Goal: Ask a question: Seek information or help from site administrators or community

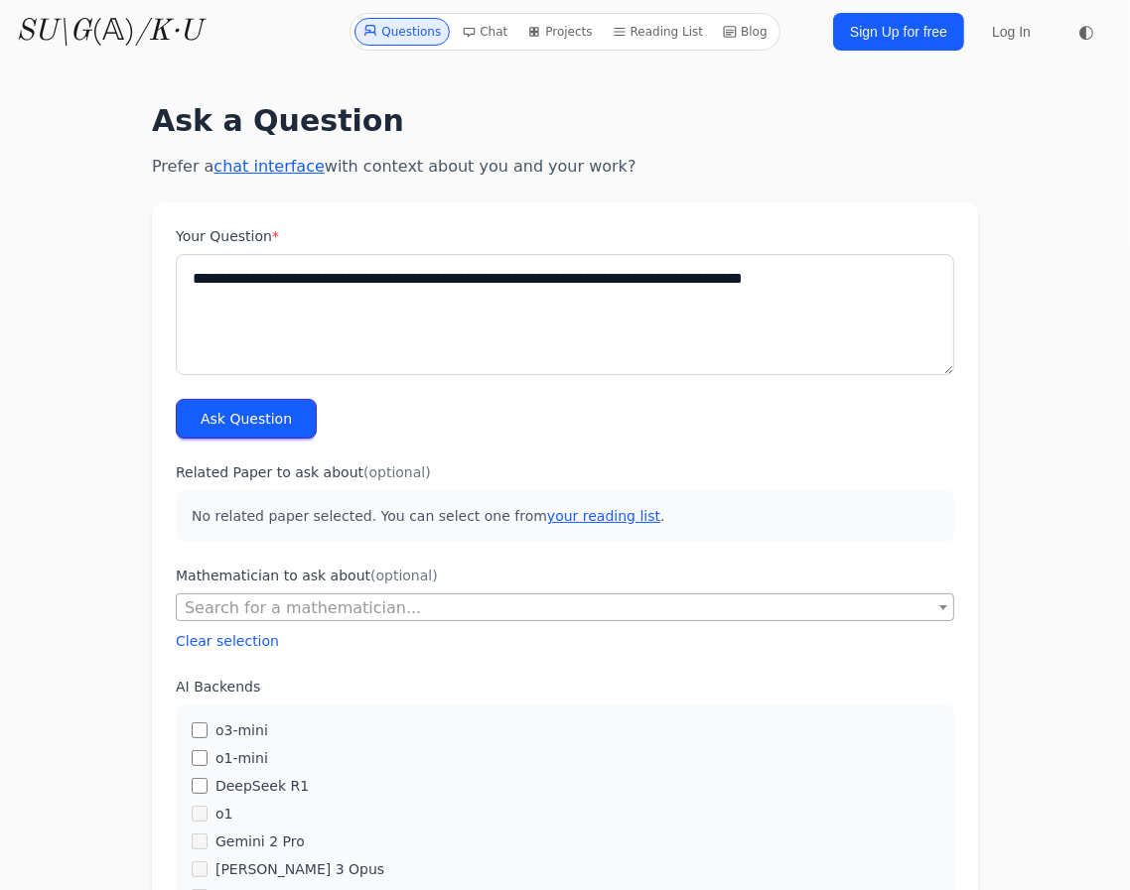
type textarea "**********"
click at [243, 412] on button "Ask Question" at bounding box center [246, 419] width 141 height 40
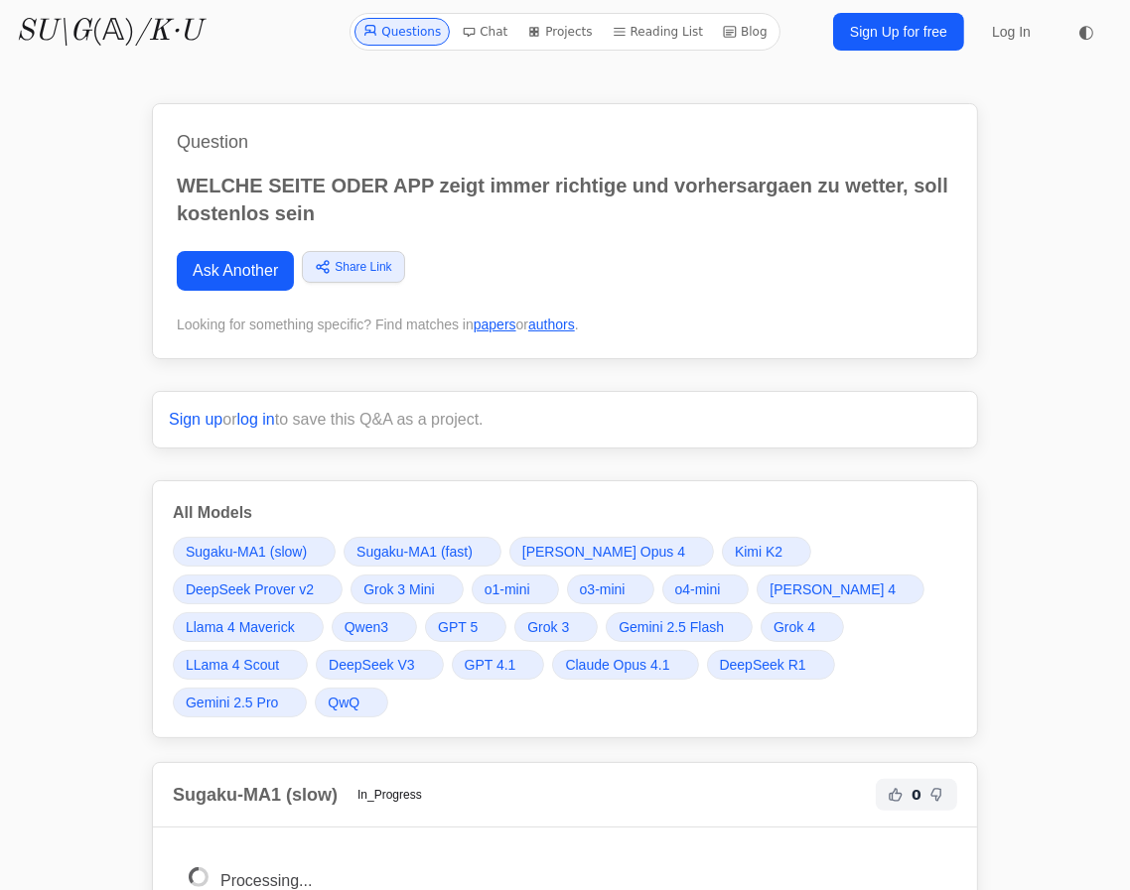
drag, startPoint x: 376, startPoint y: 212, endPoint x: 309, endPoint y: 165, distance: 82.6
click at [309, 165] on div "Question WELCHE SEITE ODER APP zeigt immer richtige und vorhersargaen zu wetter…" at bounding box center [565, 231] width 826 height 256
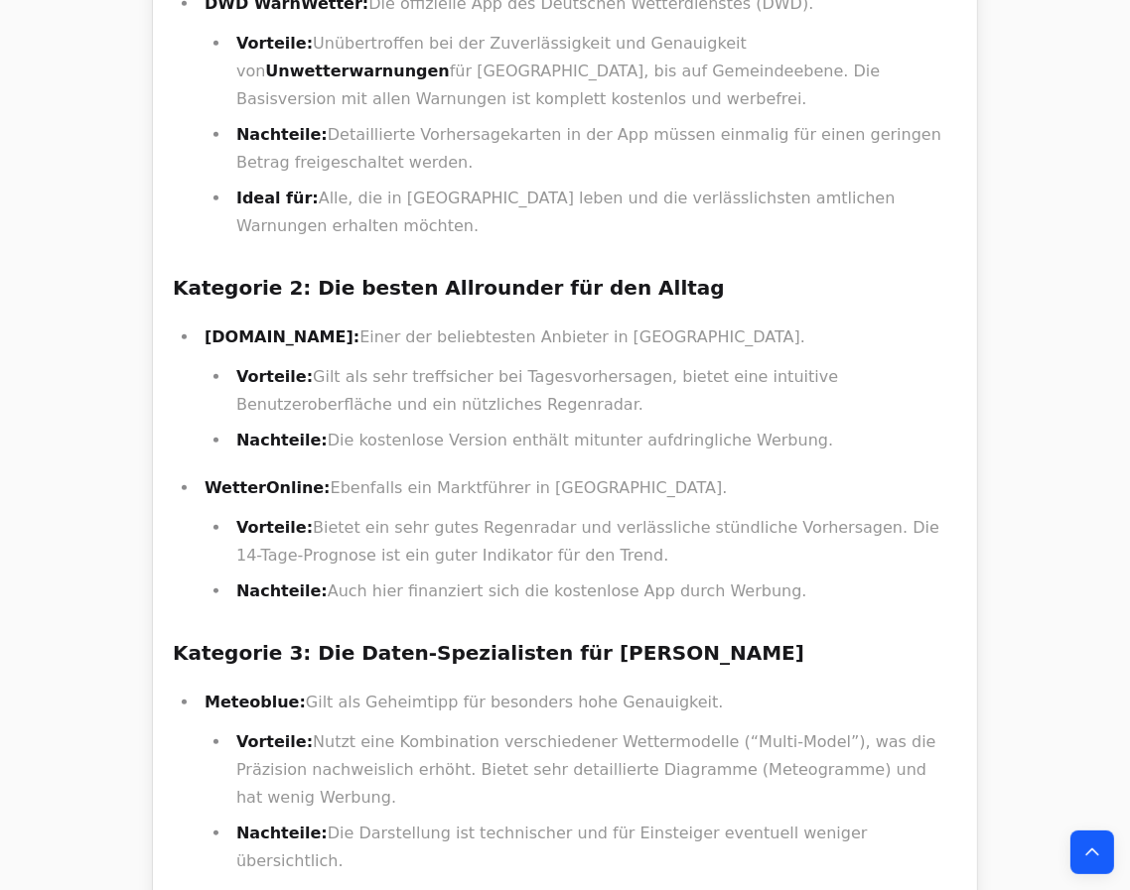
scroll to position [1353, 0]
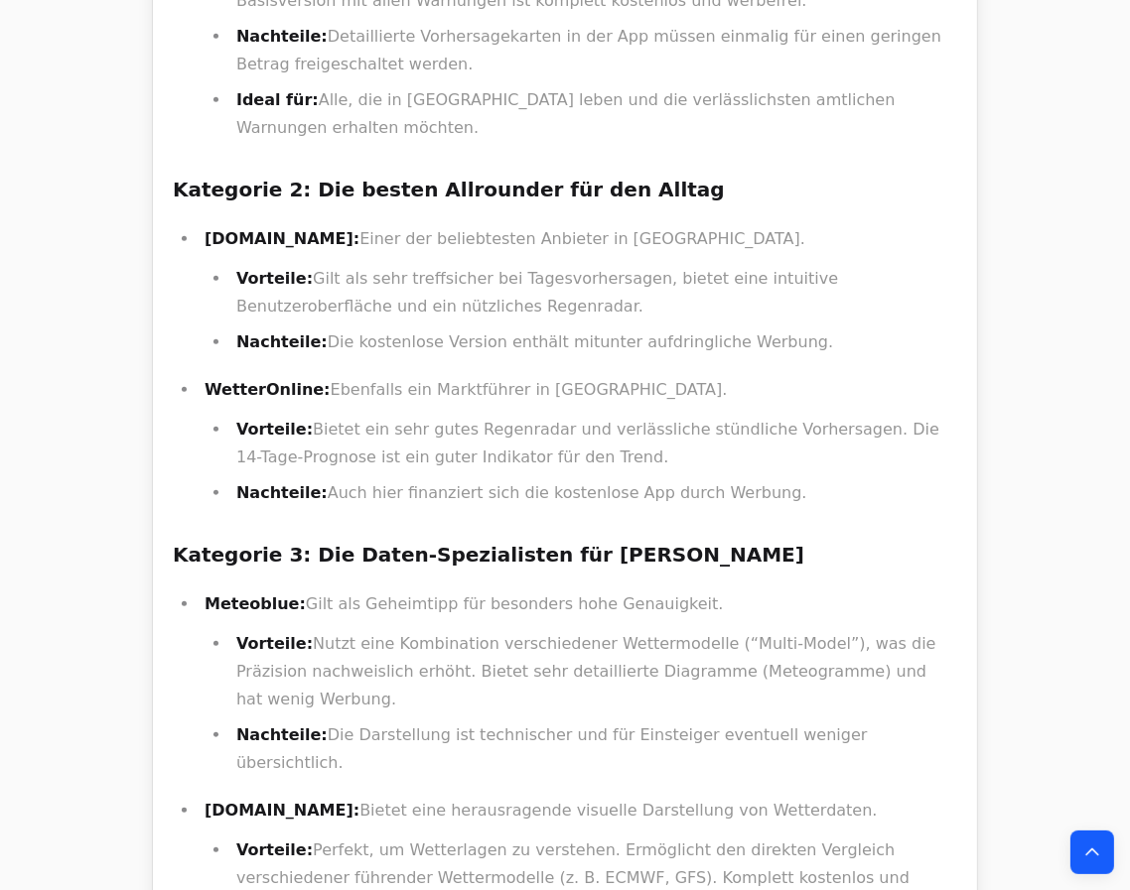
click at [219, 595] on strong "Meteoblue:" at bounding box center [255, 604] width 101 height 19
copy strong "Meteoblue"
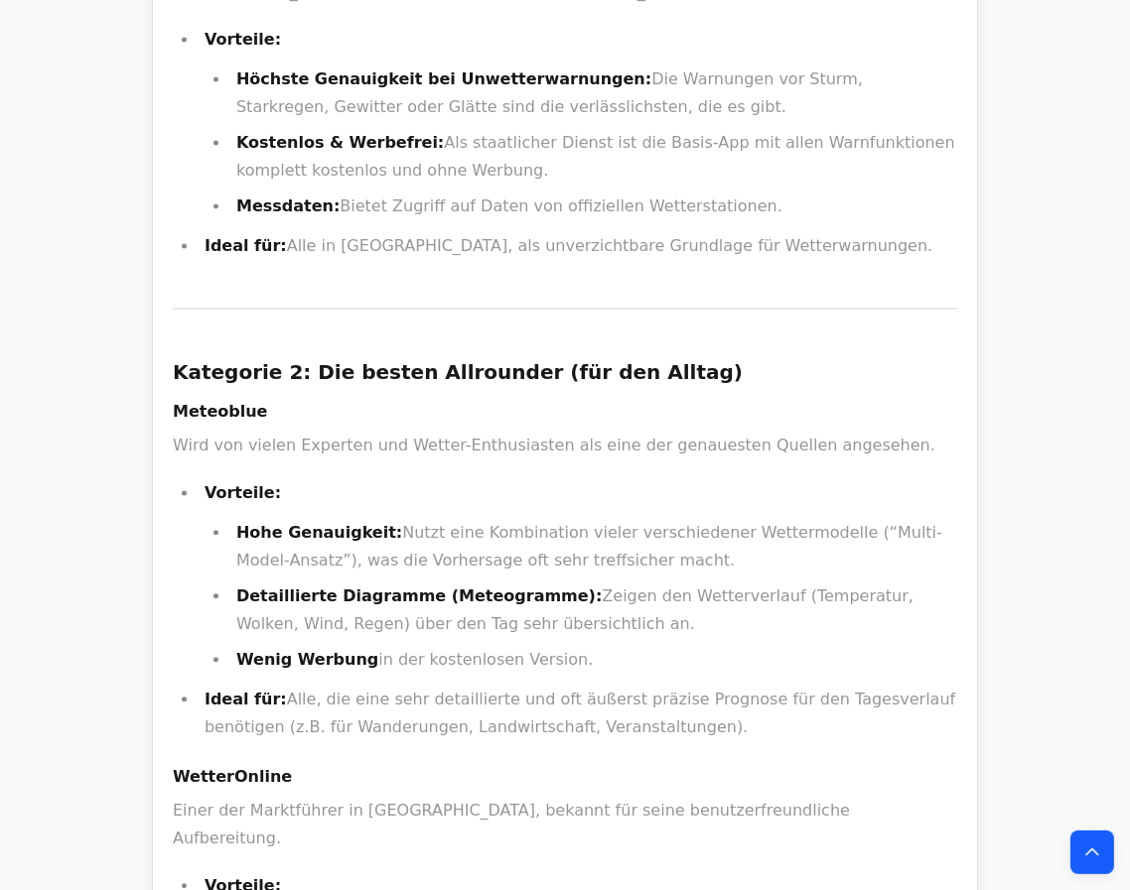
scroll to position [3610, 0]
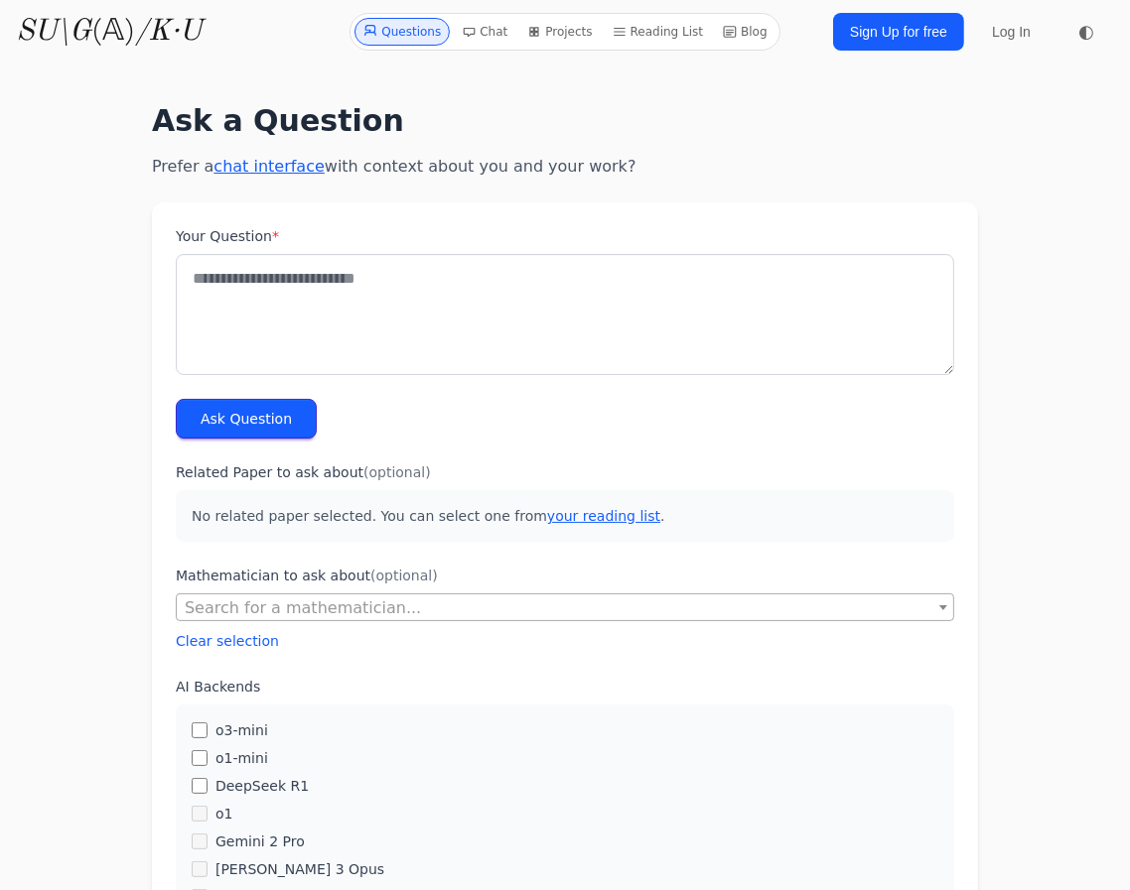
click at [247, 246] on div "Your Question *" at bounding box center [565, 300] width 778 height 149
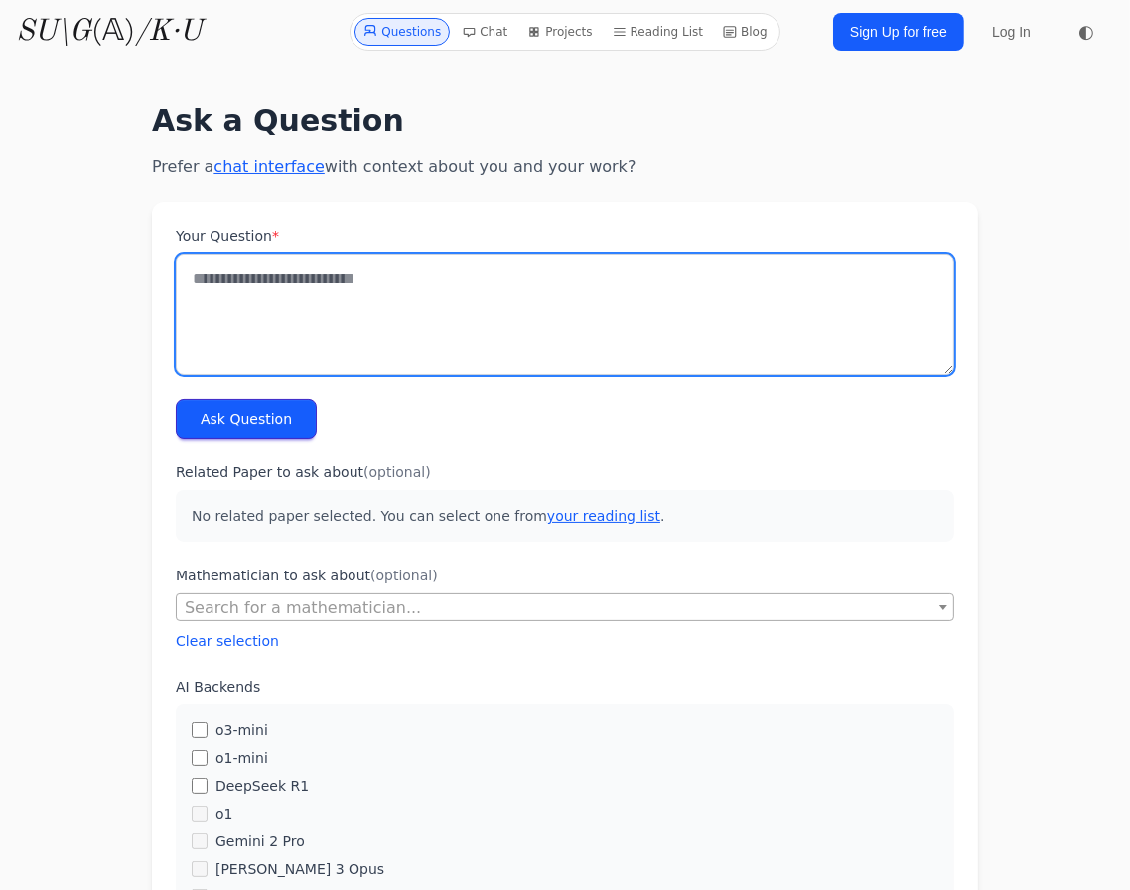
click at [241, 274] on textarea "Your Question *" at bounding box center [565, 314] width 778 height 121
paste textarea "**********"
click at [349, 282] on textarea "**********" at bounding box center [565, 314] width 778 height 121
click at [284, 287] on textarea "**********" at bounding box center [565, 314] width 778 height 121
type textarea "**********"
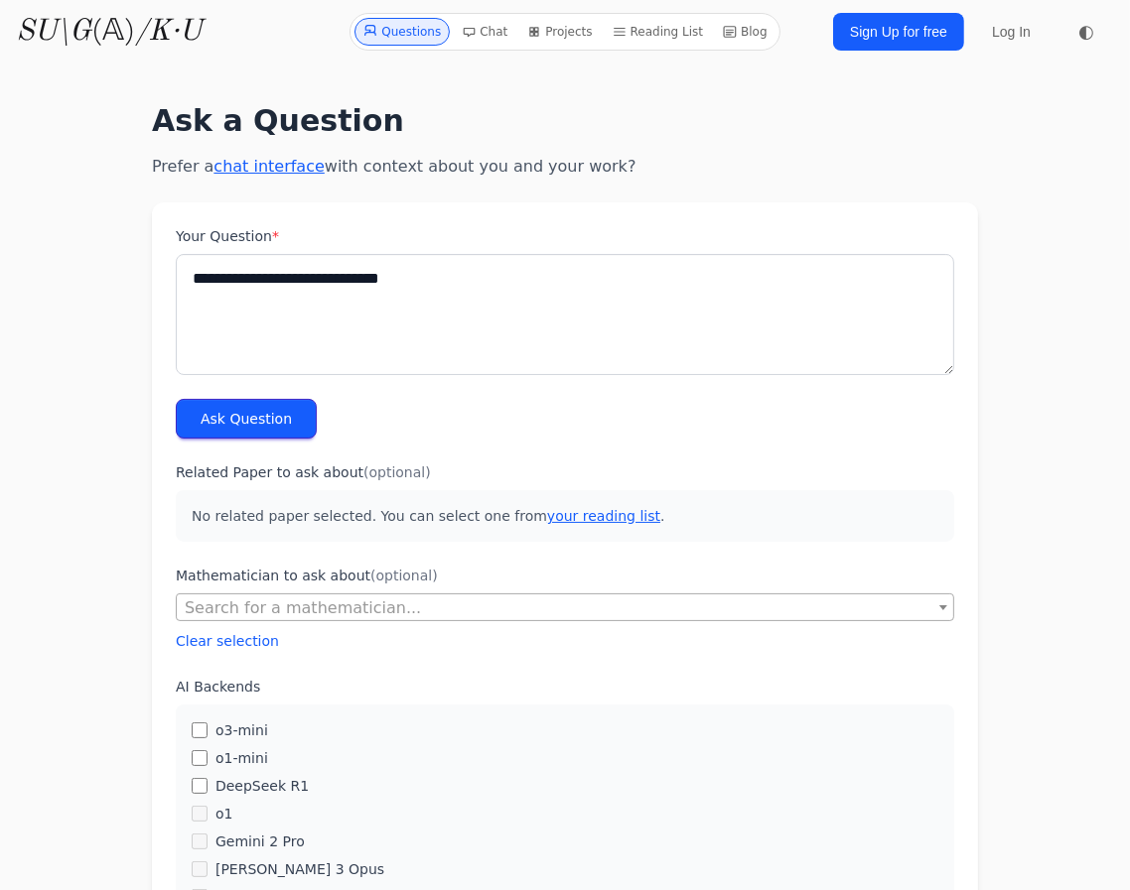
click at [227, 404] on button "Ask Question" at bounding box center [246, 419] width 141 height 40
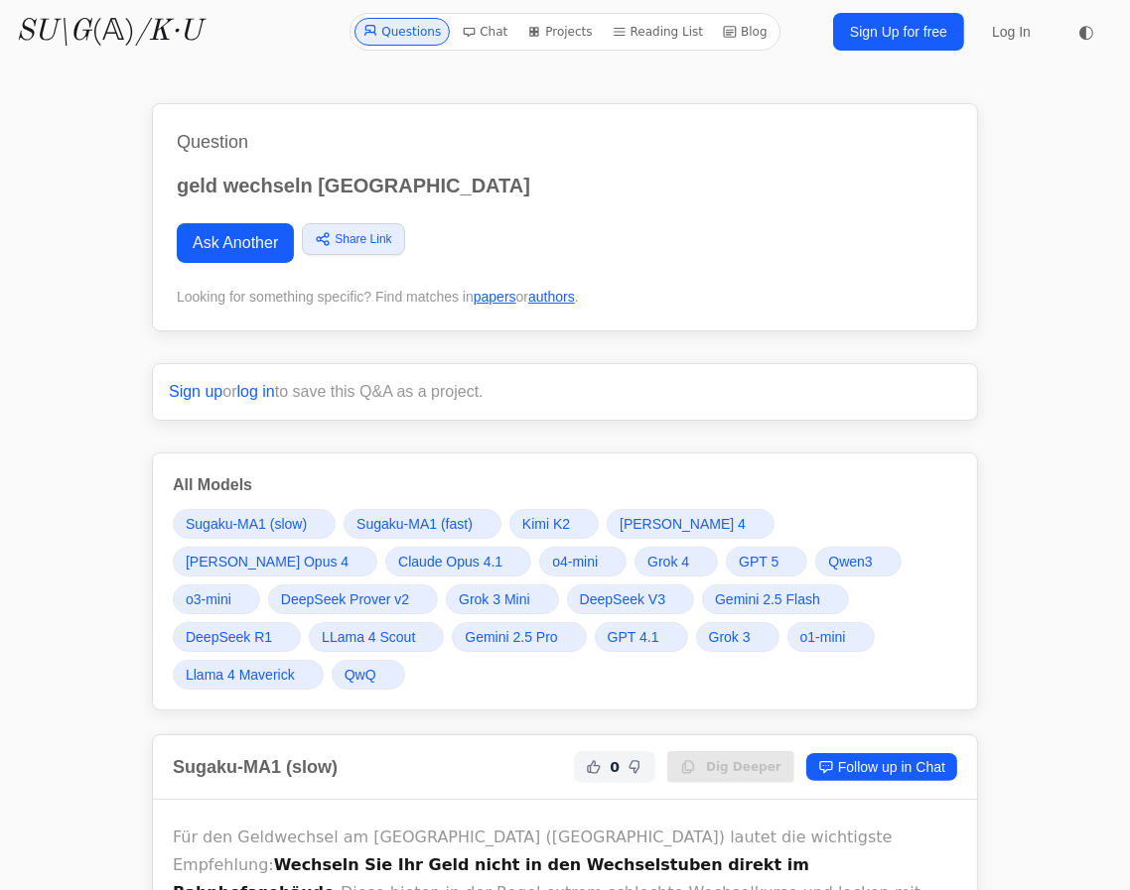
click at [647, 552] on span "Grok 4" at bounding box center [668, 562] width 42 height 20
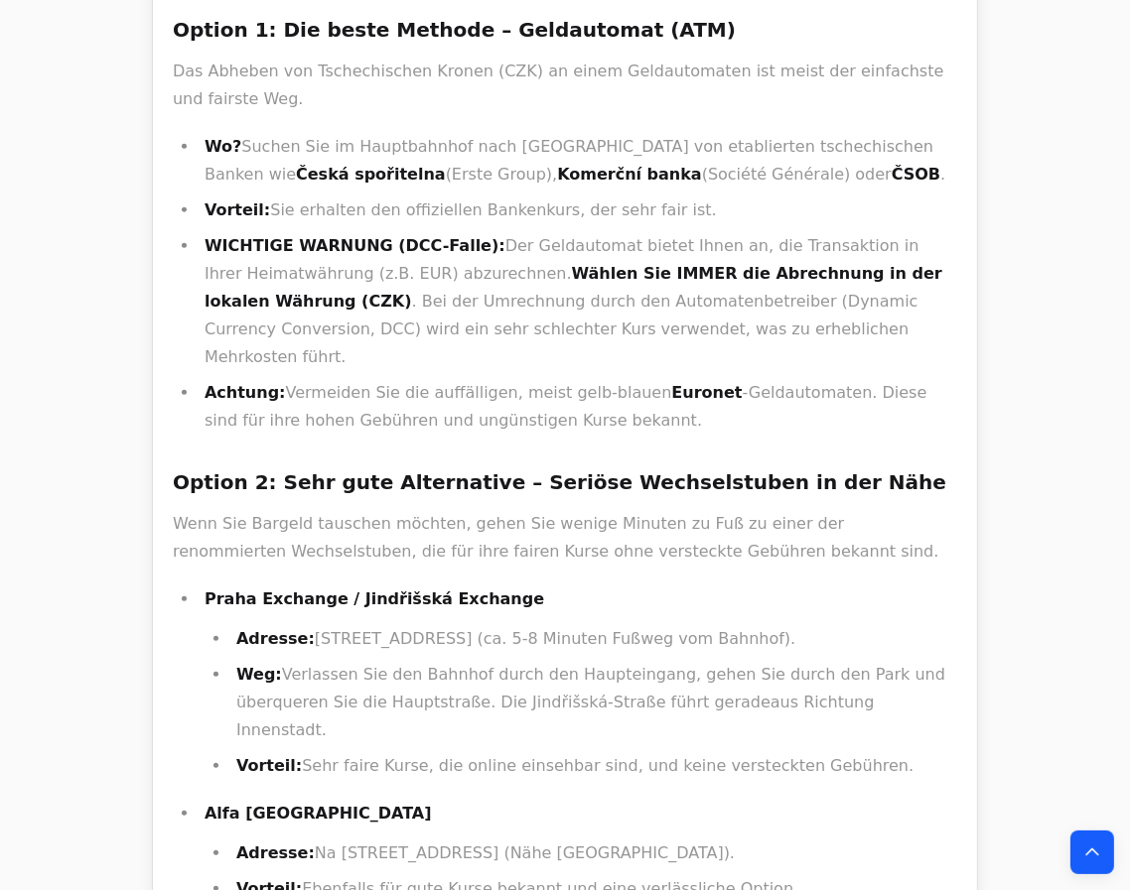
scroll to position [1082, 0]
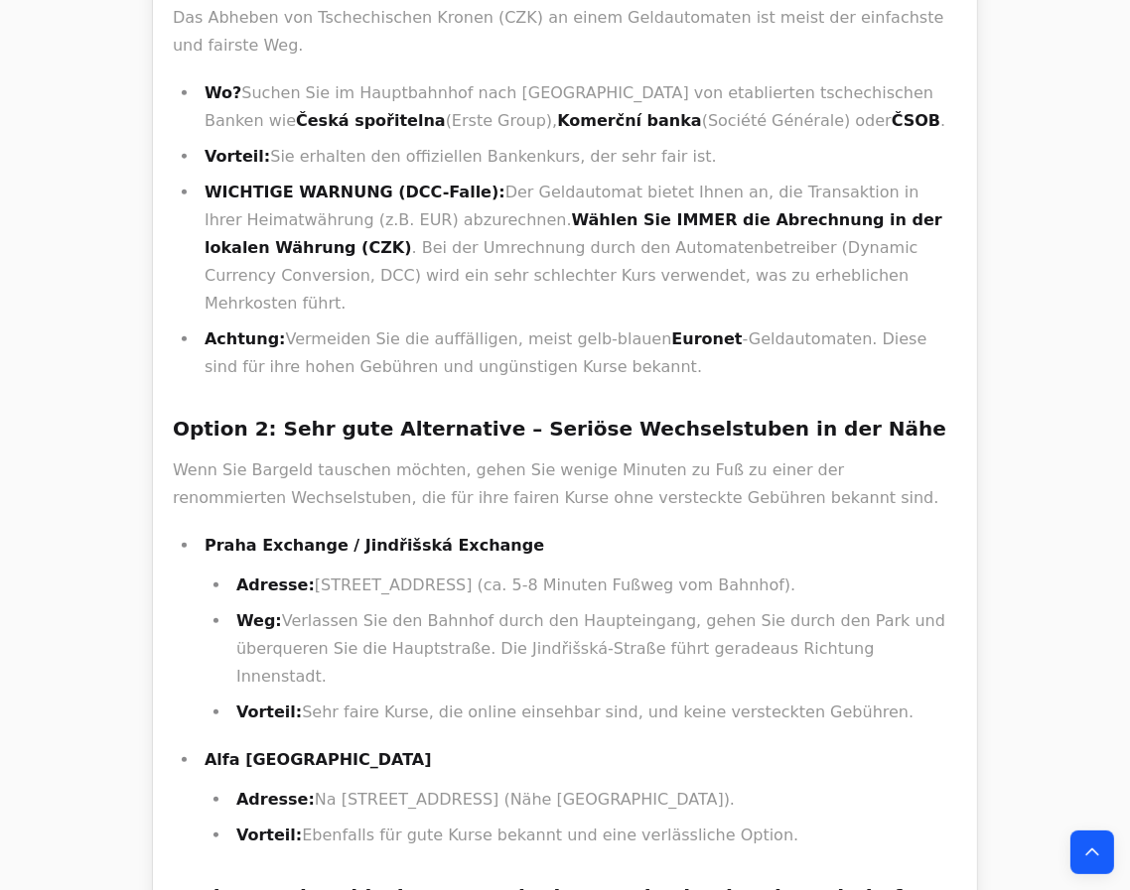
click at [201, 532] on li "Praha Exchange / Jindřišská Exchange Adresse: Jindřišská 12, 110 00 Praha 1 (ca…" at bounding box center [578, 629] width 758 height 195
drag, startPoint x: 202, startPoint y: 486, endPoint x: 246, endPoint y: 493, distance: 45.2
click at [210, 532] on li "Praha Exchange / Jindřišská Exchange Adresse: Jindřišská 12, 110 00 Praha 1 (ca…" at bounding box center [578, 629] width 758 height 195
click at [204, 532] on li "Praha Exchange / Jindřišská Exchange Adresse: Jindřišská 12, 110 00 Praha 1 (ca…" at bounding box center [578, 629] width 758 height 195
drag, startPoint x: 303, startPoint y: 526, endPoint x: 489, endPoint y: 528, distance: 186.6
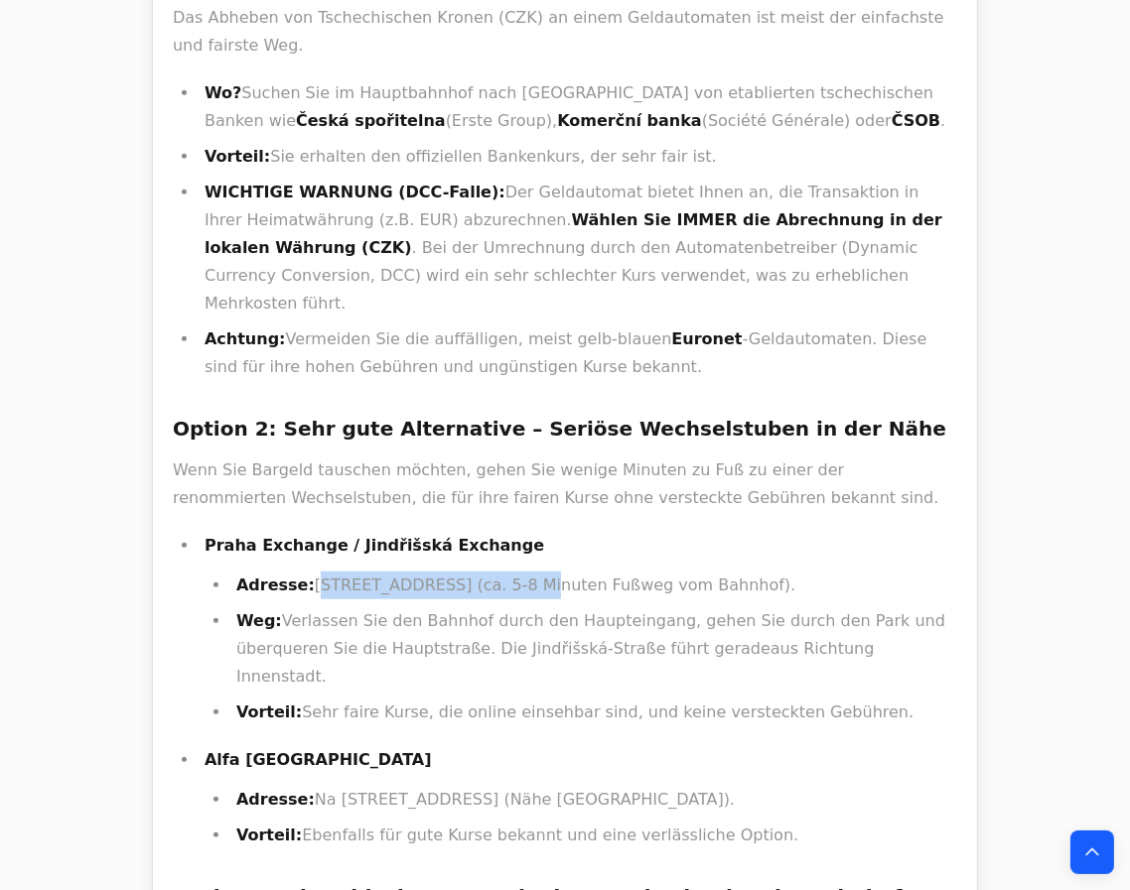
click at [489, 572] on li "Adresse: Jindřišská 12, 110 00 Praha 1 (ca. 5-8 Minuten Fußweg vom Bahnhof)." at bounding box center [593, 586] width 727 height 28
copy li "Jindřišská 12, 110 00 Praha"
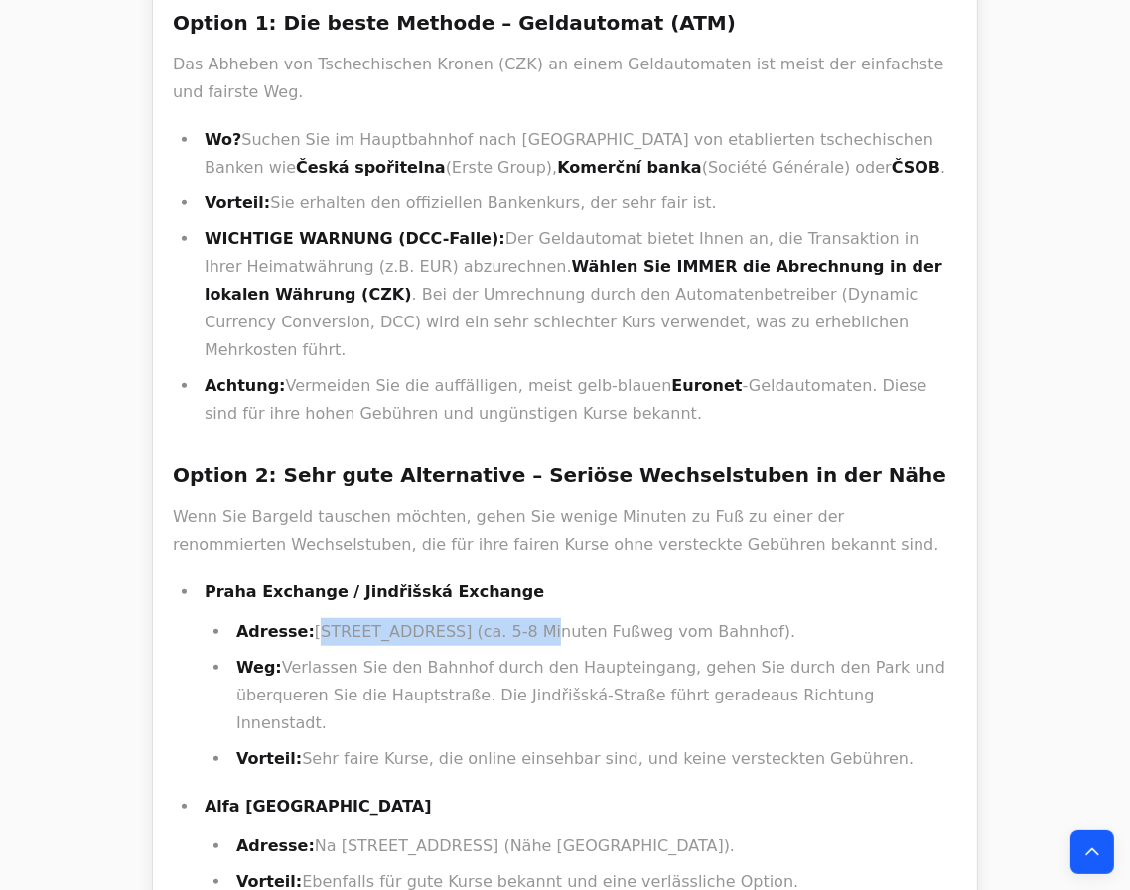
scroll to position [993, 0]
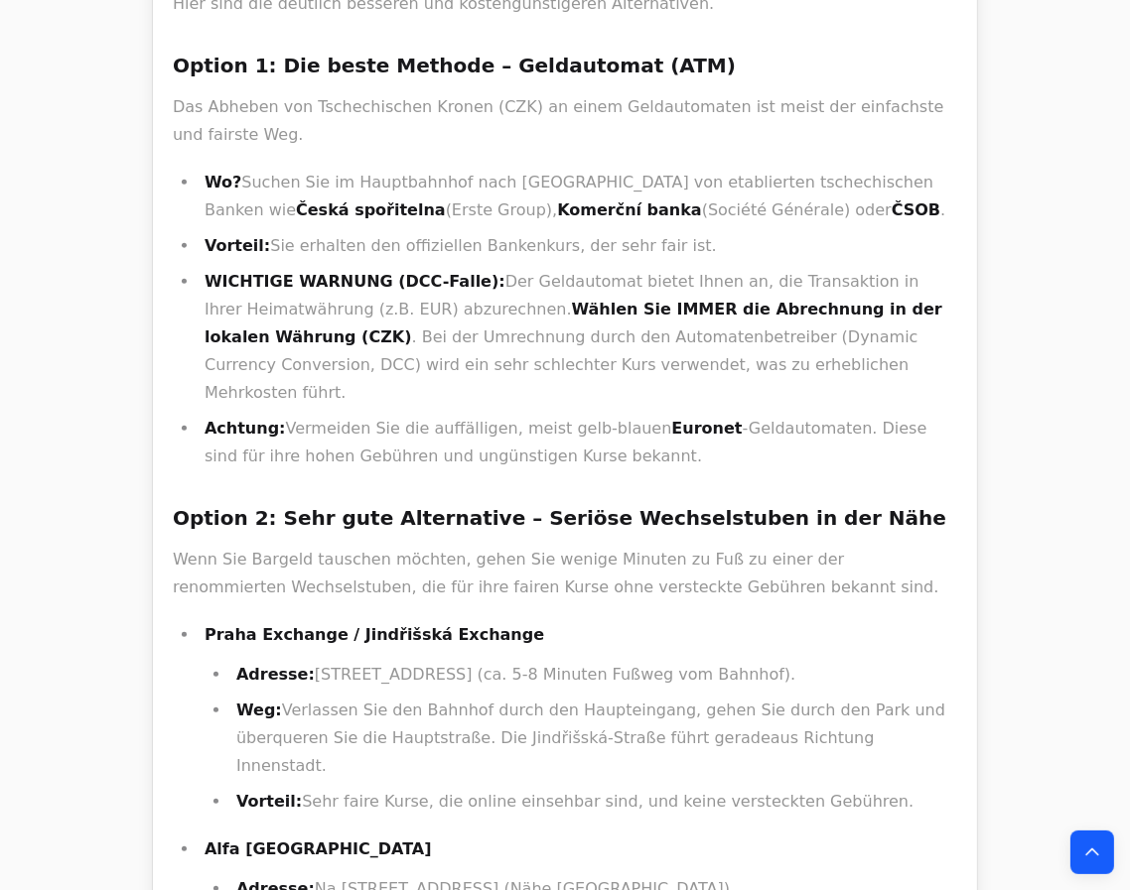
click at [400, 546] on p "Wenn Sie Bargeld tauschen möchten, gehen Sie wenige Minuten zu Fuß zu einer der…" at bounding box center [565, 574] width 784 height 56
drag, startPoint x: 489, startPoint y: 571, endPoint x: 205, endPoint y: 564, distance: 285.0
click at [199, 621] on li "Praha Exchange / Jindřišská Exchange Adresse: Jindřišská 12, 110 00 Praha 1 (ca…" at bounding box center [578, 718] width 758 height 195
drag, startPoint x: 429, startPoint y: 585, endPoint x: 412, endPoint y: 574, distance: 20.1
click at [412, 625] on strong "Praha Exchange / Jindřišská Exchange" at bounding box center [375, 634] width 340 height 19
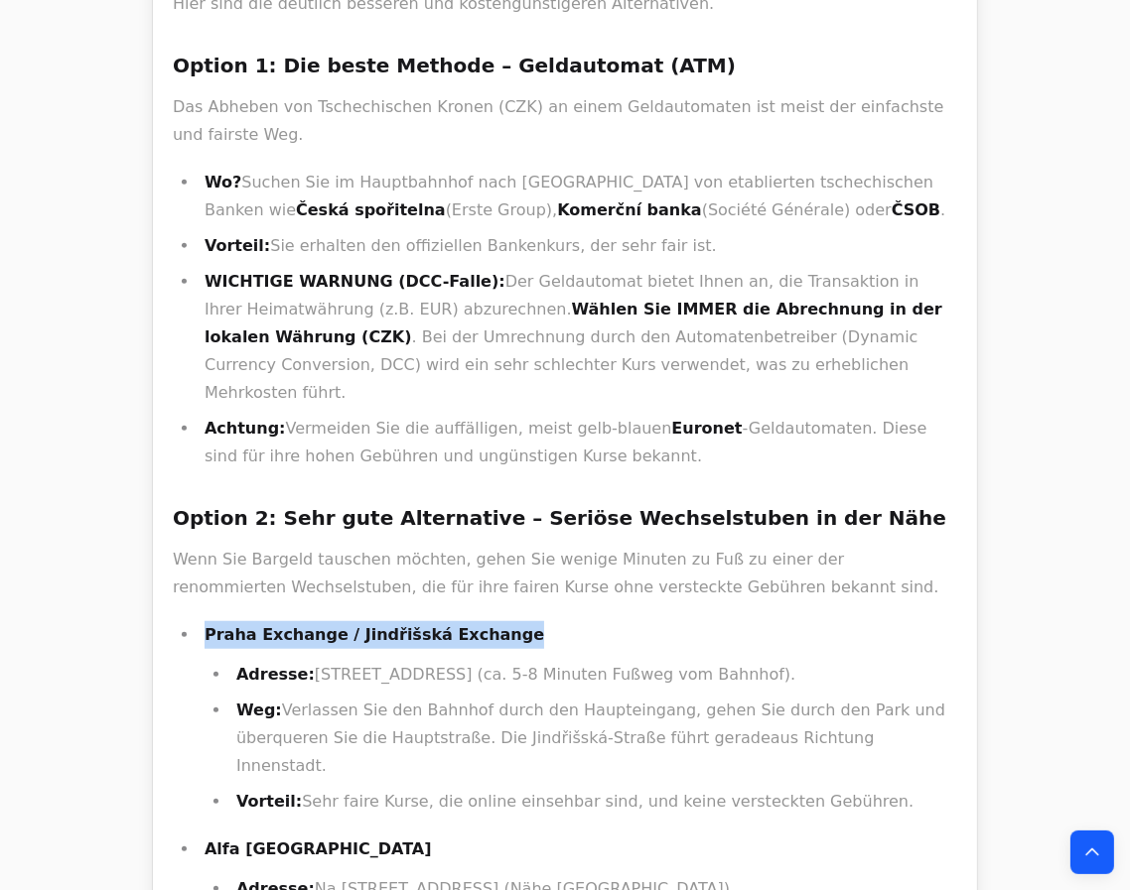
drag, startPoint x: 205, startPoint y: 575, endPoint x: 494, endPoint y: 566, distance: 289.0
click at [494, 621] on p "Praha Exchange / Jindřišská Exchange" at bounding box center [581, 635] width 752 height 28
copy strong "Praha Exchange / Jindřišská Exchange"
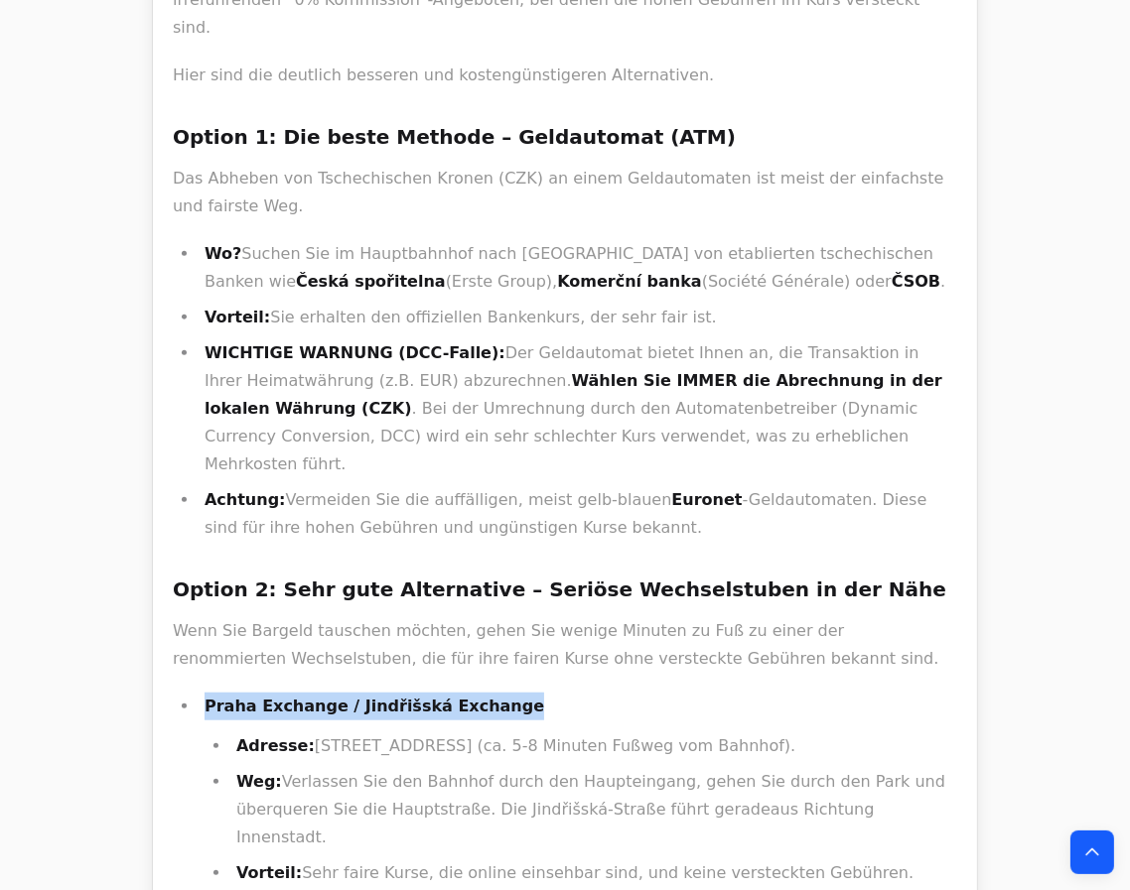
scroll to position [812, 0]
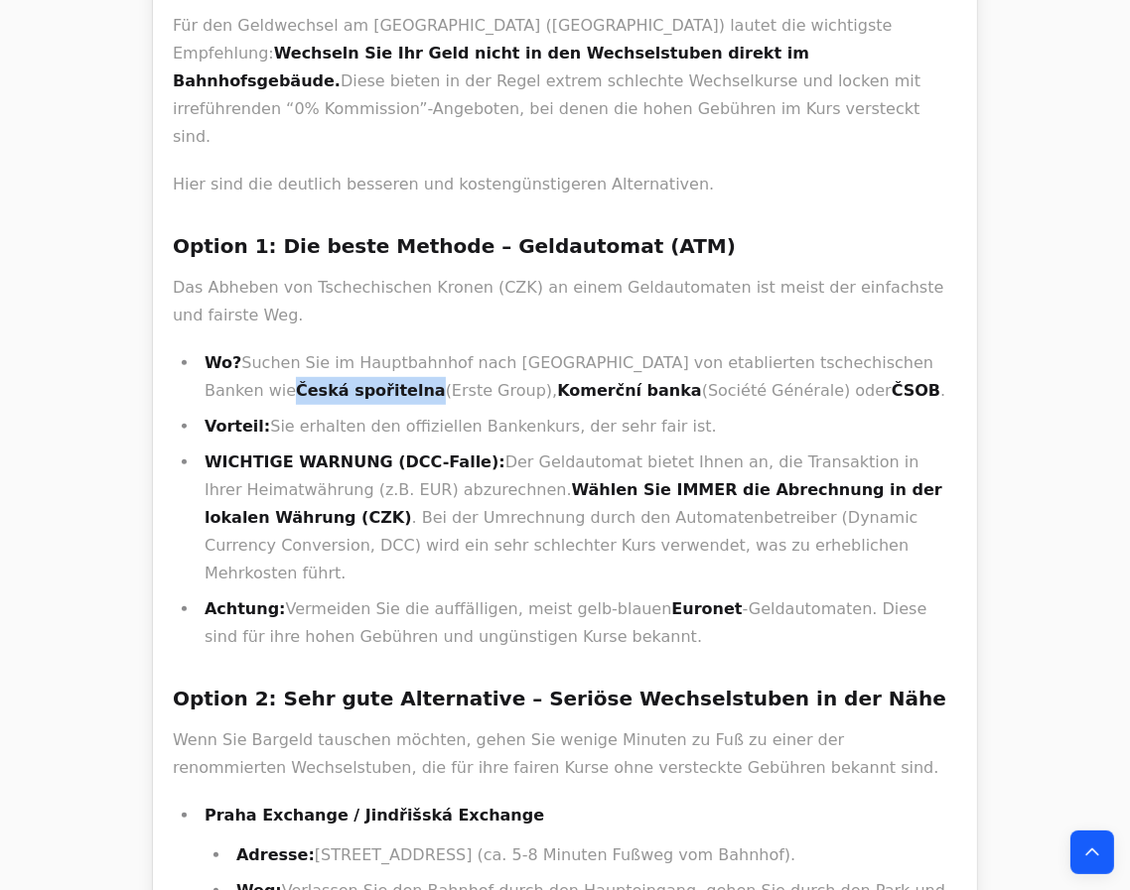
drag, startPoint x: 894, startPoint y: 331, endPoint x: 278, endPoint y: 355, distance: 617.0
click at [278, 355] on li "Wo? Suchen Sie im Hauptbahnhof nach Geldautomaten von etablierten tschechischen…" at bounding box center [578, 377] width 758 height 56
copy strong "Česká spořitelna"
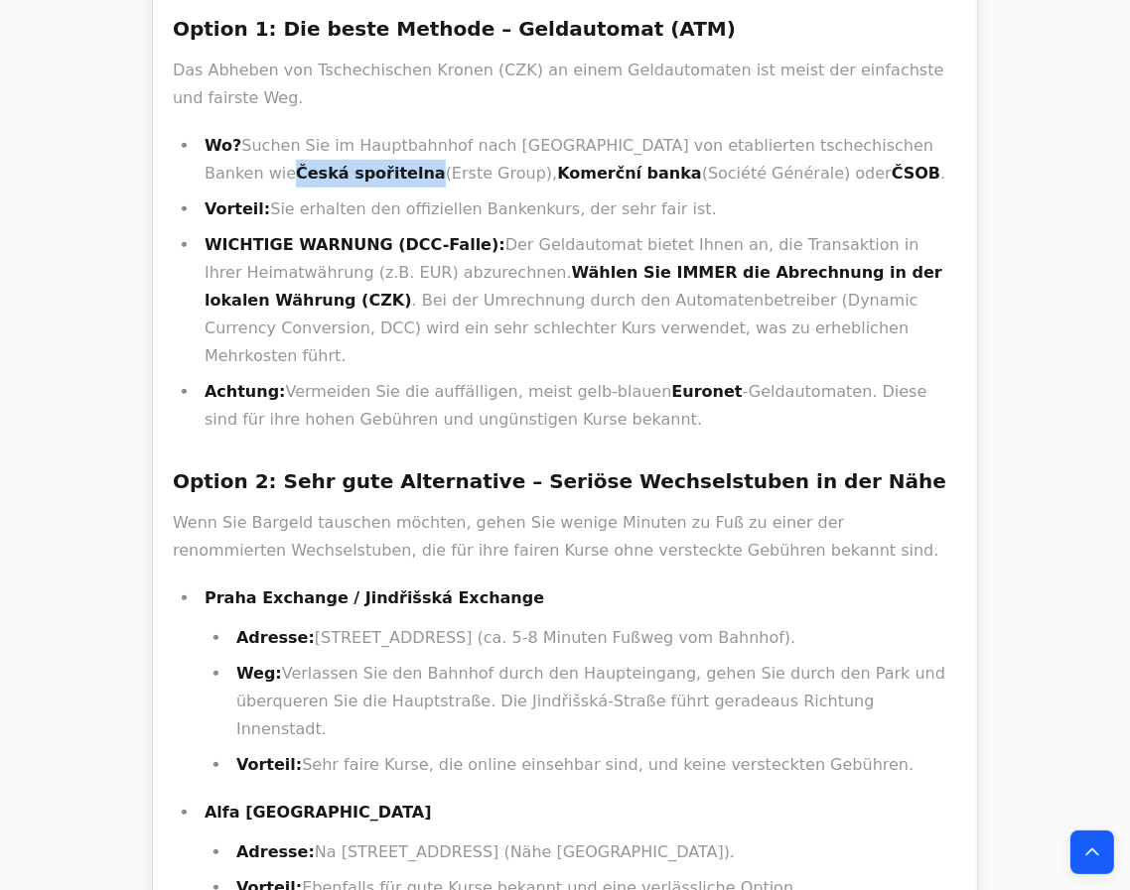
scroll to position [1082, 0]
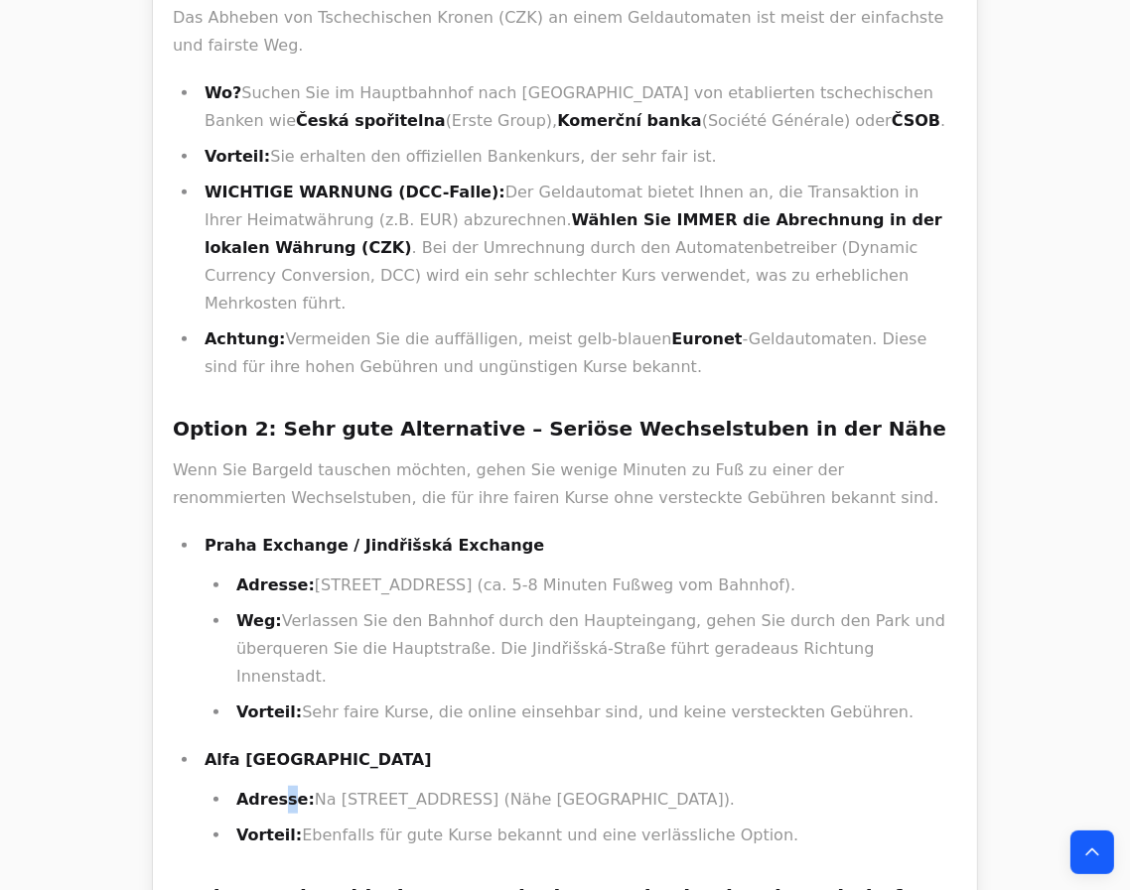
click at [275, 747] on li "Alfa Prague Adresse: Na Příkopě 23, 110 00 Praha 1 (Nähe Wenzelsplatz). Vorteil…" at bounding box center [578, 798] width 758 height 103
click at [303, 747] on p "Alfa Prague" at bounding box center [581, 761] width 752 height 28
drag, startPoint x: 240, startPoint y: 671, endPoint x: 154, endPoint y: 671, distance: 86.4
click at [154, 671] on div "Für den Geldwechsel am Prager Hauptbahnhof (Praha hlavní nádraží) lautet die wi…" at bounding box center [565, 558] width 824 height 1680
copy strong "Alfa Prague"
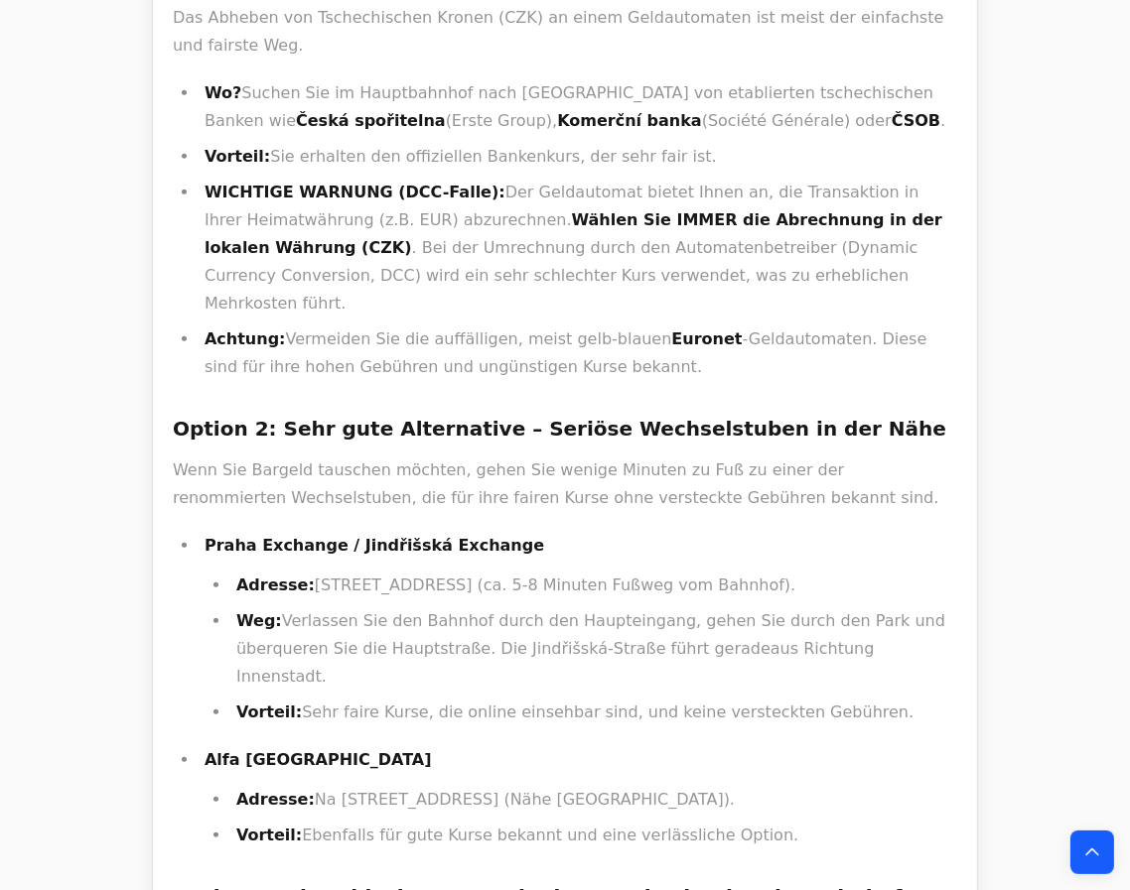
click at [312, 786] on li "Adresse: Na Příkopě 23, 110 00 Praha 1 (Nähe Wenzelsplatz)." at bounding box center [593, 800] width 727 height 28
drag, startPoint x: 299, startPoint y: 713, endPoint x: 511, endPoint y: 693, distance: 213.4
click at [511, 786] on li "Adresse: Na Příkopě 23, 110 00 Praha 1 (Nähe Wenzelsplatz)." at bounding box center [593, 800] width 727 height 28
copy li "Na Příkopě 23, 110 00 Praha 1"
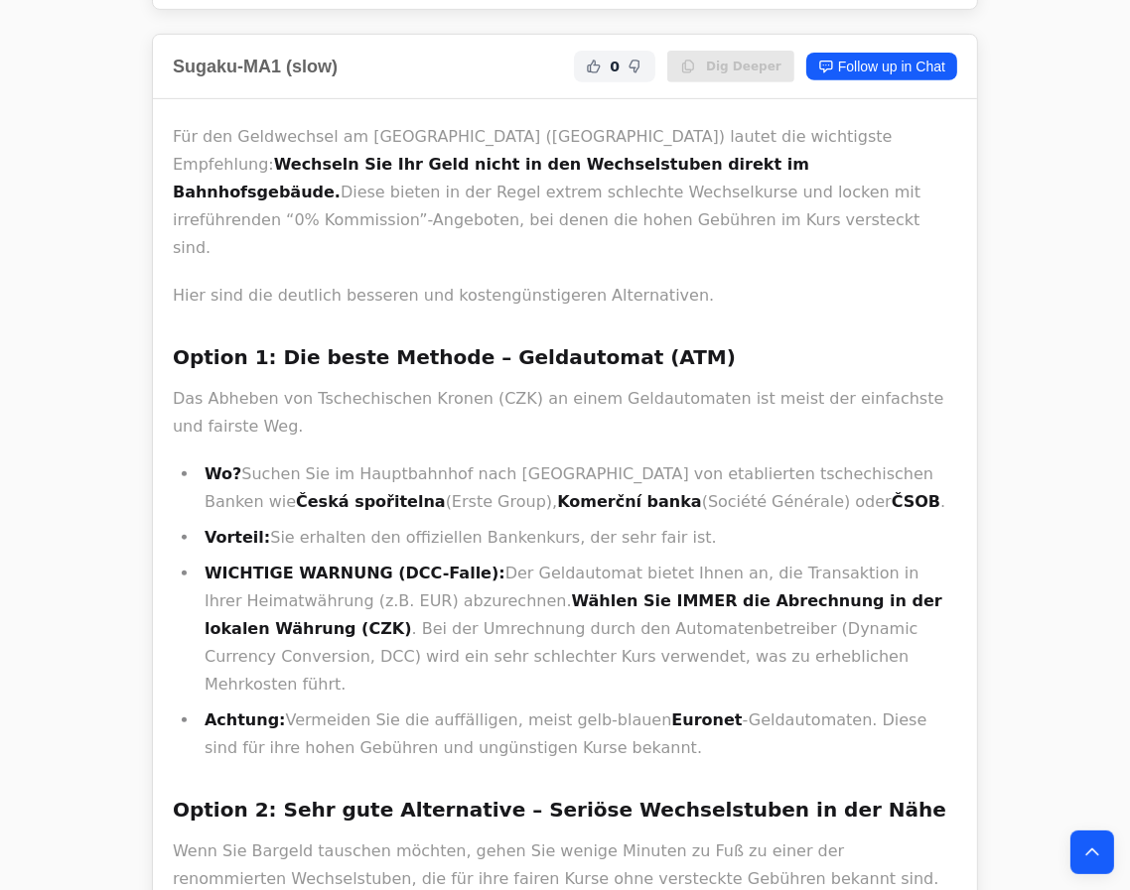
scroll to position [0, 0]
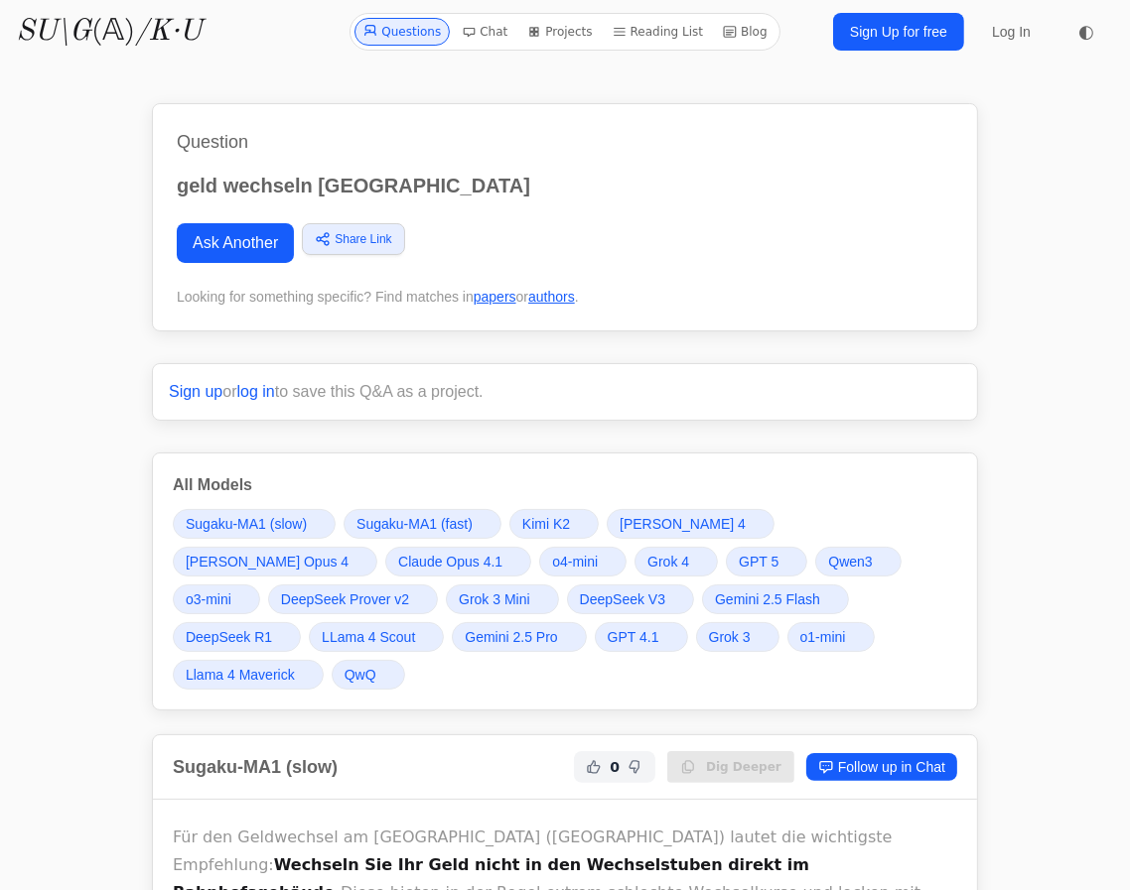
click at [726, 563] on link "GPT 5" at bounding box center [766, 562] width 81 height 30
click at [301, 622] on link "DeepSeek R1" at bounding box center [237, 637] width 128 height 30
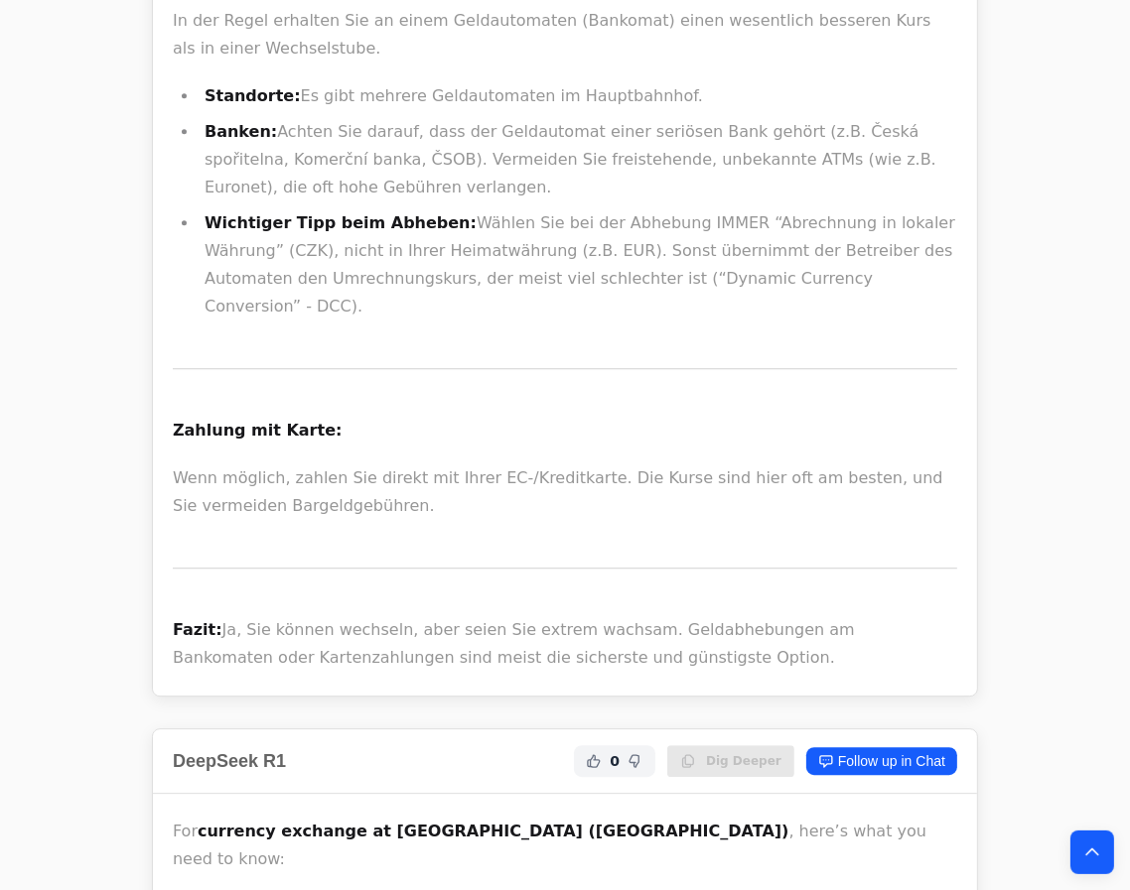
scroll to position [16990, 0]
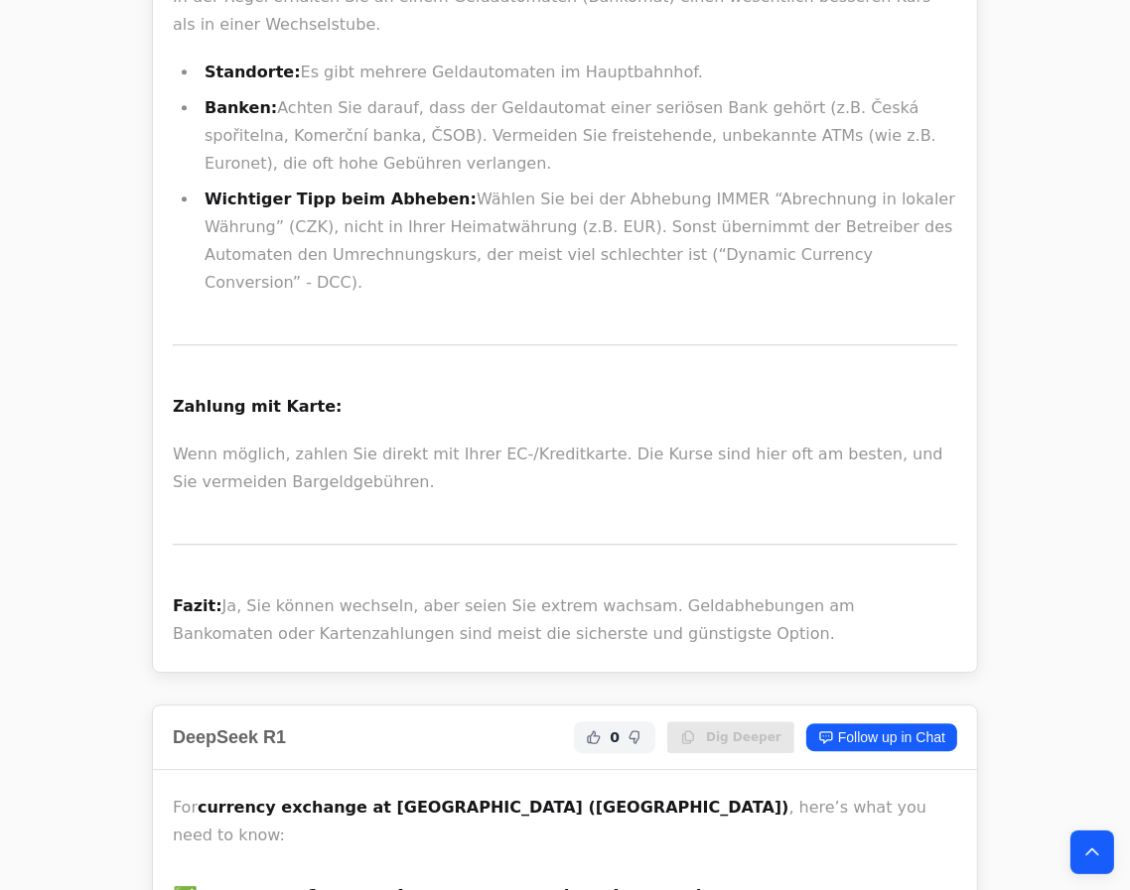
drag, startPoint x: 574, startPoint y: 766, endPoint x: 560, endPoint y: 846, distance: 80.6
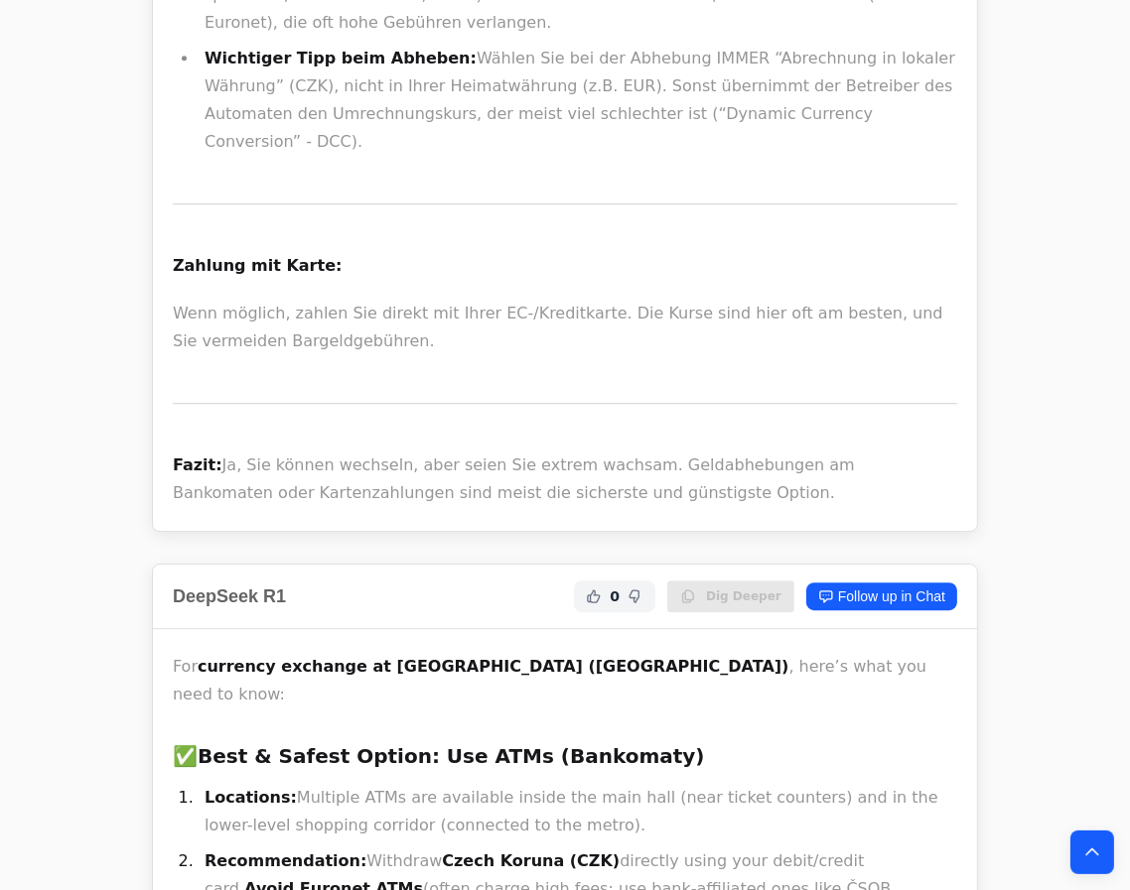
scroll to position [17171, 0]
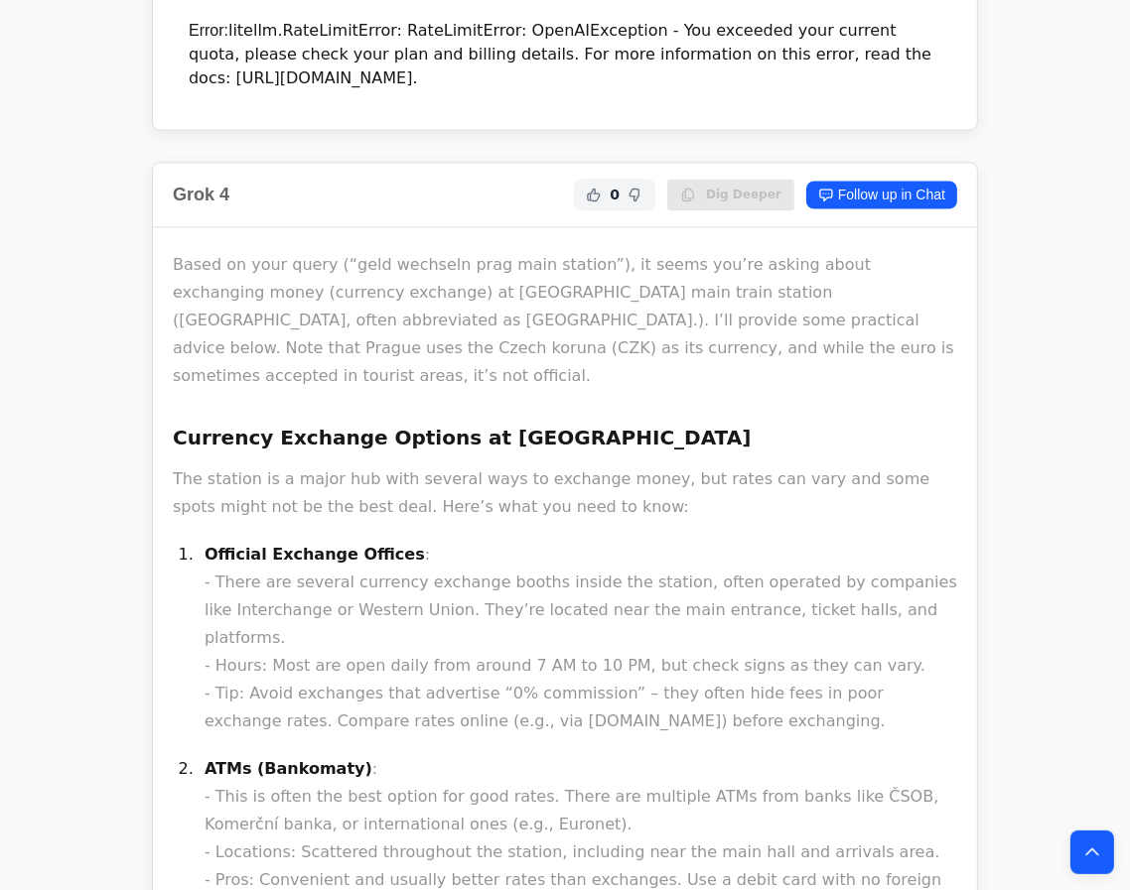
scroll to position [9262, 0]
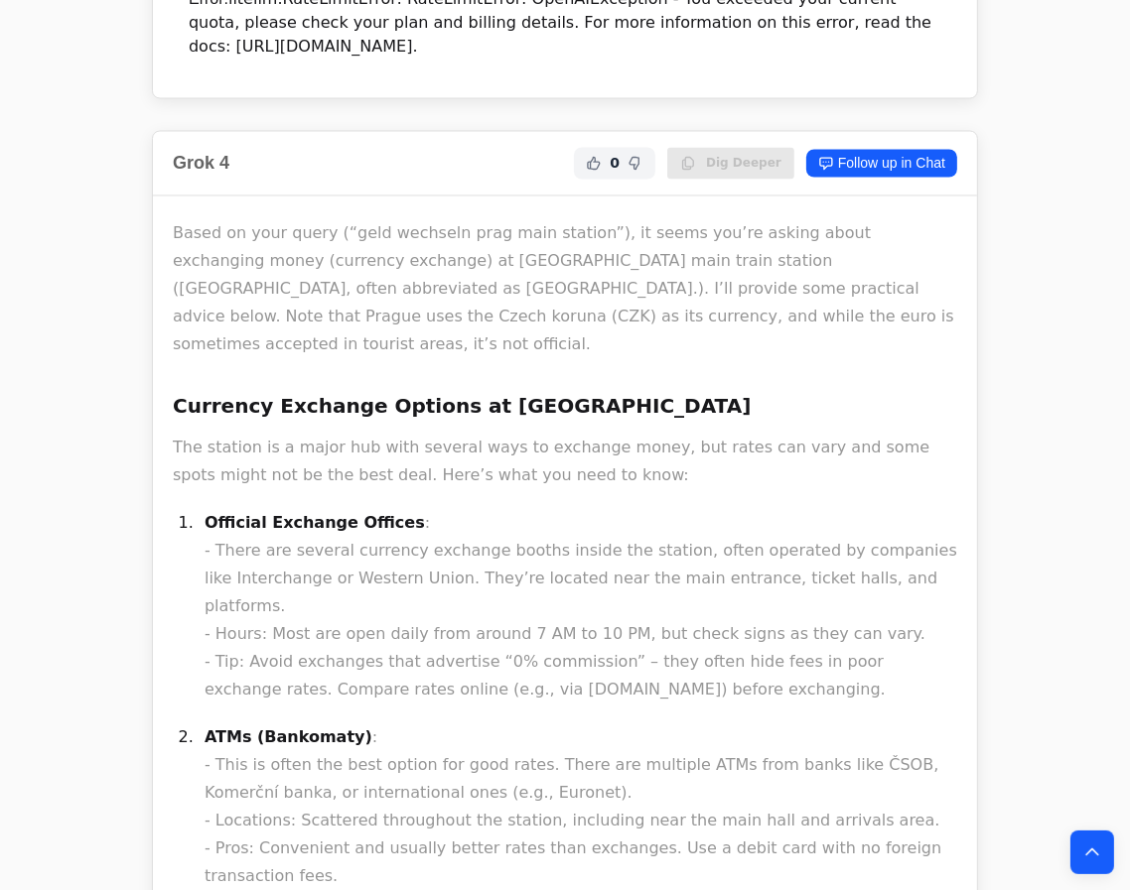
click at [414, 510] on p "Official Exchange Offices : - There are several currency exchange booths inside…" at bounding box center [581, 607] width 752 height 195
drag, startPoint x: 418, startPoint y: 231, endPoint x: 466, endPoint y: 239, distance: 48.3
click at [466, 510] on p "Official Exchange Offices : - There are several currency exchange booths inside…" at bounding box center [581, 607] width 752 height 195
copy p "XE.com"
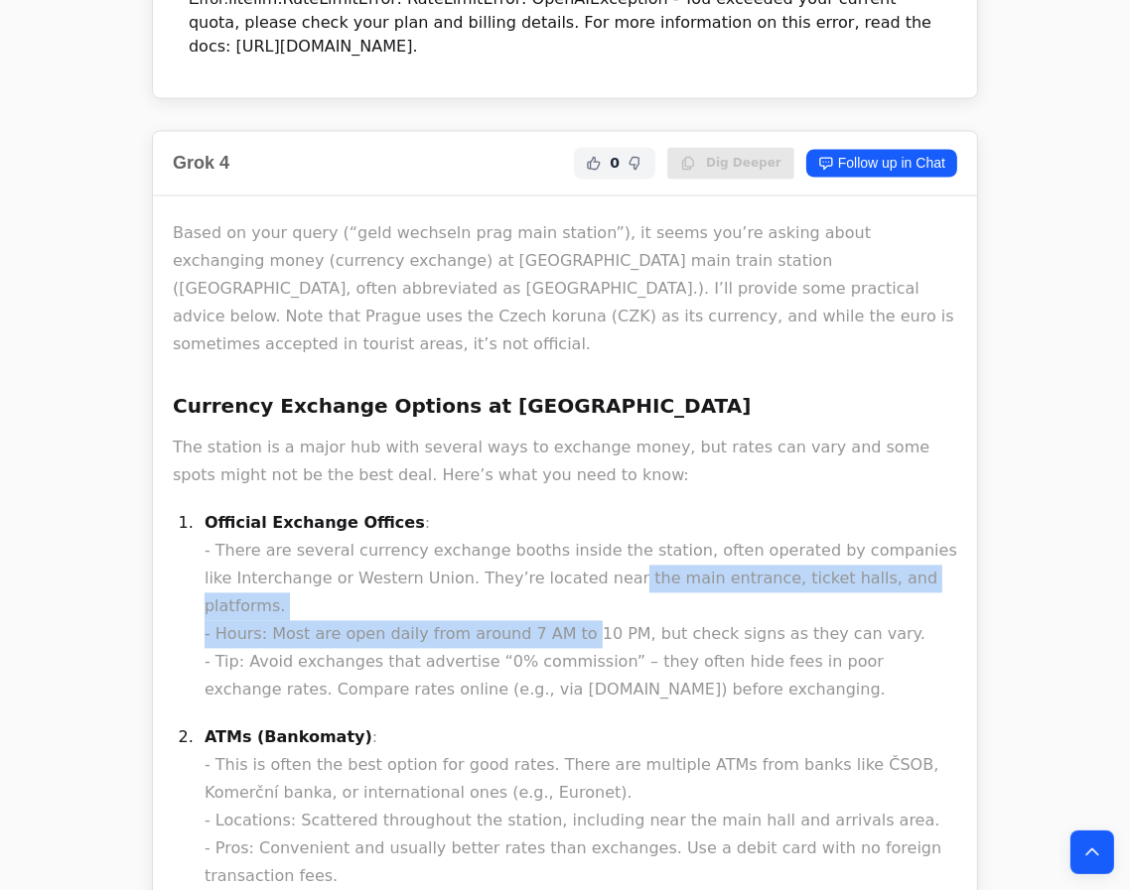
click at [531, 510] on p "Official Exchange Offices : - There are several currency exchange booths inside…" at bounding box center [581, 607] width 752 height 195
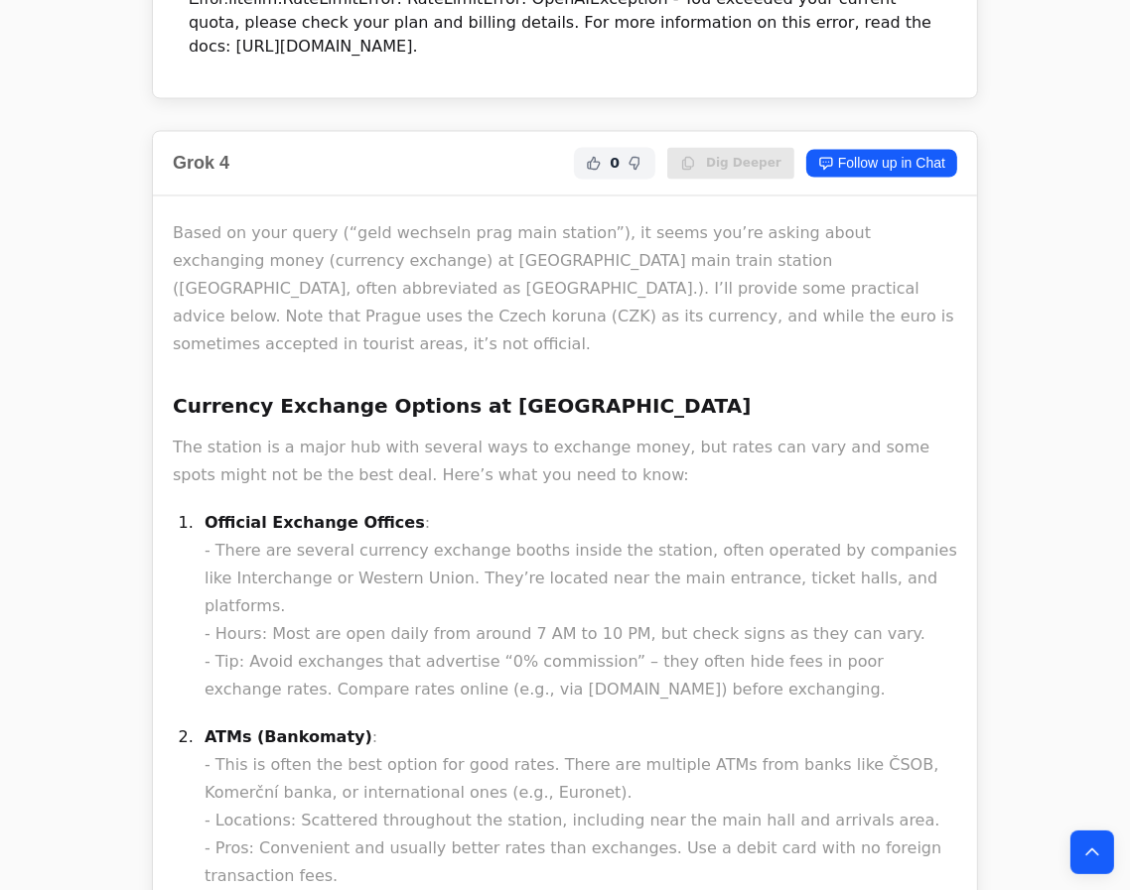
click at [481, 725] on p "ATMs (Bankomaty) : - This is often the best option for good rates. There are mu…" at bounding box center [581, 850] width 752 height 250
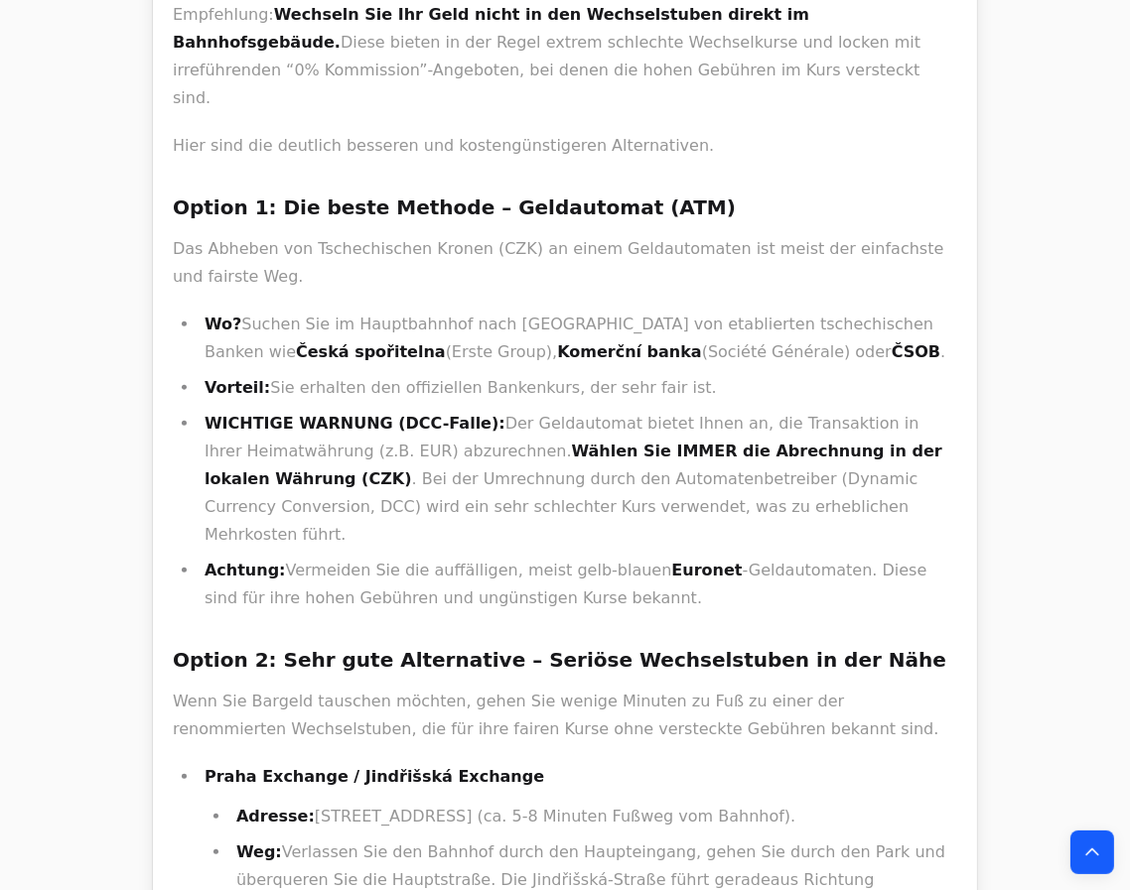
scroll to position [0, 0]
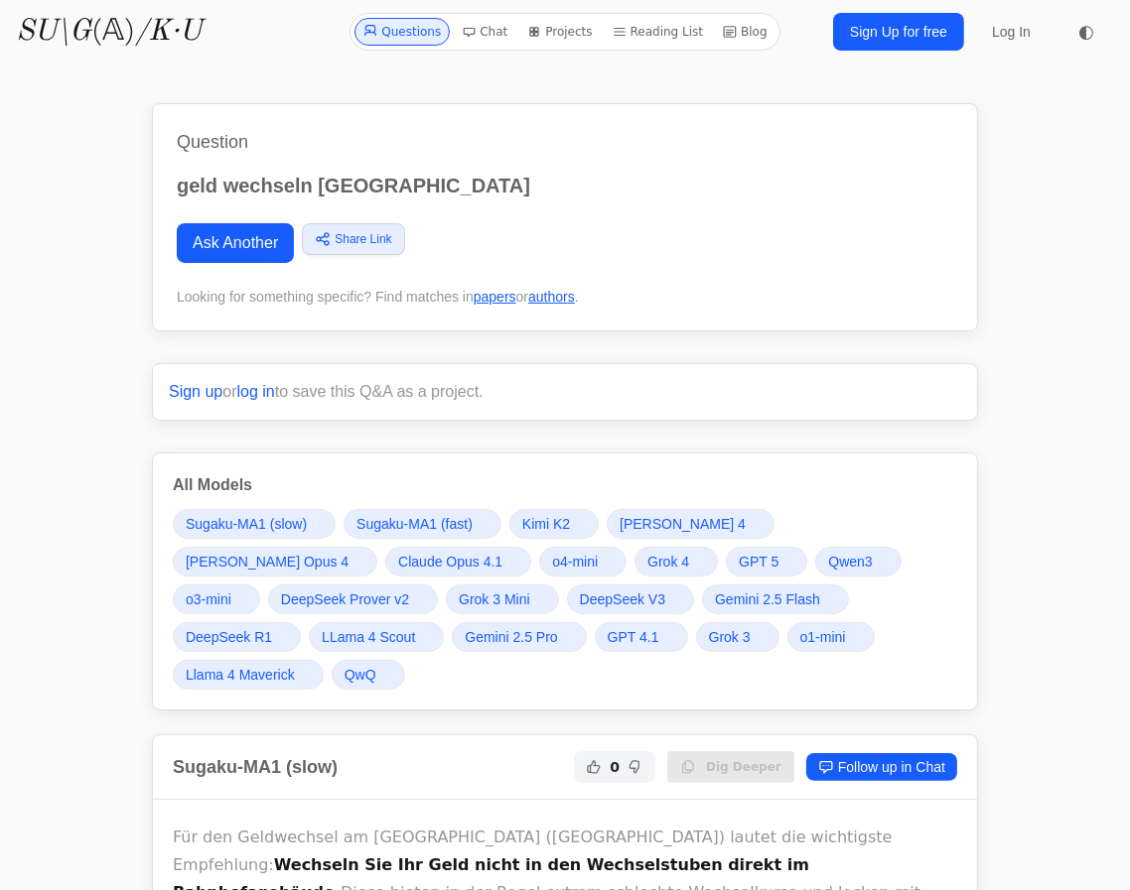
click at [552, 559] on span "o4-mini" at bounding box center [575, 562] width 46 height 20
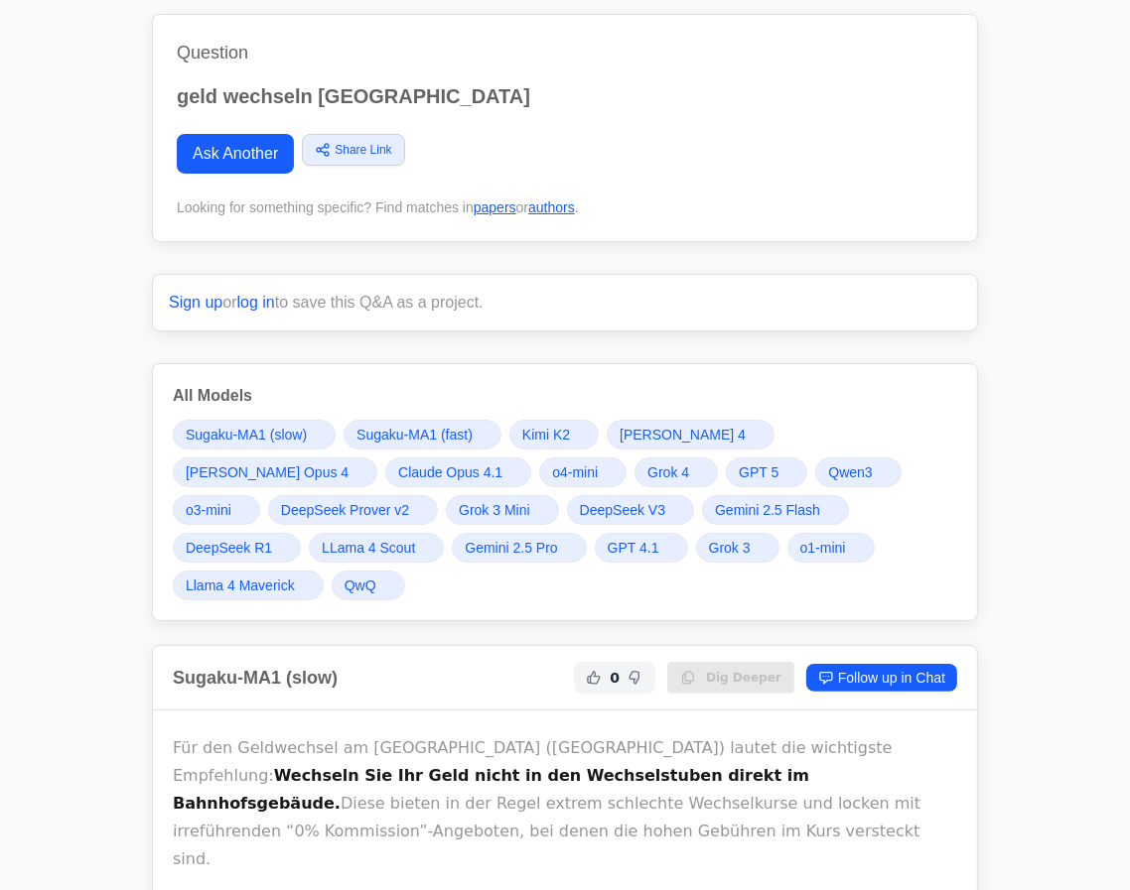
click at [348, 463] on span "[PERSON_NAME] Opus 4" at bounding box center [267, 473] width 163 height 20
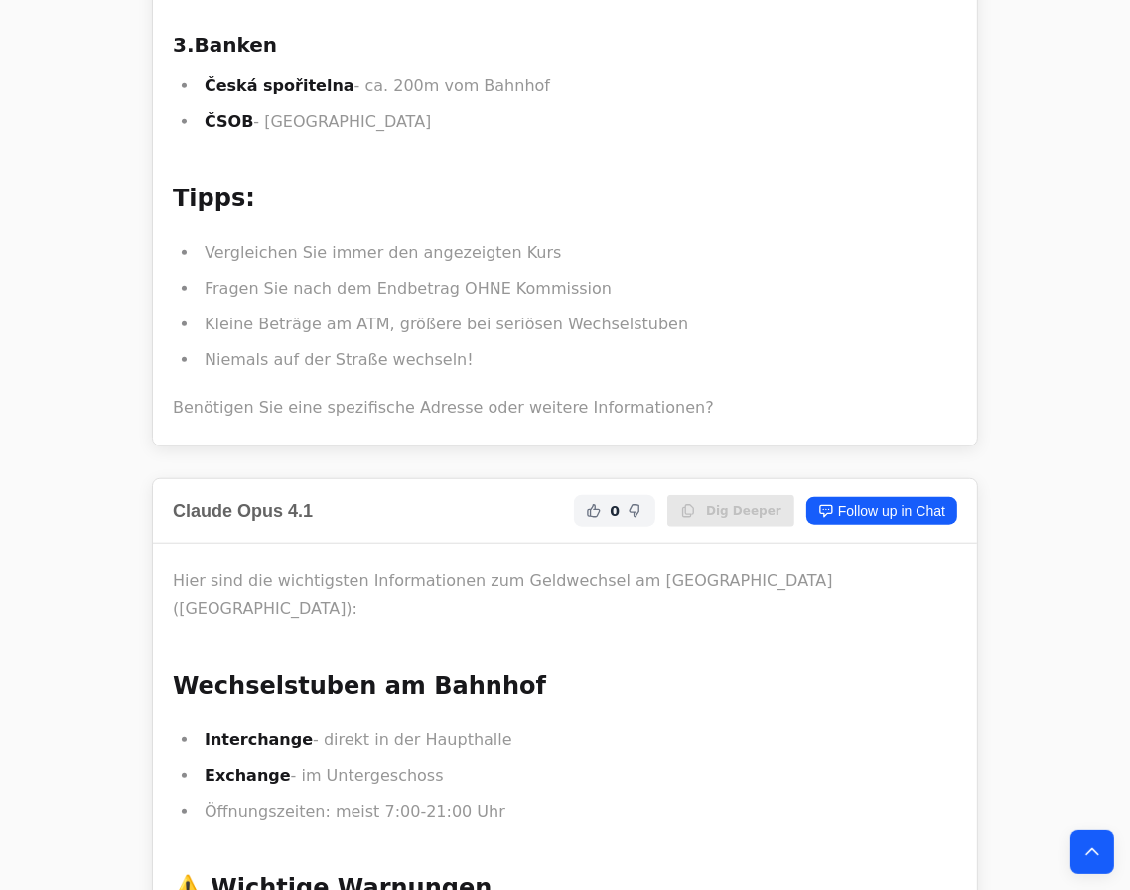
scroll to position [7761, 0]
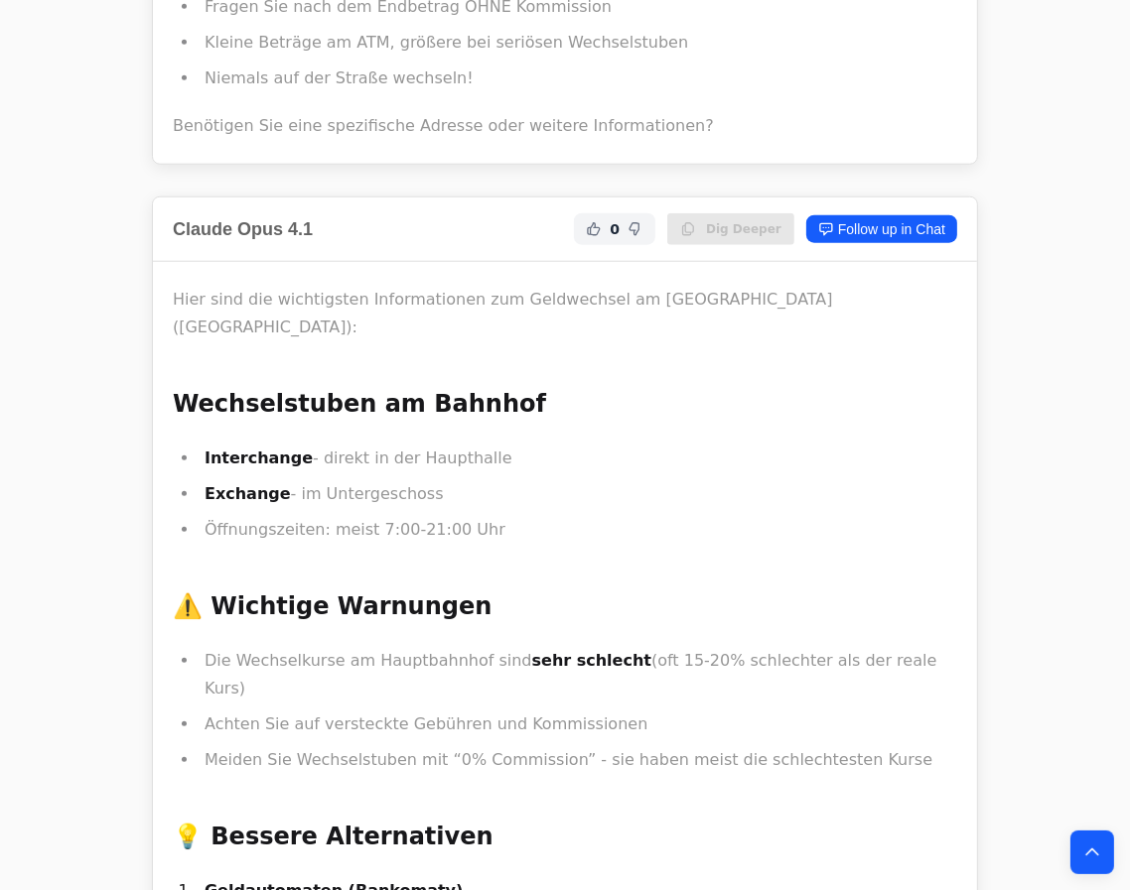
drag, startPoint x: 650, startPoint y: 514, endPoint x: 764, endPoint y: 520, distance: 114.3
copy p "Komerční banka"
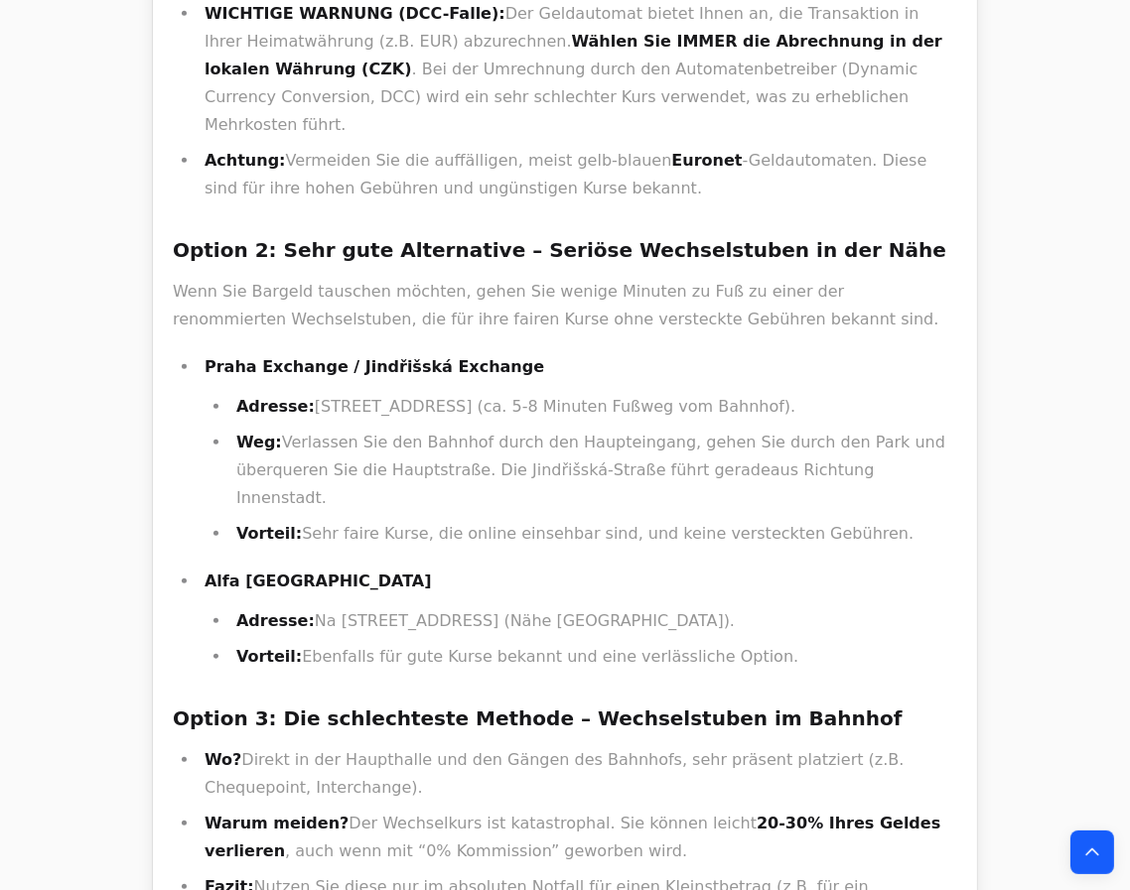
scroll to position [1263, 0]
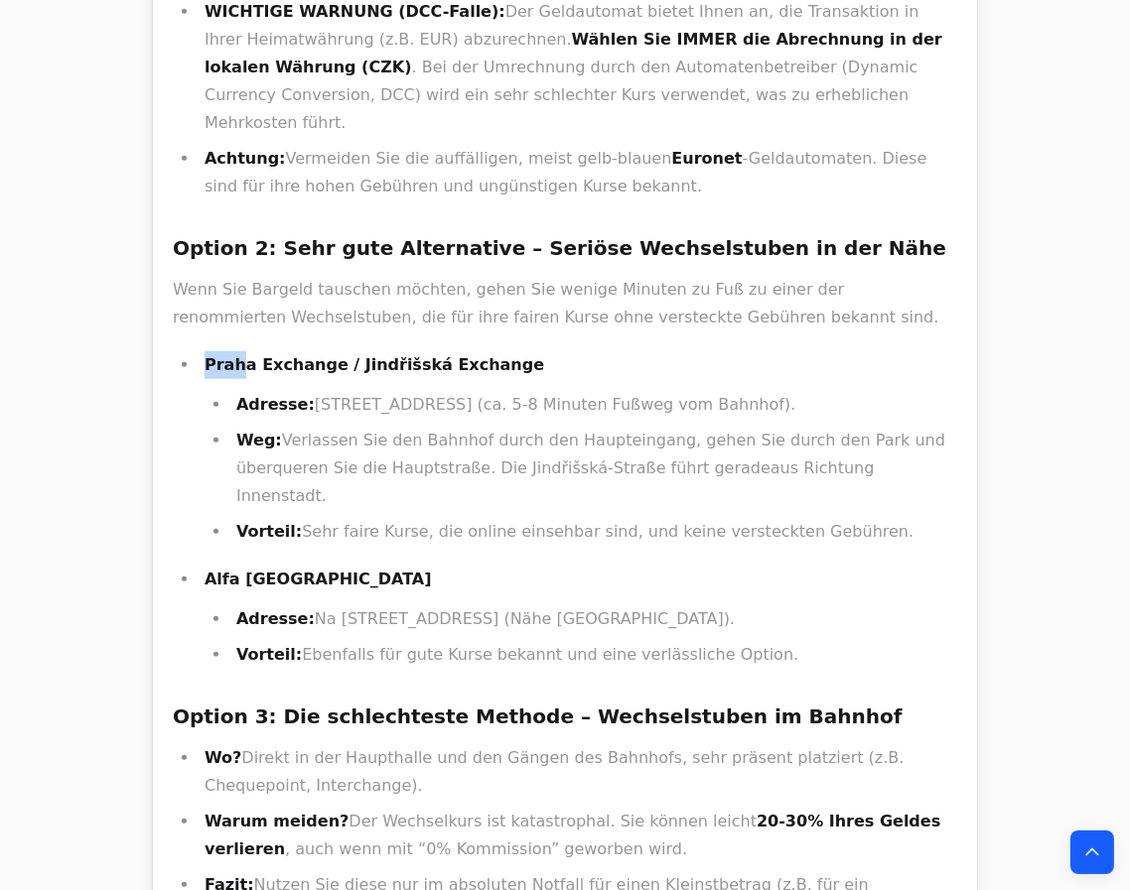
drag, startPoint x: 206, startPoint y: 305, endPoint x: 278, endPoint y: 306, distance: 71.5
click at [255, 355] on strong "Praha Exchange / Jindřišská Exchange" at bounding box center [375, 364] width 340 height 19
click at [333, 351] on p "Praha Exchange / Jindřišská Exchange" at bounding box center [581, 365] width 752 height 28
click at [323, 355] on strong "Praha Exchange / Jindřišská Exchange" at bounding box center [375, 364] width 340 height 19
drag, startPoint x: 332, startPoint y: 301, endPoint x: 478, endPoint y: 309, distance: 147.1
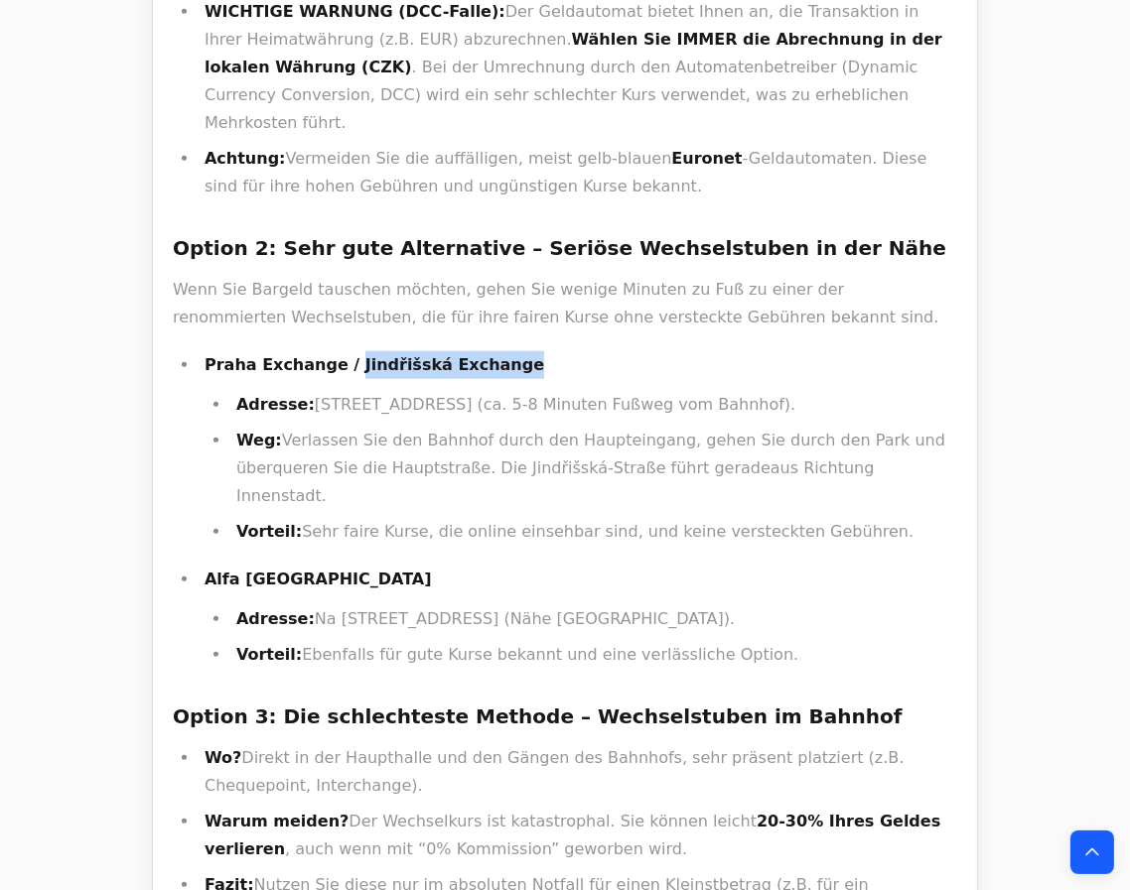
click at [478, 351] on p "Praha Exchange / Jindřišská Exchange" at bounding box center [581, 365] width 752 height 28
copy strong "Jindřišská Exchange"
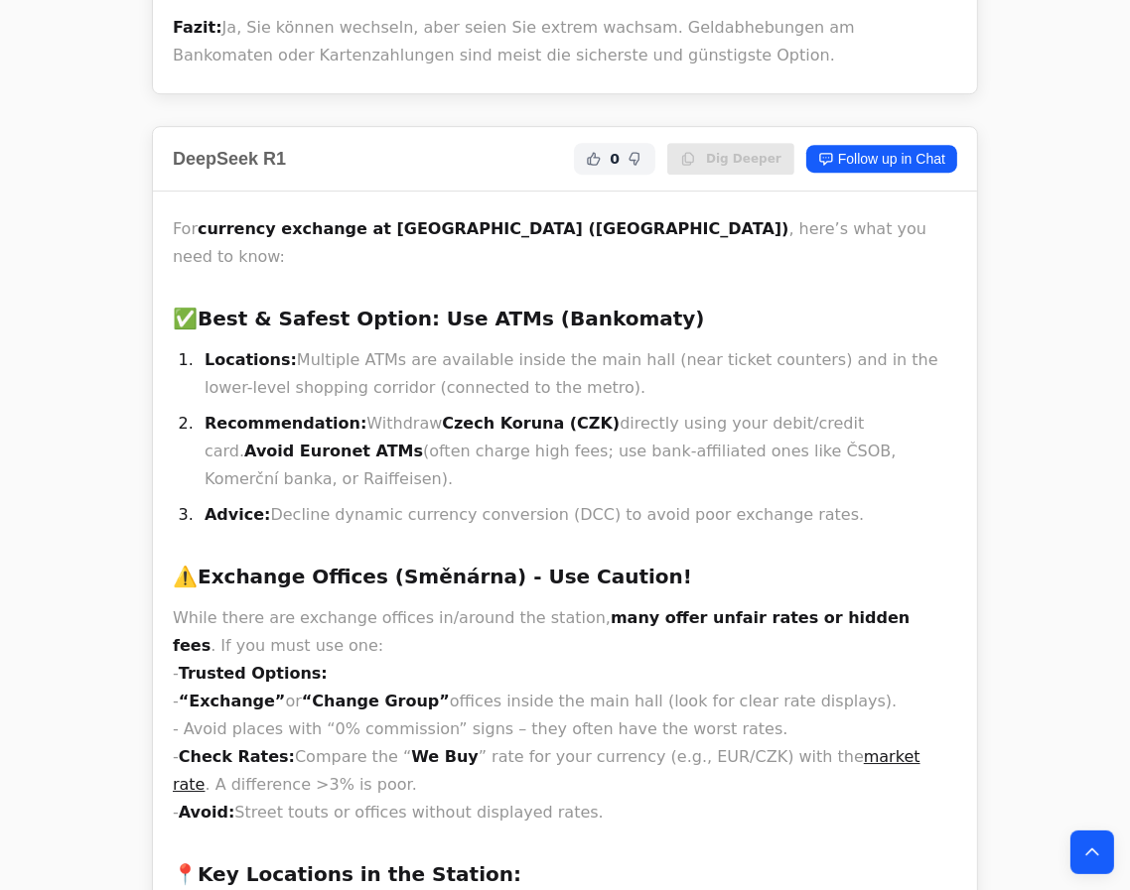
scroll to position [18500, 0]
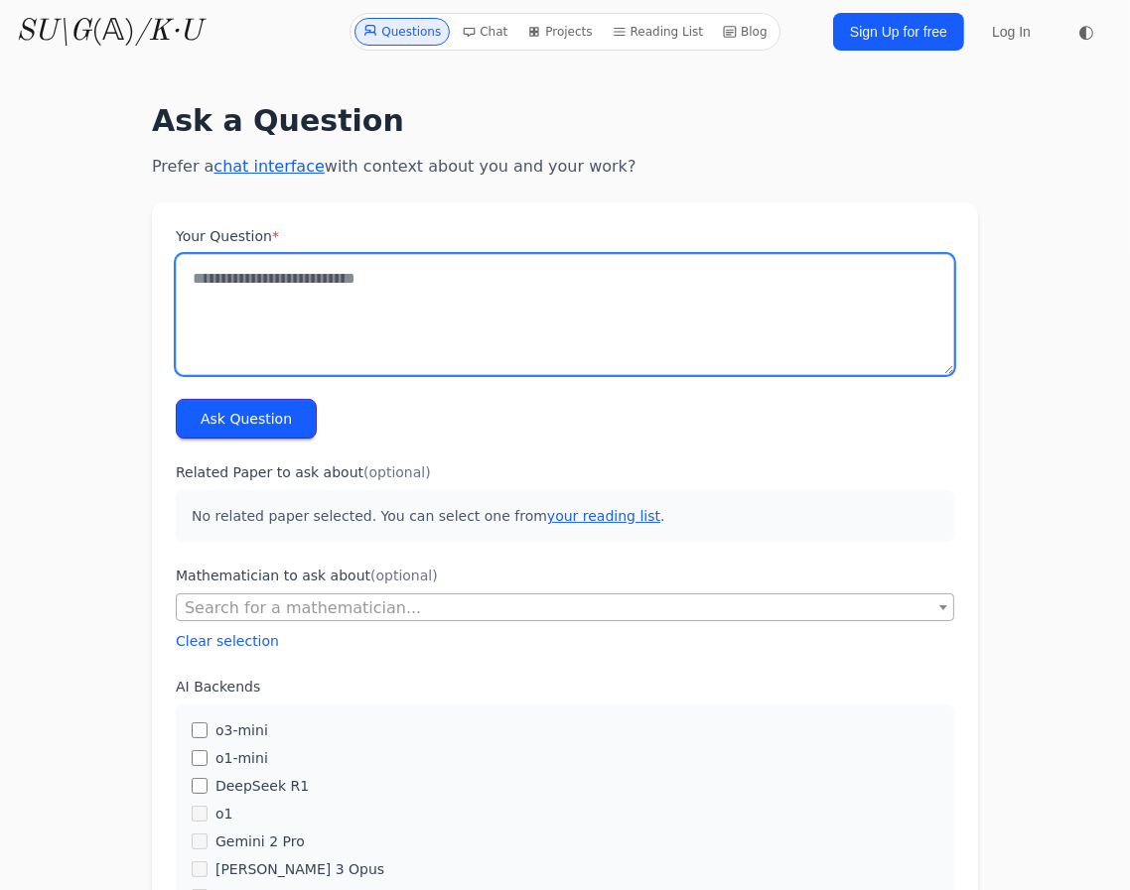
click at [469, 304] on textarea "Your Question *" at bounding box center [565, 314] width 778 height 121
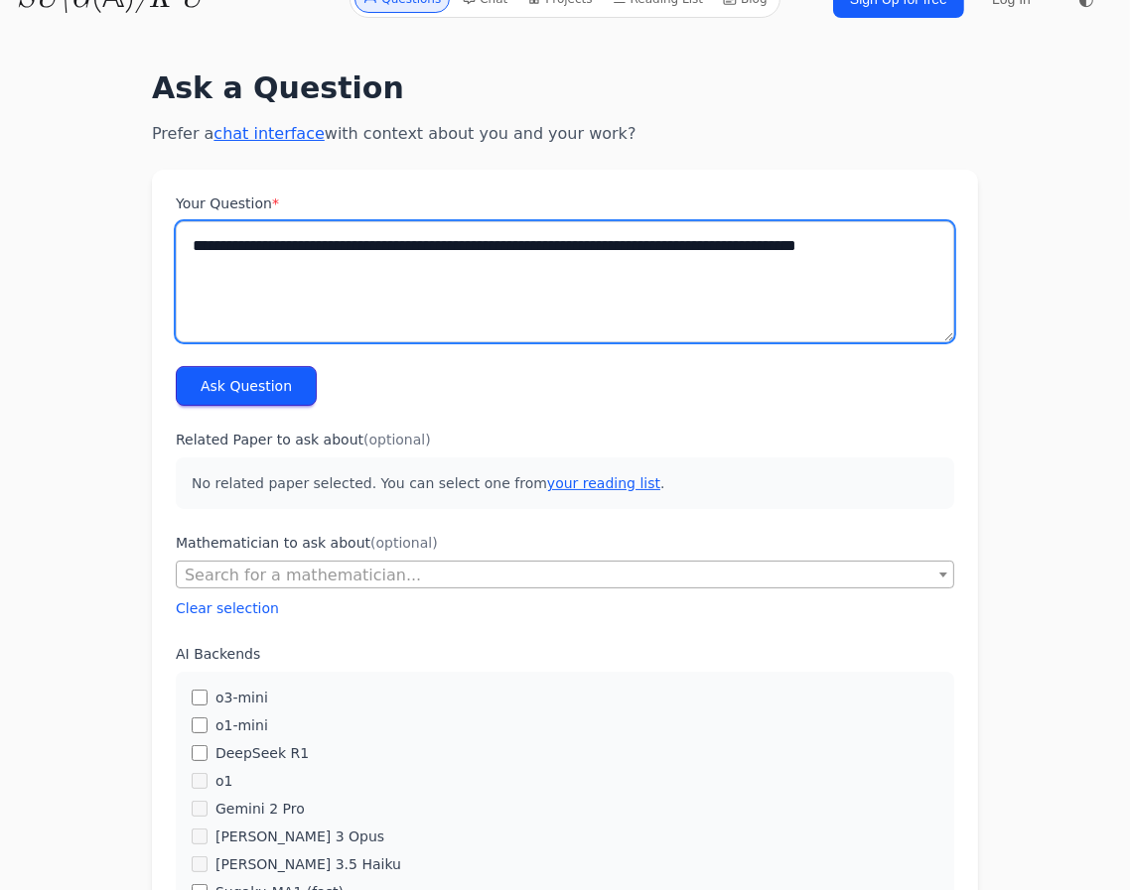
scroll to position [89, 0]
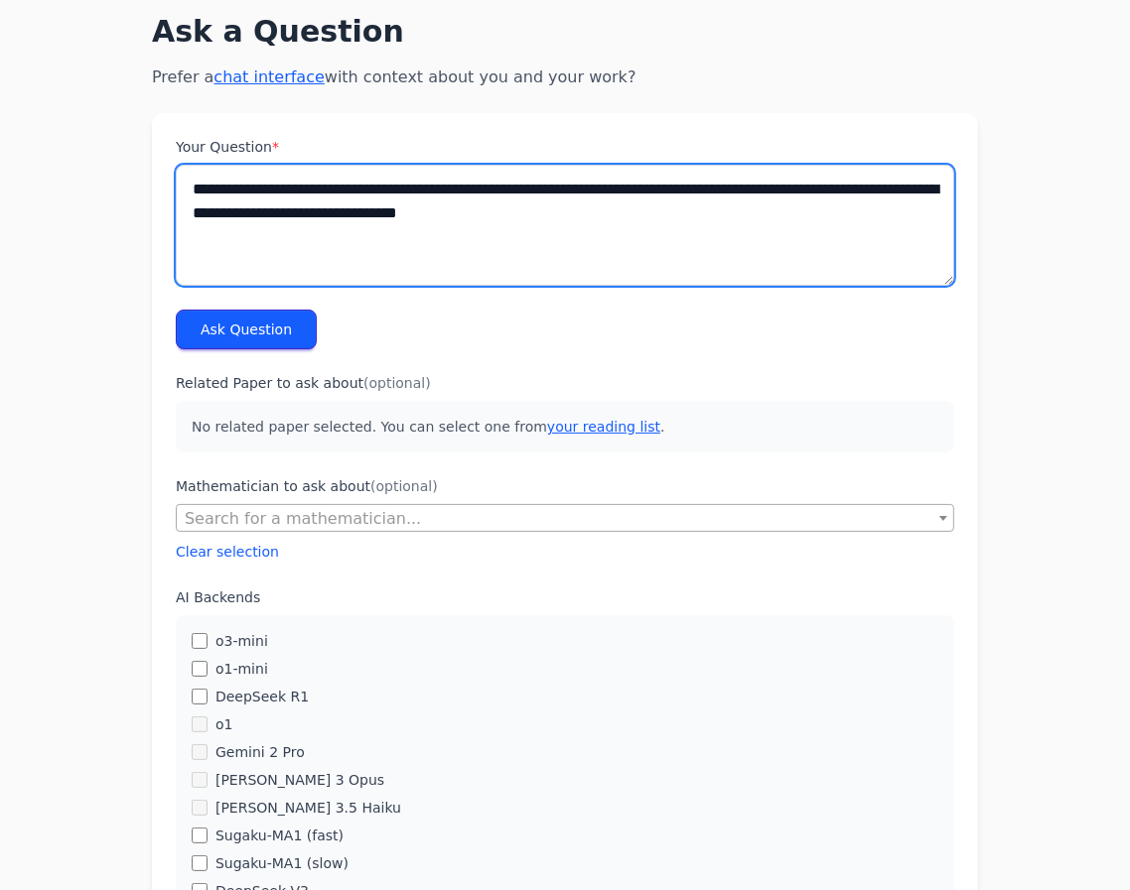
paste textarea "**********"
type textarea "**********"
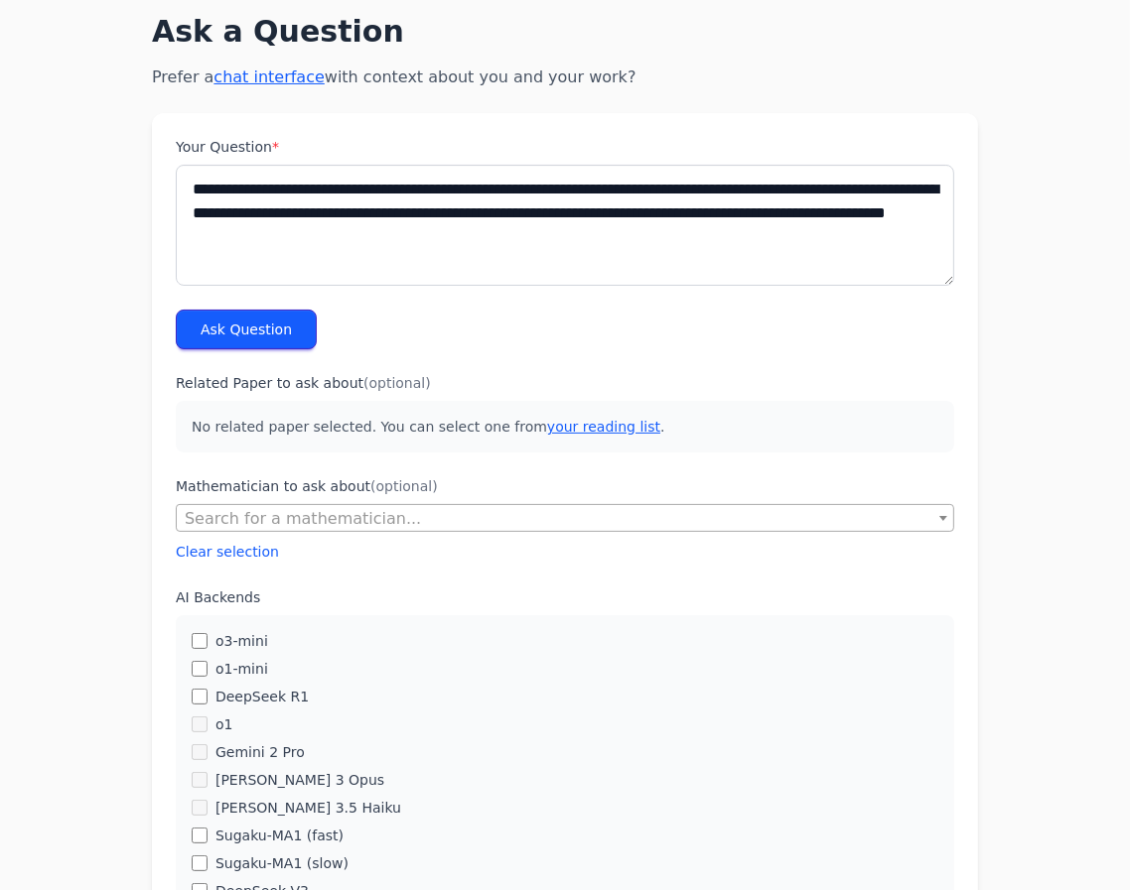
click at [275, 328] on button "Ask Question" at bounding box center [246, 330] width 141 height 40
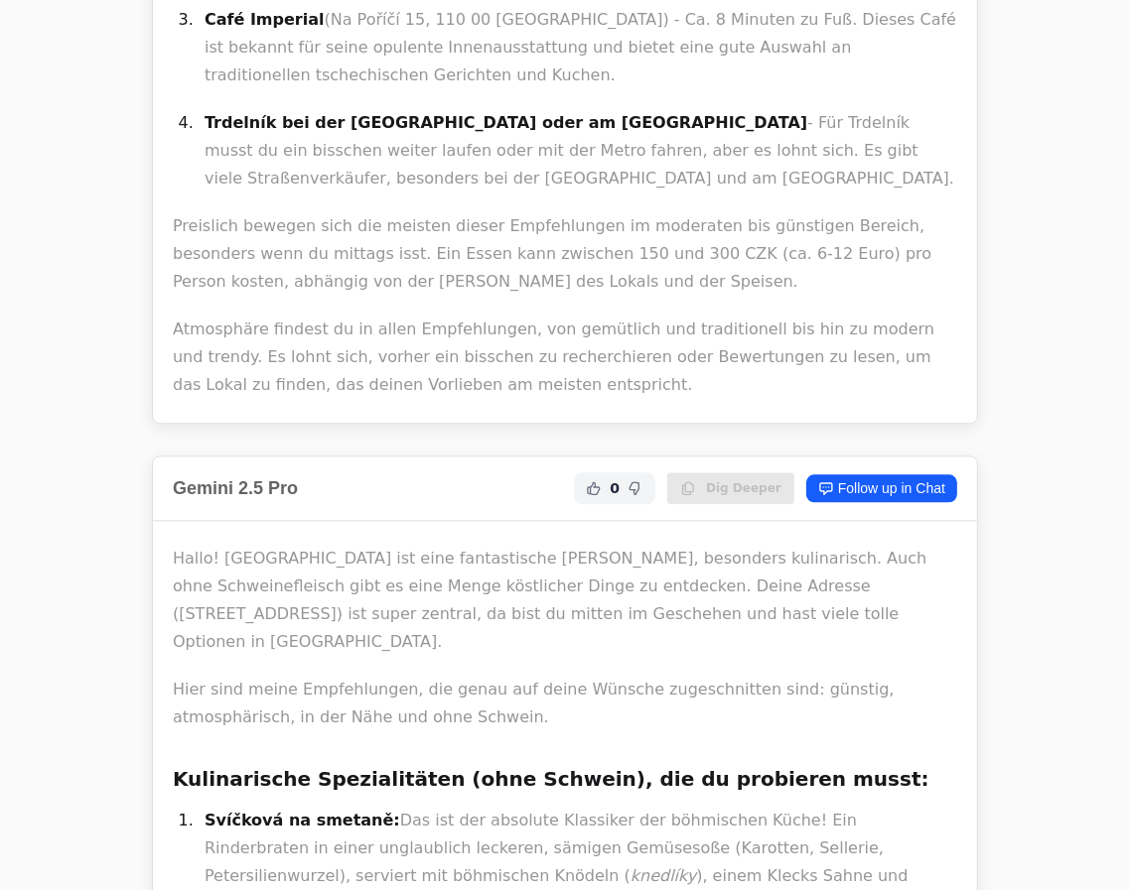
scroll to position [3971, 0]
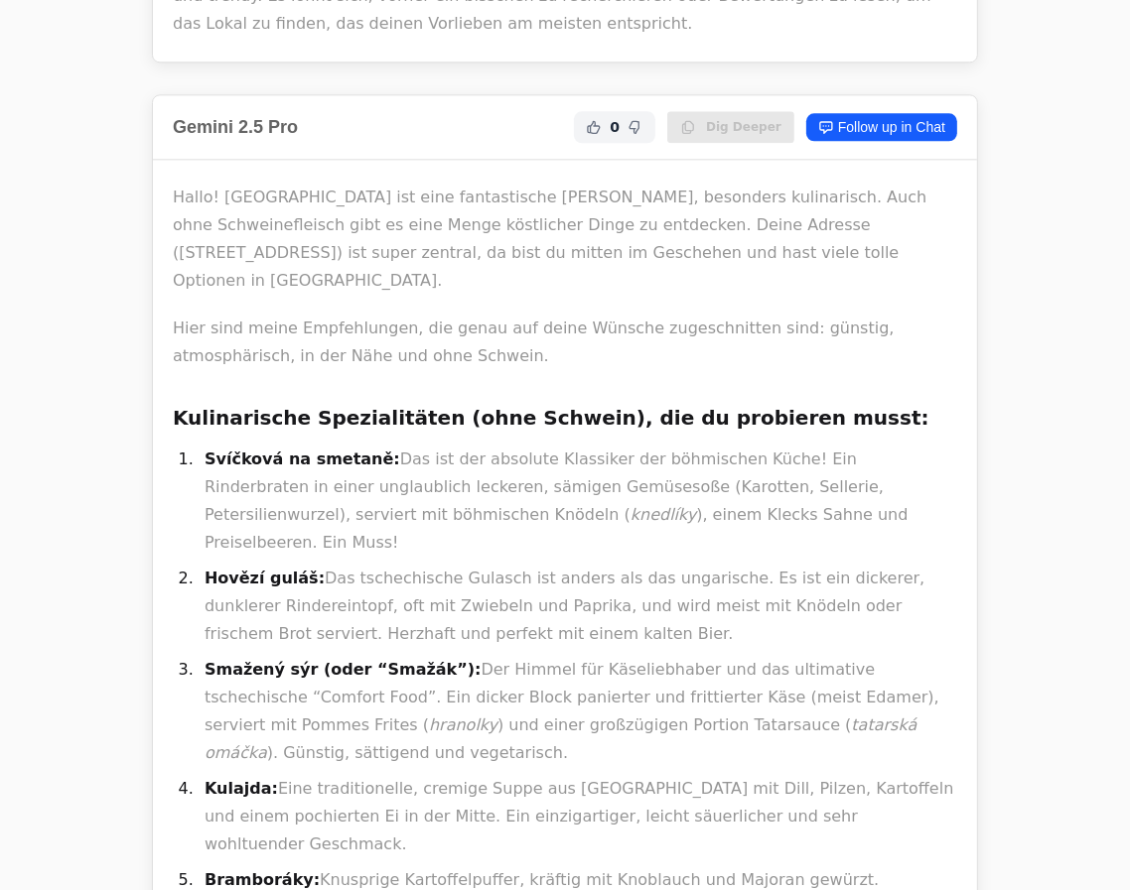
click at [621, 446] on li "Svíčková na smetaně: Das ist der absolute Klassiker der böhmischen Küche! Ein R…" at bounding box center [578, 501] width 758 height 111
drag, startPoint x: 595, startPoint y: 317, endPoint x: 720, endPoint y: 324, distance: 125.3
click at [720, 446] on li "Svíčková na smetaně: Das ist der absolute Klassiker der böhmischen Küche! Ein R…" at bounding box center [578, 501] width 758 height 111
click at [730, 446] on li "Svíčková na smetaně: Das ist der absolute Klassiker der böhmischen Küche! Ein R…" at bounding box center [578, 501] width 758 height 111
click at [735, 446] on li "Svíčková na smetaně: Das ist der absolute Klassiker der böhmischen Küche! Ein R…" at bounding box center [578, 501] width 758 height 111
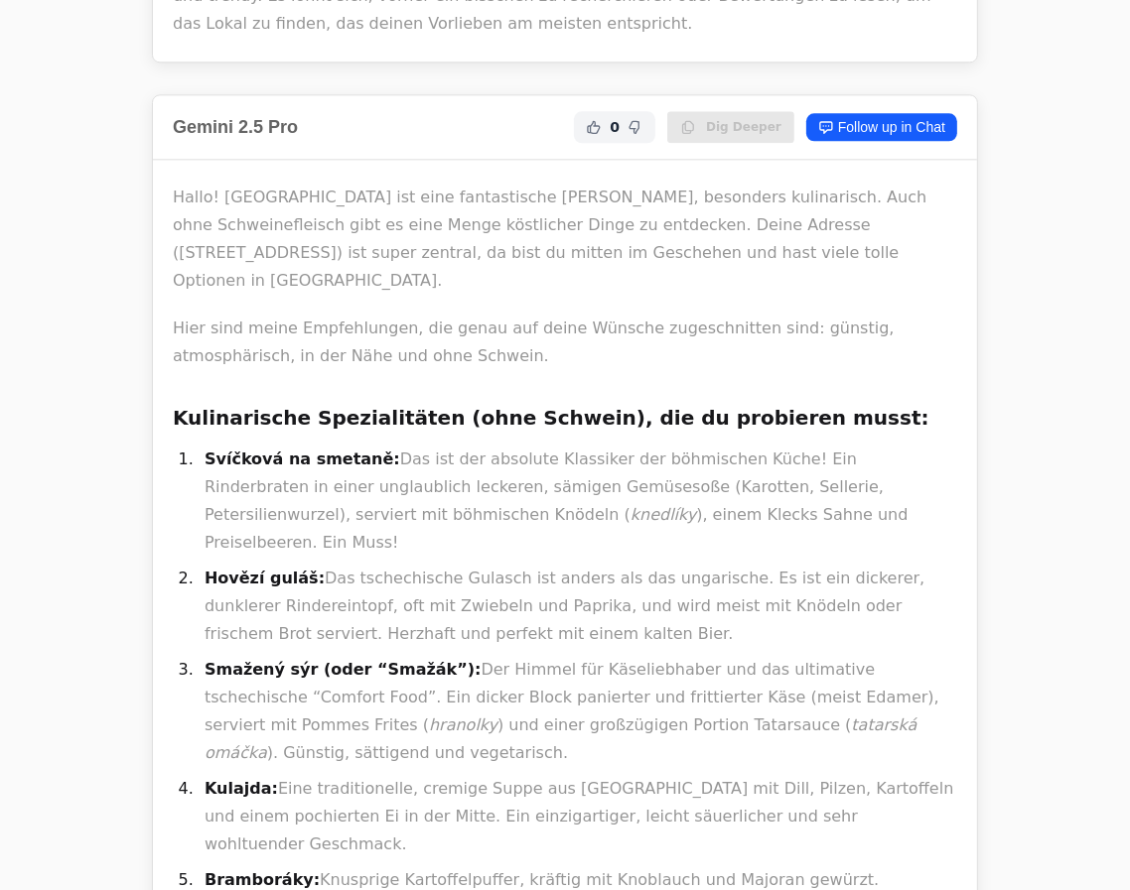
copy li "böhmischen Küche!"
copy div "Ein Rinderbraten in einer unglaublich leckeren, sämigen Gemüsesoße (Karotten, S…"
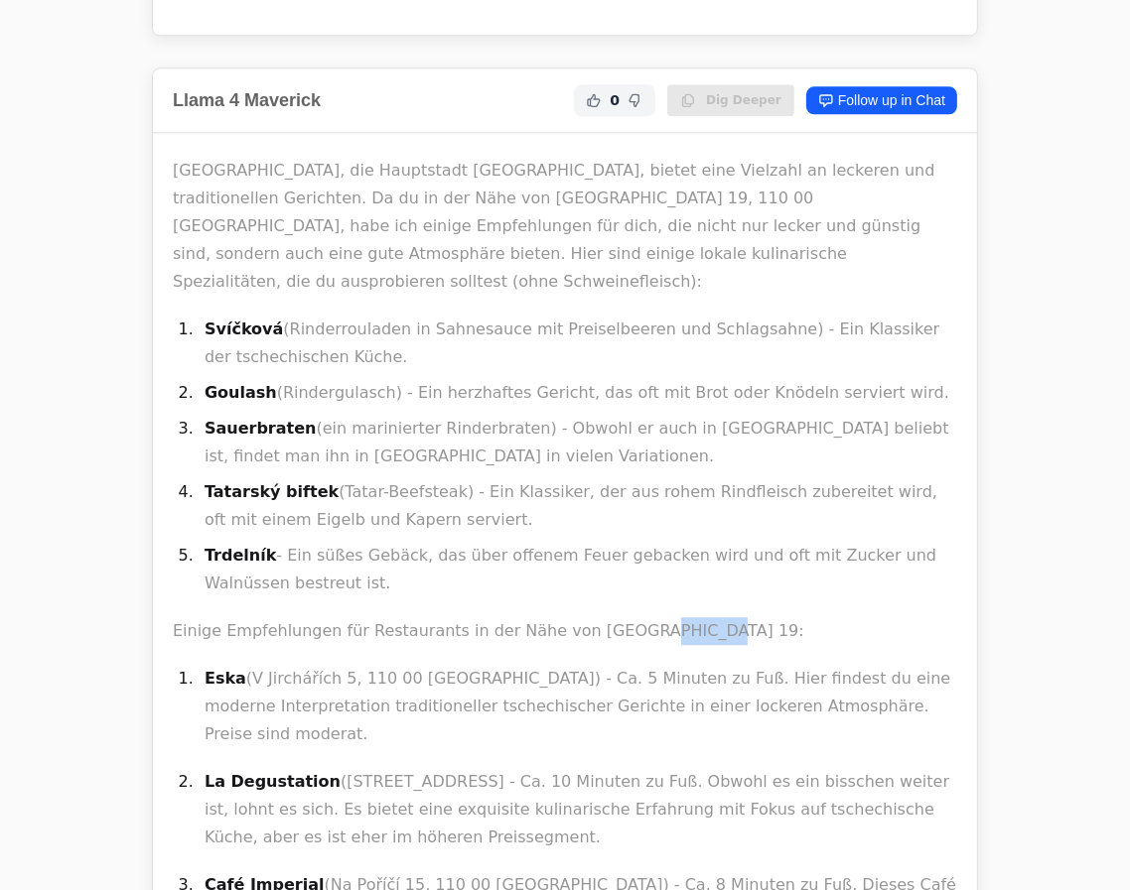
click at [729, 617] on p "Einige Empfehlungen für Restaurants in der Nähe von [GEOGRAPHIC_DATA] 19:" at bounding box center [565, 631] width 784 height 28
click at [727, 617] on p "Einige Empfehlungen für Restaurants in der Nähe von [GEOGRAPHIC_DATA] 19:" at bounding box center [565, 631] width 784 height 28
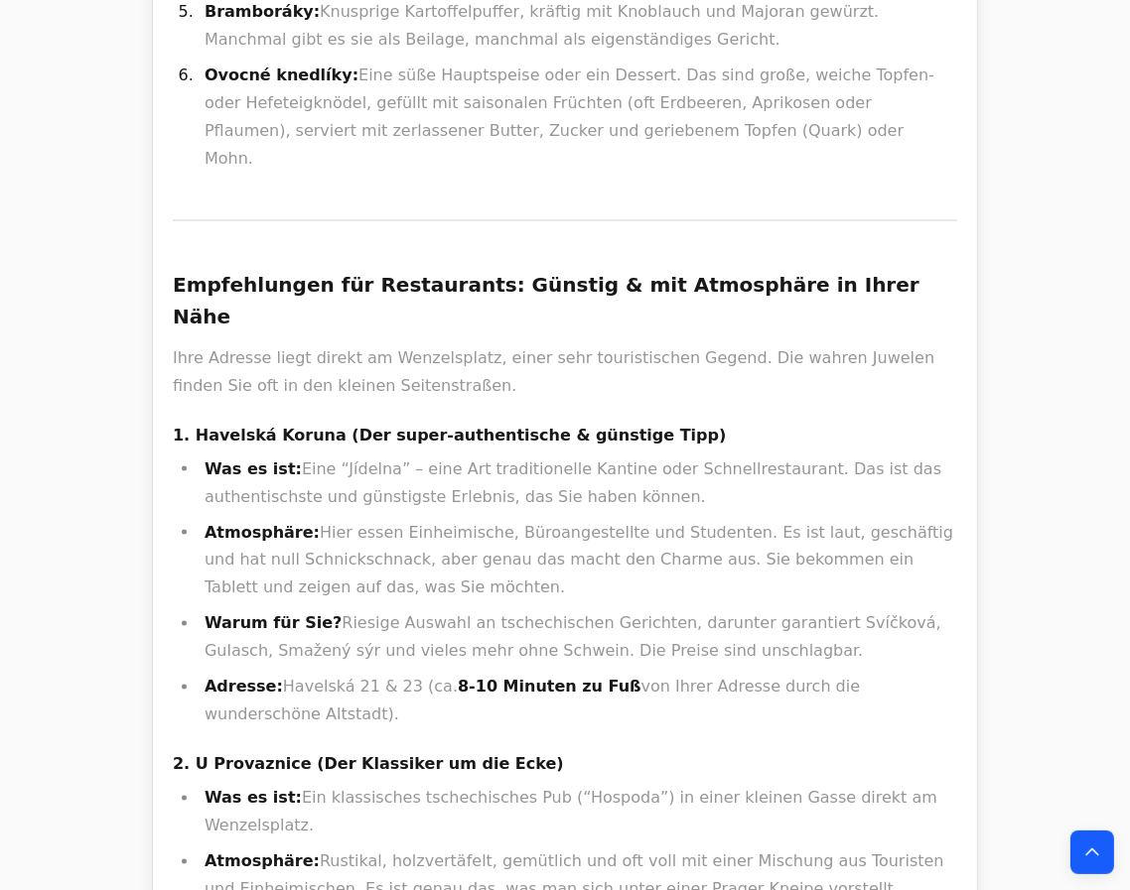
scroll to position [2617, 0]
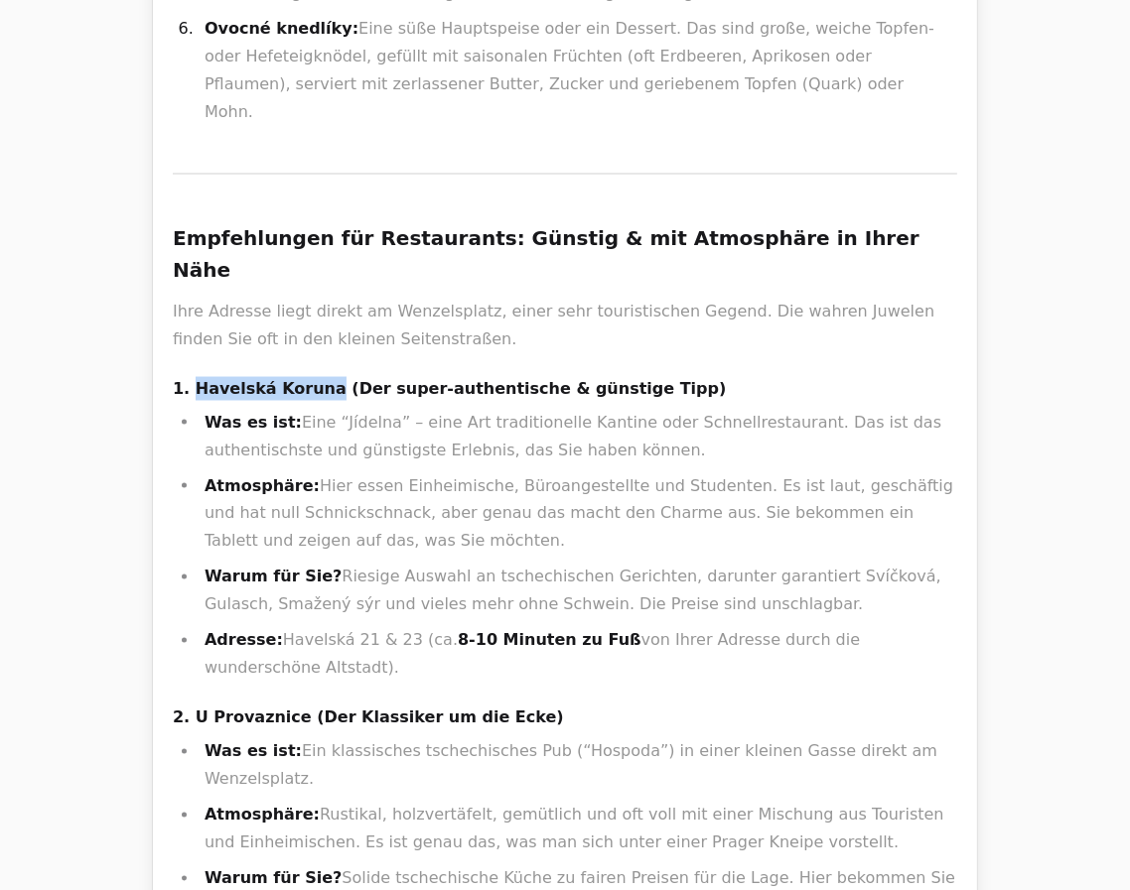
drag, startPoint x: 308, startPoint y: 189, endPoint x: 191, endPoint y: 172, distance: 118.4
click at [191, 172] on div "Hallo! Prag ist eine fantastische Wahl, besonders kulinarisch. Auch ohne Schwei…" at bounding box center [565, 601] width 784 height 2666
copy h4 "Havelská Koruna"
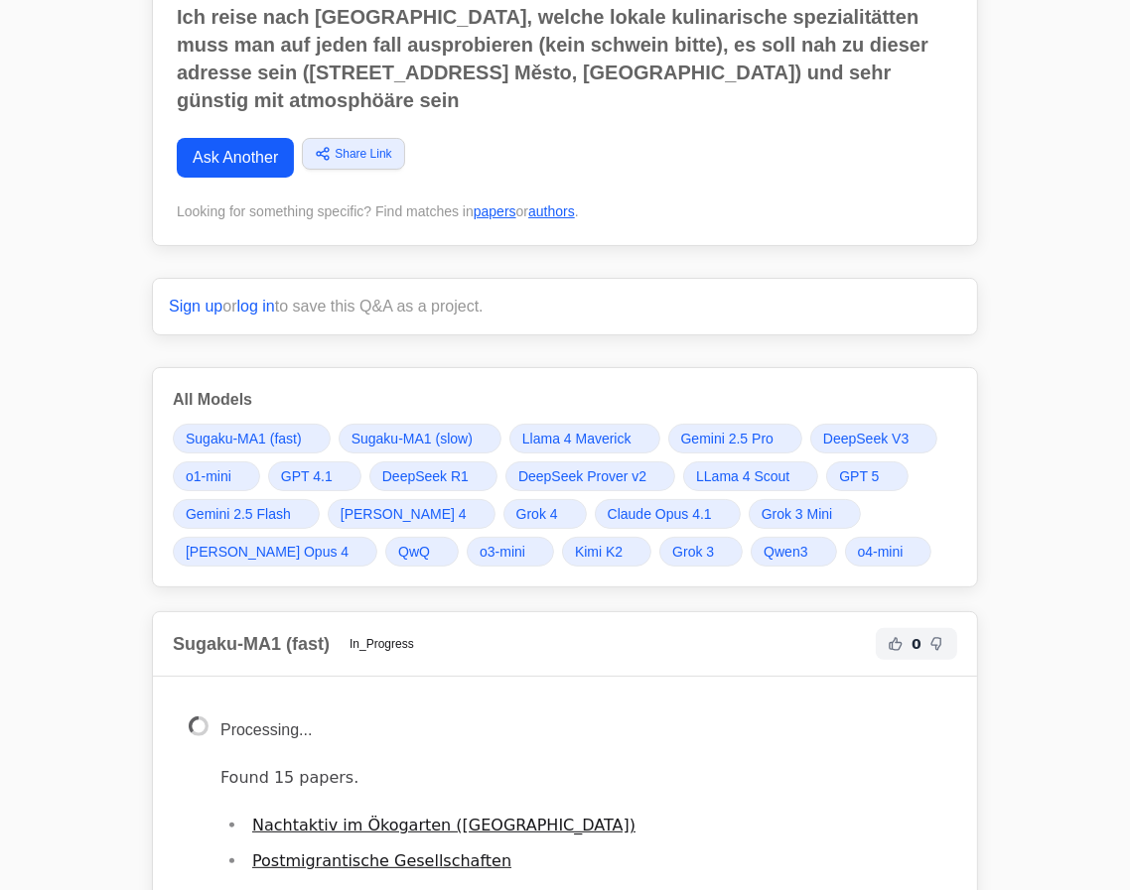
scroll to position [180, 0]
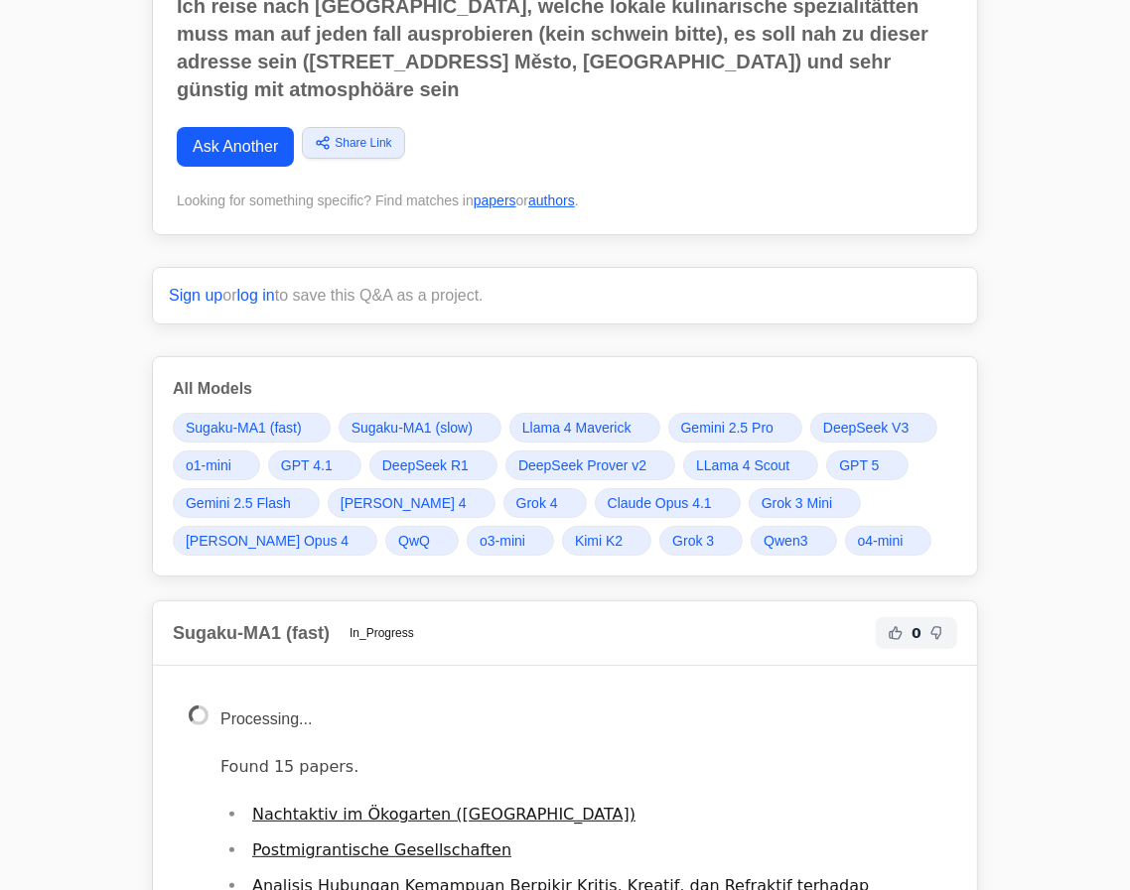
click at [869, 458] on span "GPT 5" at bounding box center [859, 466] width 40 height 20
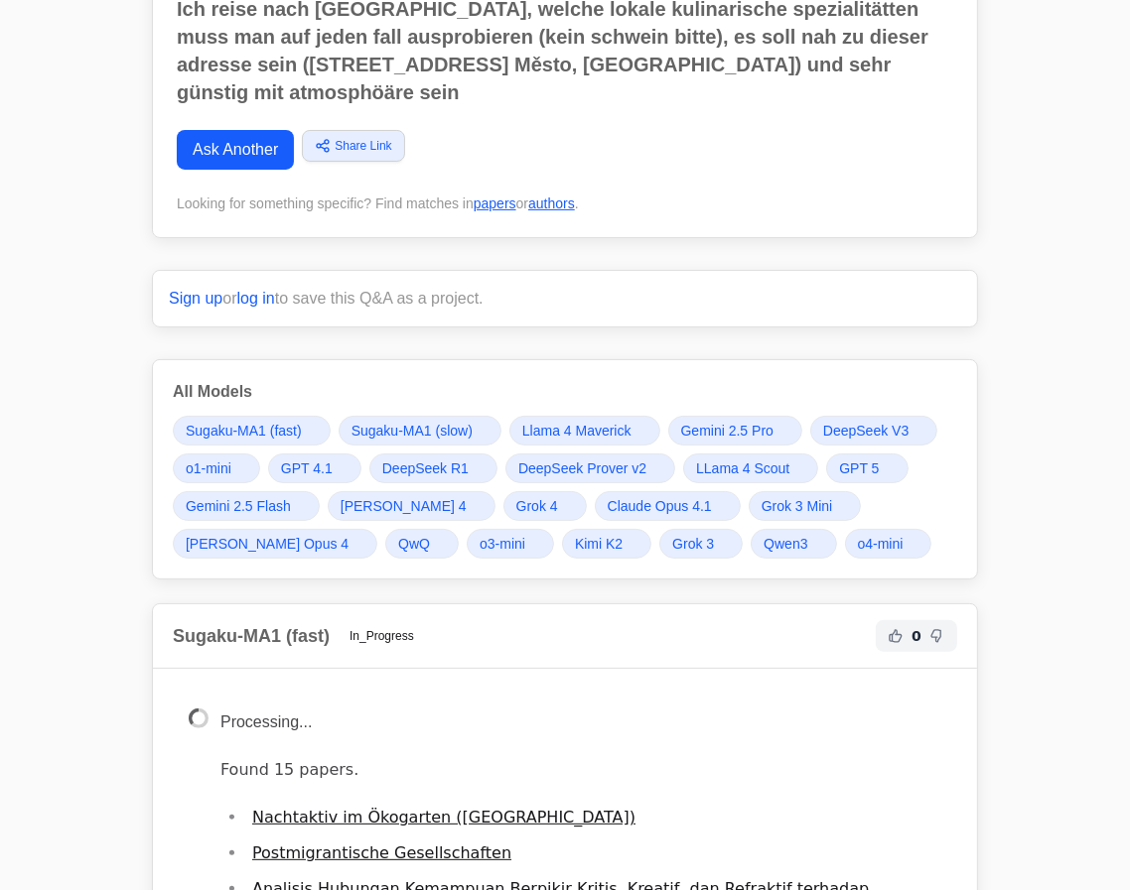
scroll to position [180, 0]
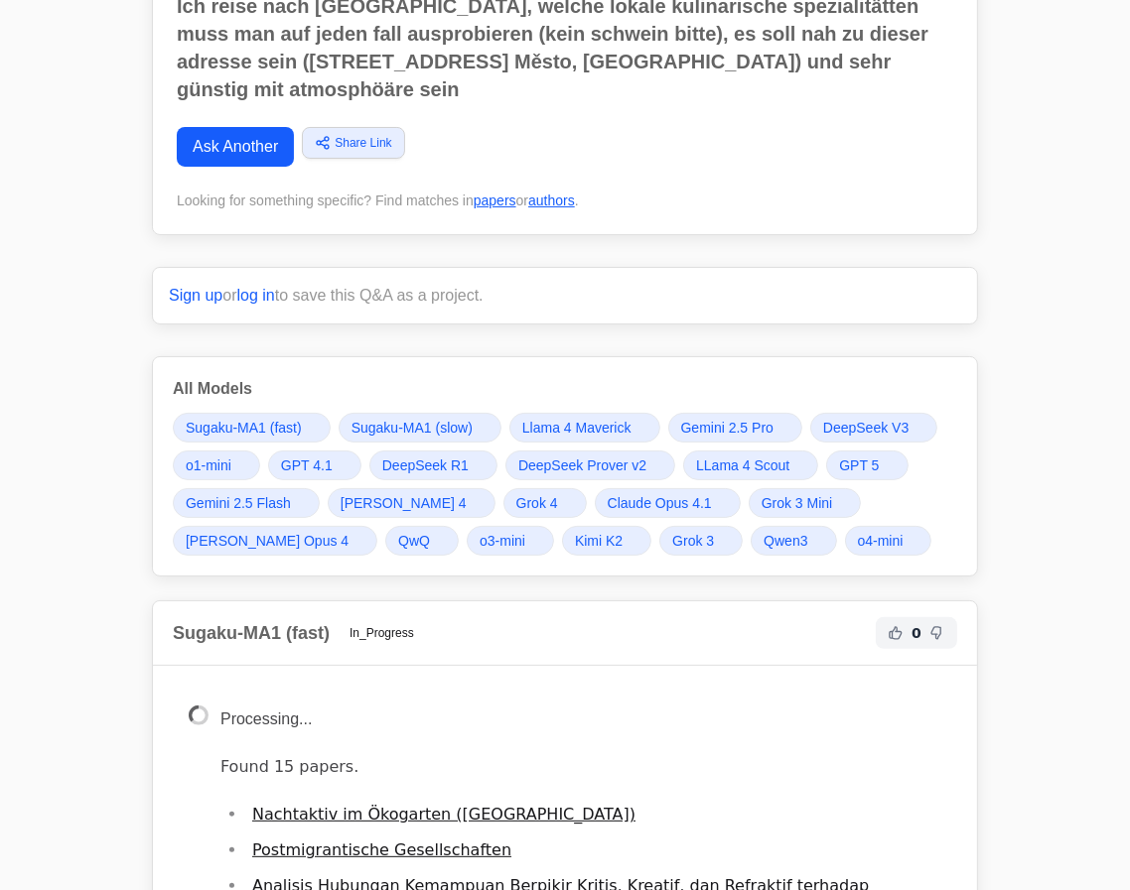
click at [529, 493] on span "Grok 4" at bounding box center [537, 503] width 42 height 20
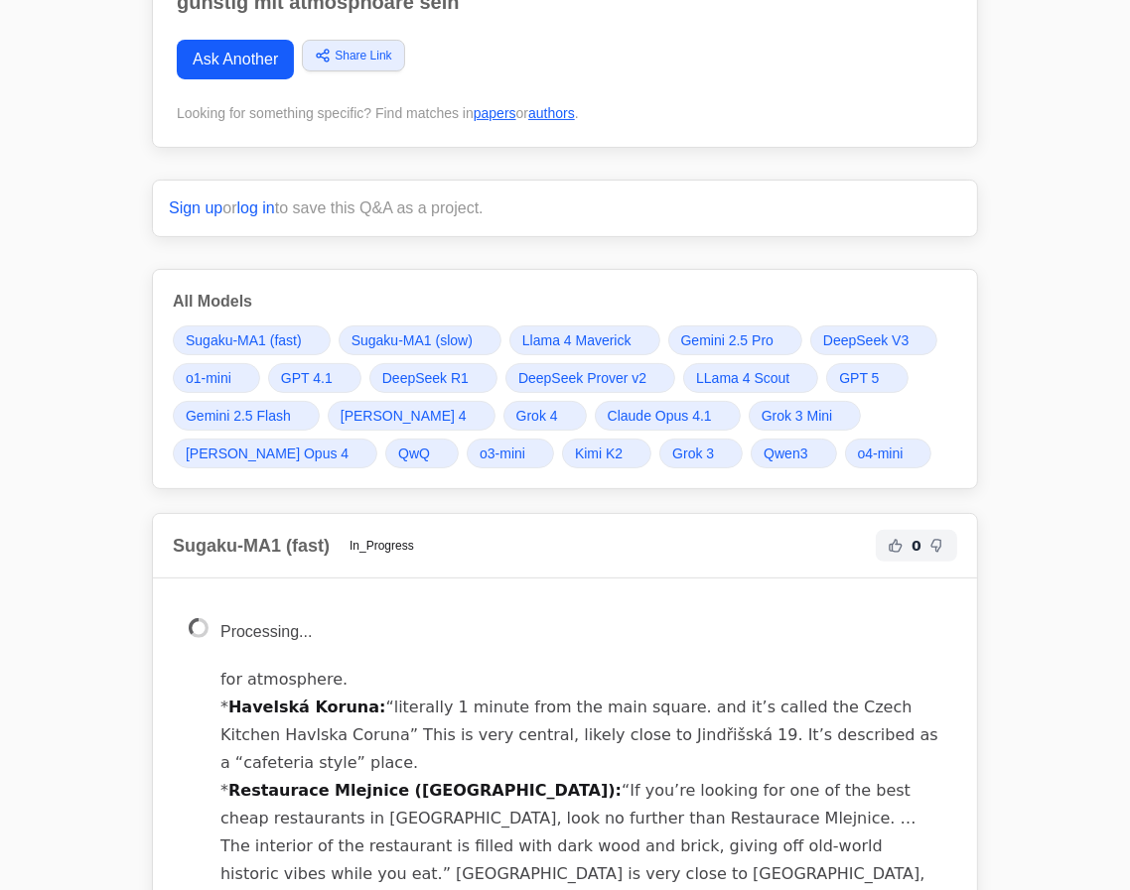
scroll to position [270, 0]
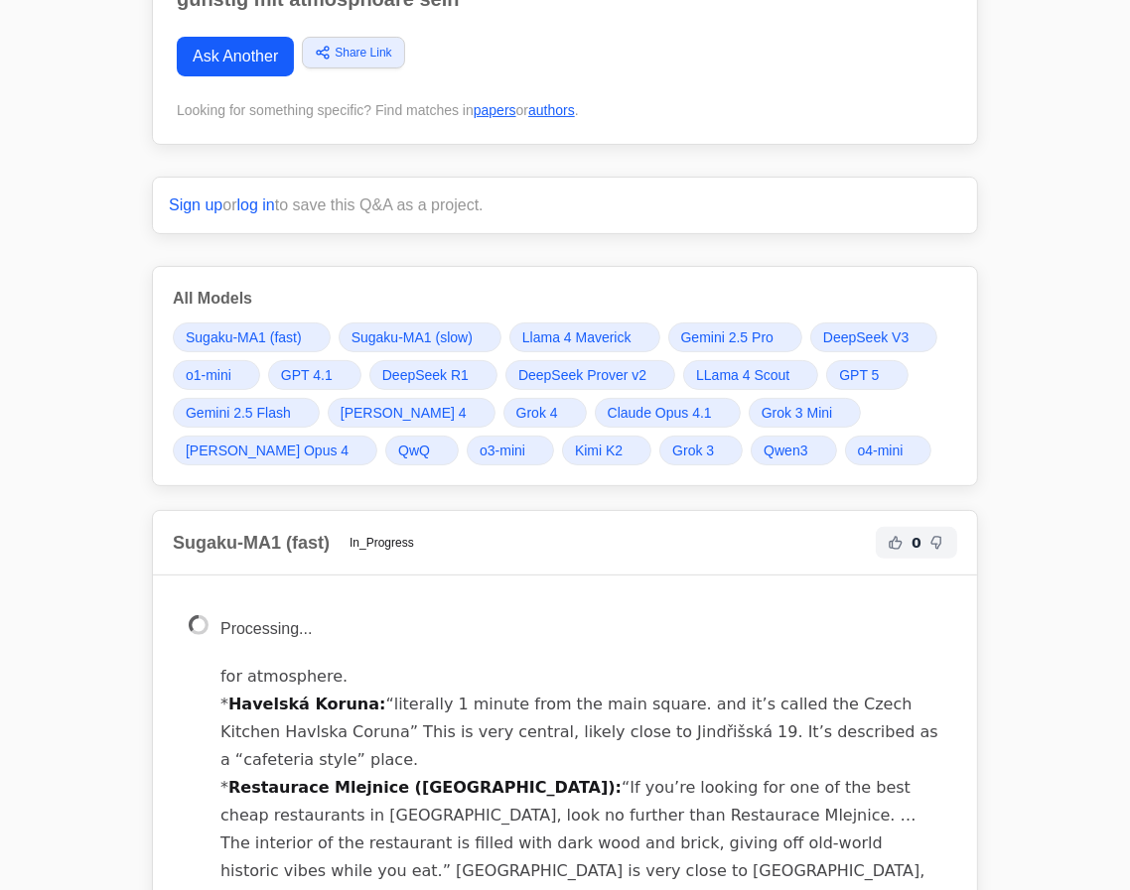
click at [516, 403] on span "Grok 4" at bounding box center [537, 413] width 42 height 20
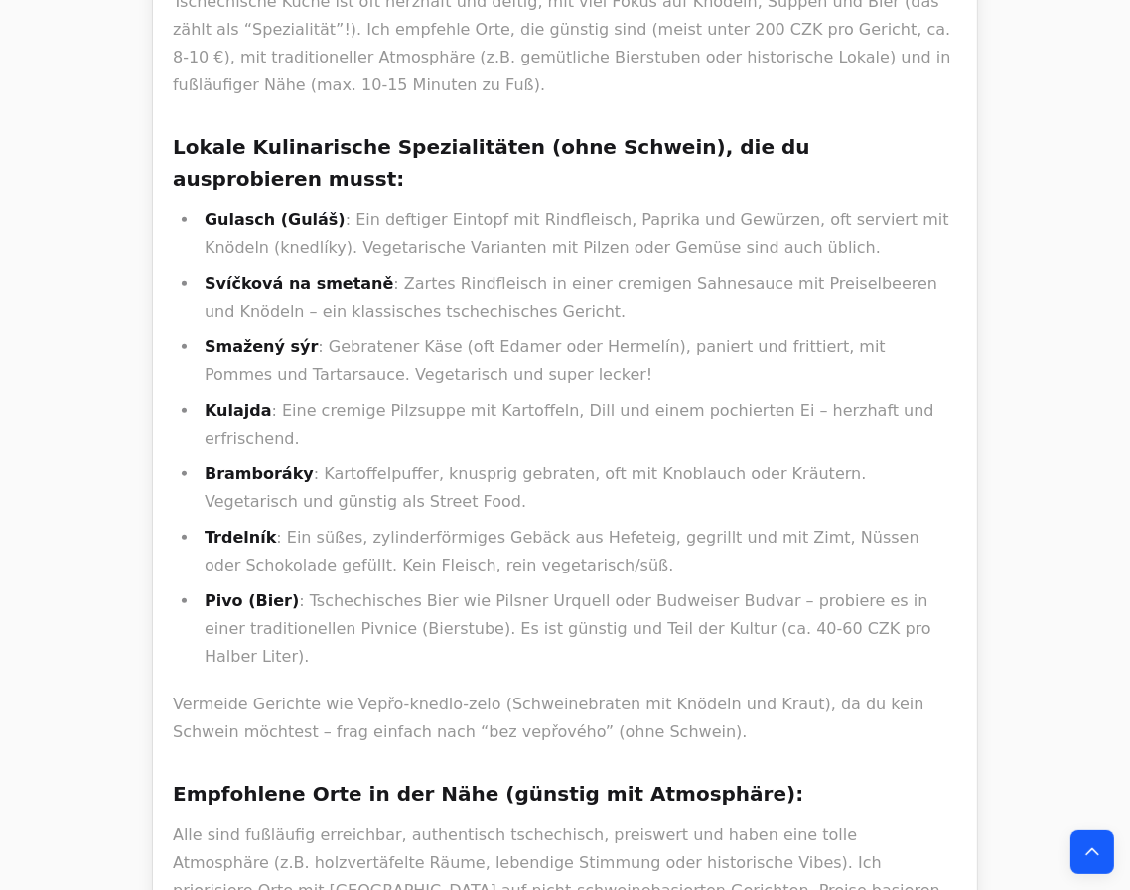
scroll to position [235, 0]
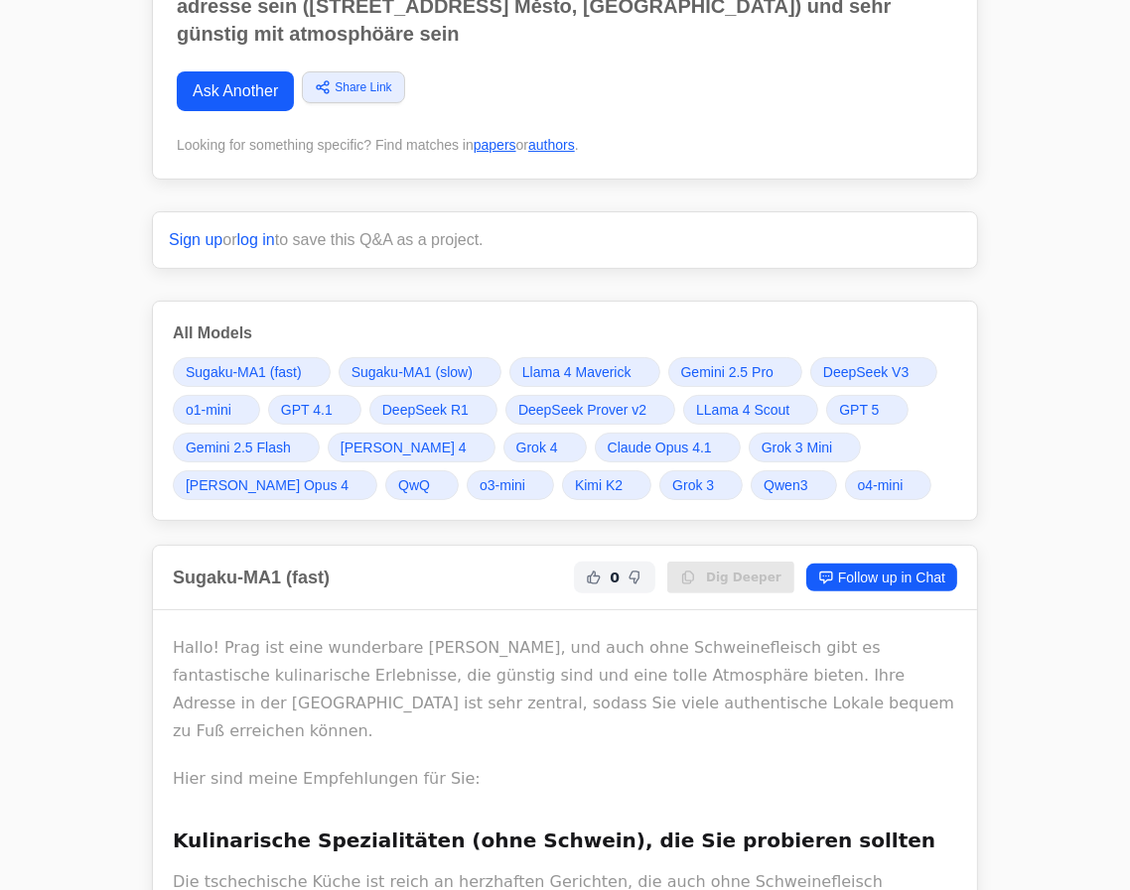
click at [517, 439] on span "Grok 4" at bounding box center [537, 448] width 42 height 20
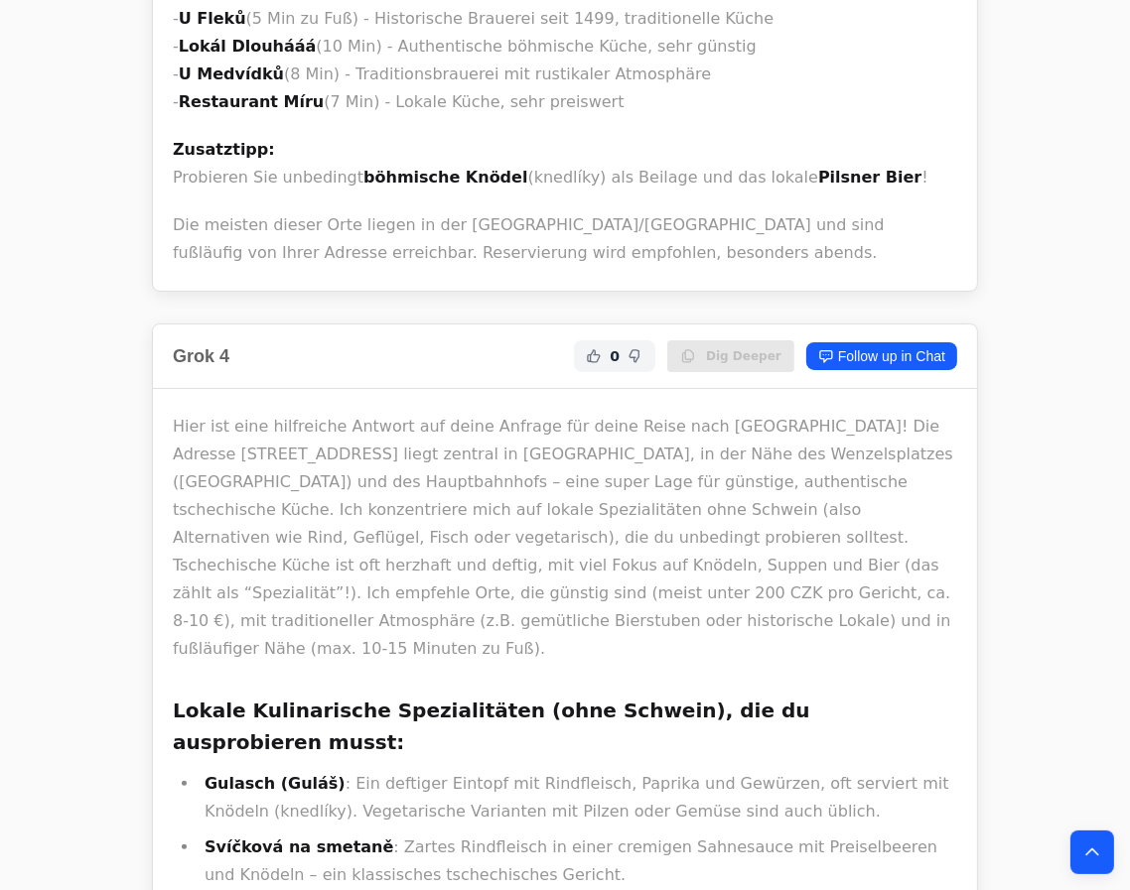
scroll to position [18795, 0]
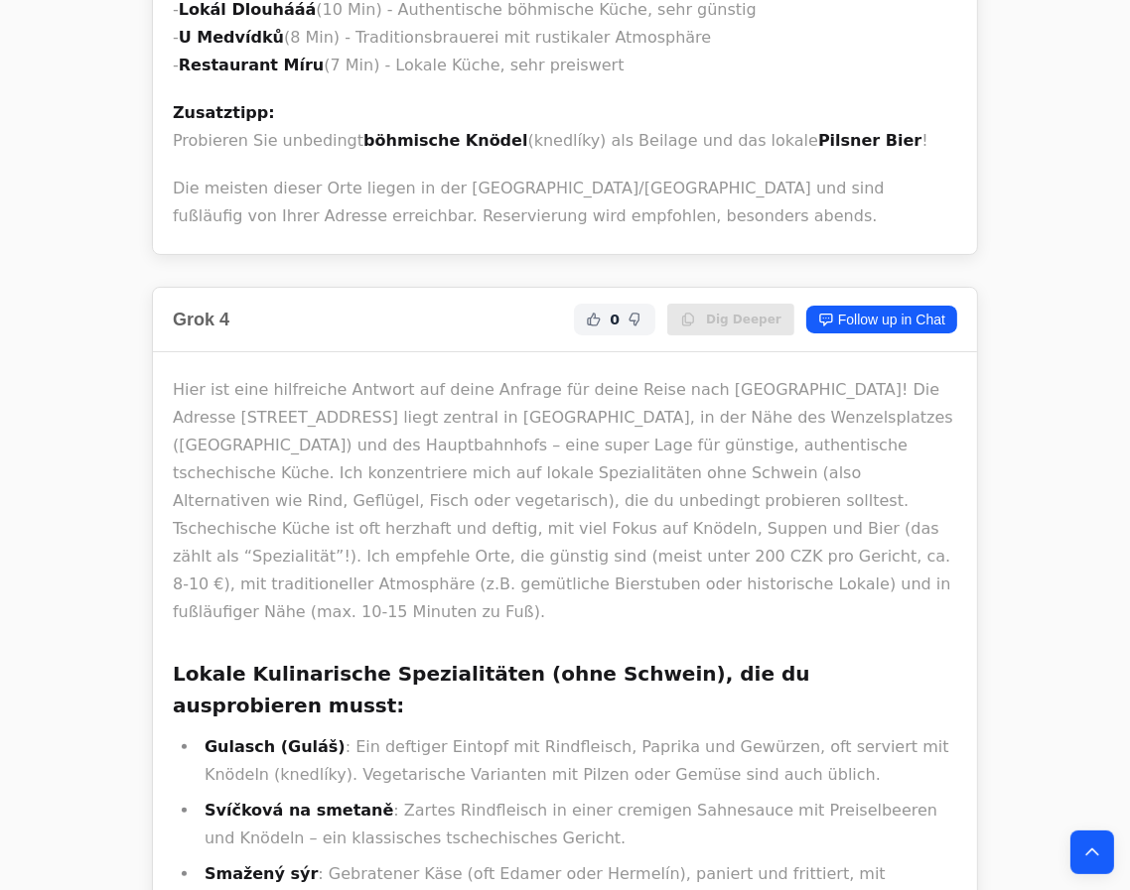
drag, startPoint x: 292, startPoint y: 393, endPoint x: 205, endPoint y: 383, distance: 86.9
copy strong "U Medvídků"
drag, startPoint x: 336, startPoint y: 422, endPoint x: 546, endPoint y: 416, distance: 210.5
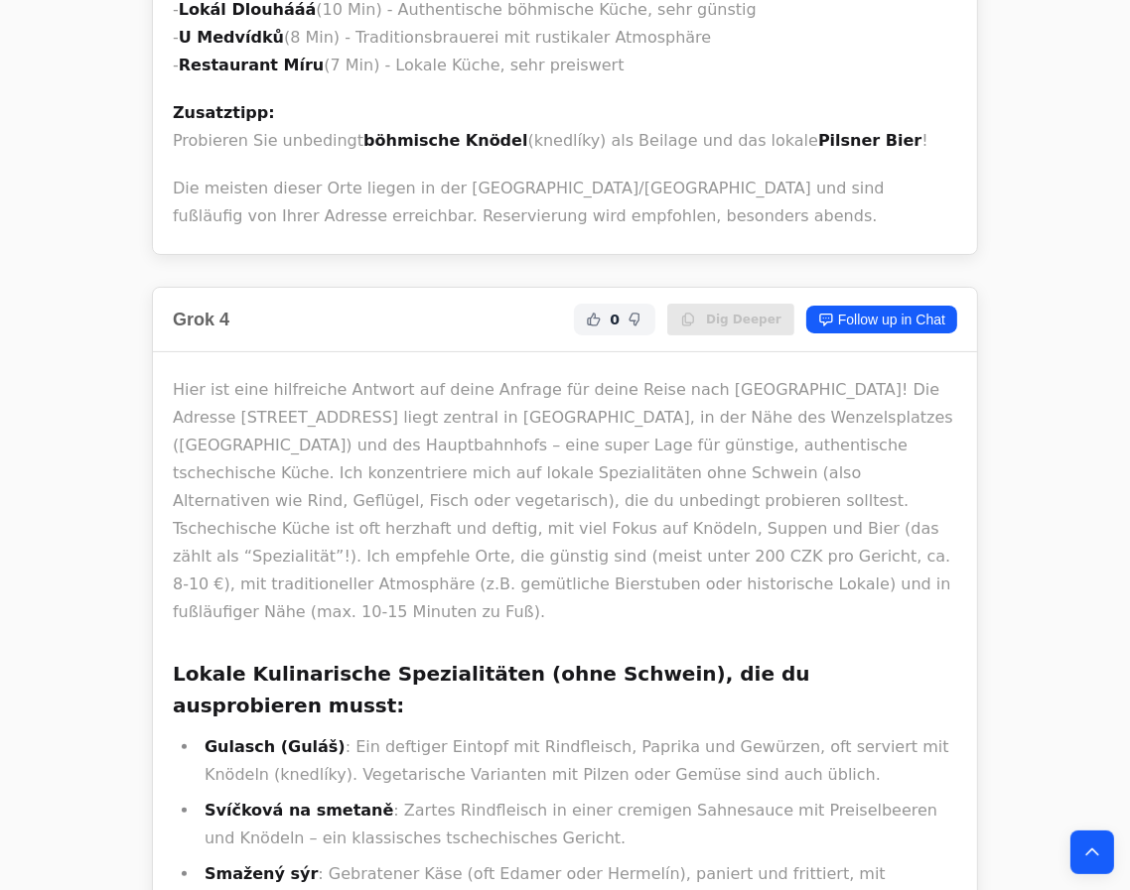
copy p "ältesten Bierbrauereien Prags"
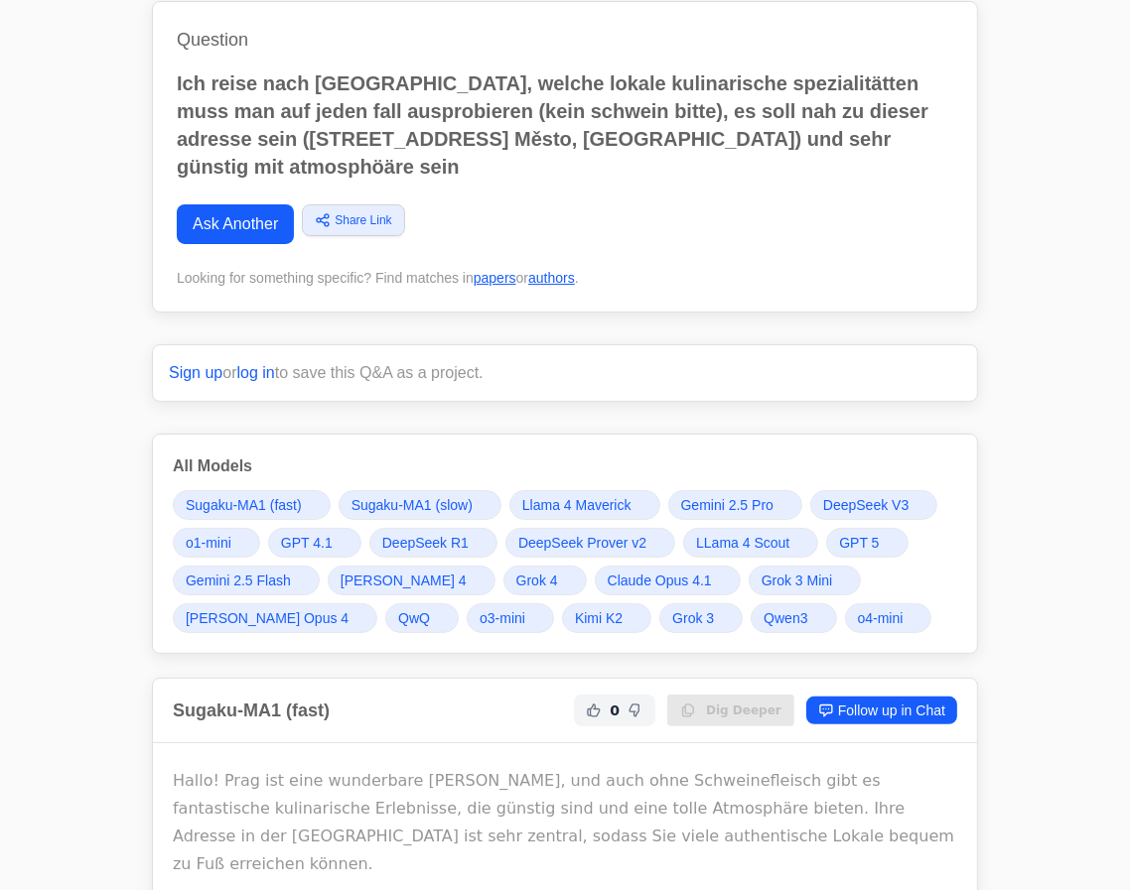
scroll to position [180, 0]
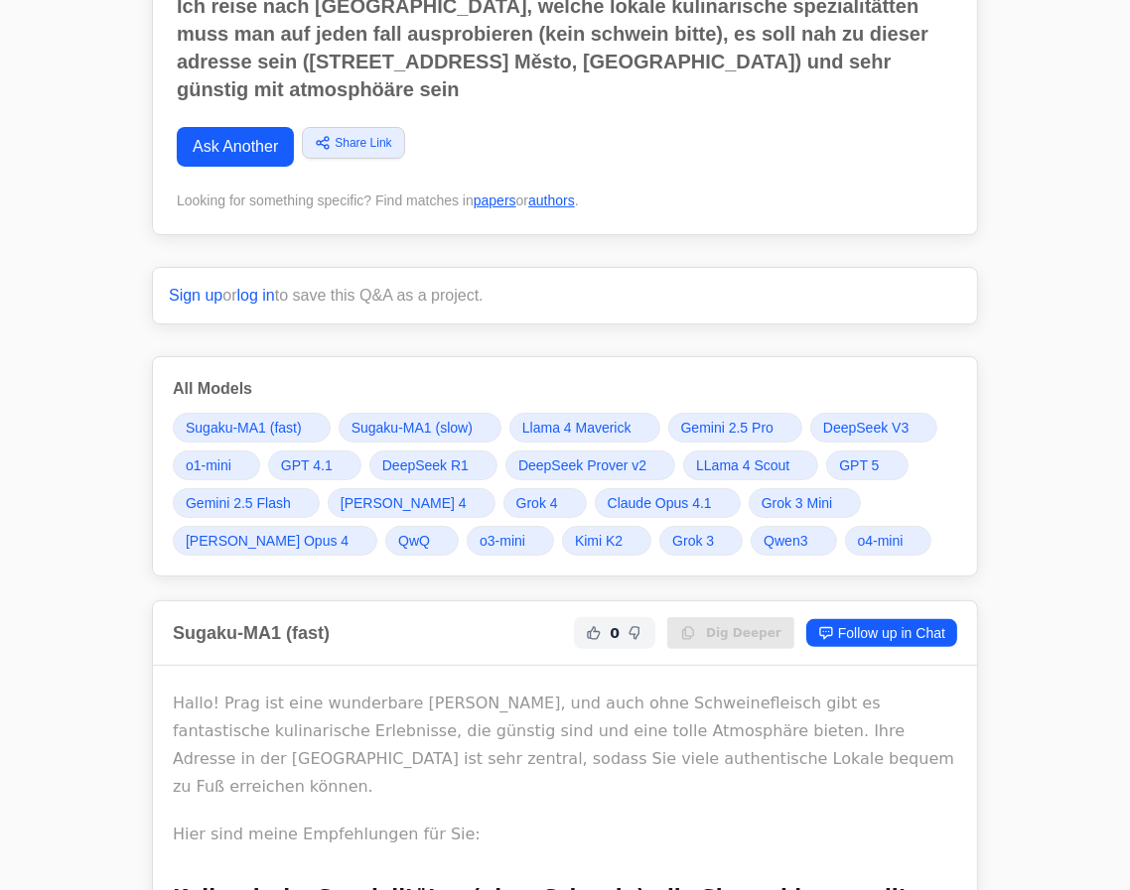
click at [400, 469] on span "DeepSeek R1" at bounding box center [425, 466] width 86 height 20
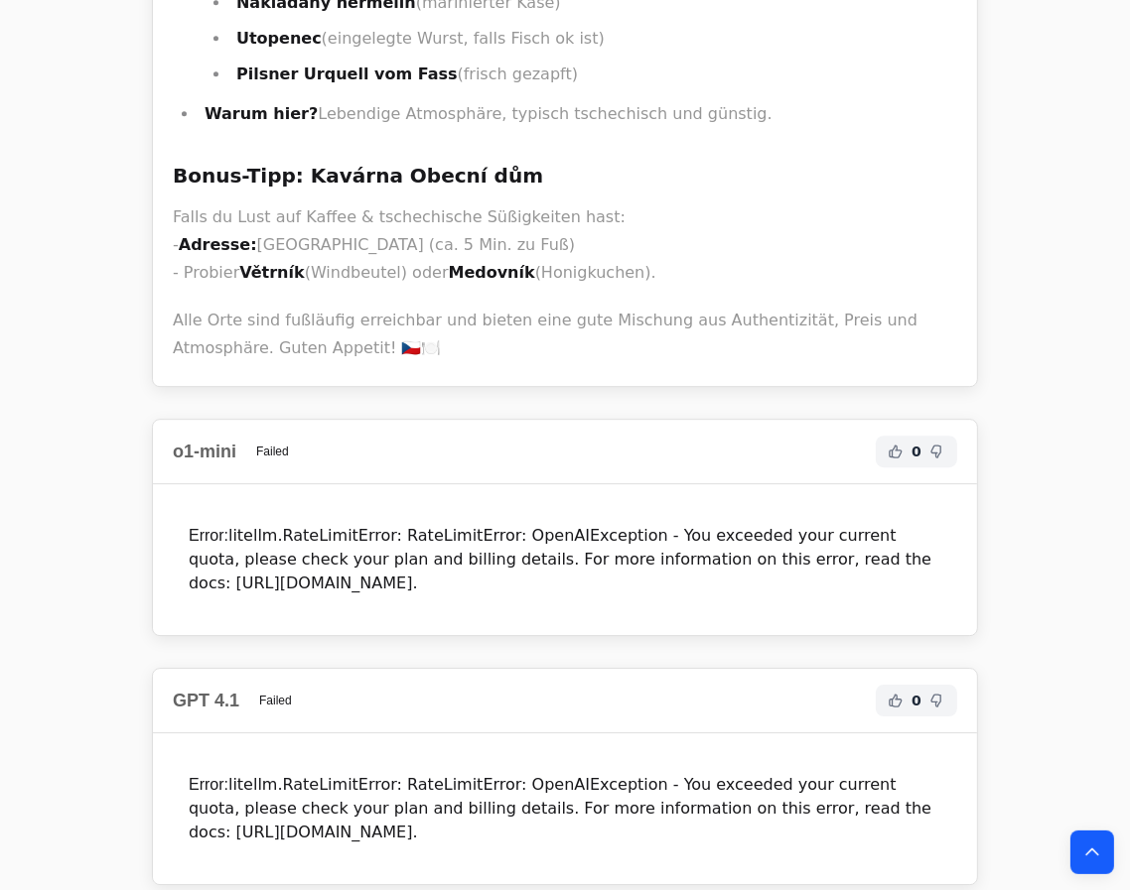
scroll to position [10978, 0]
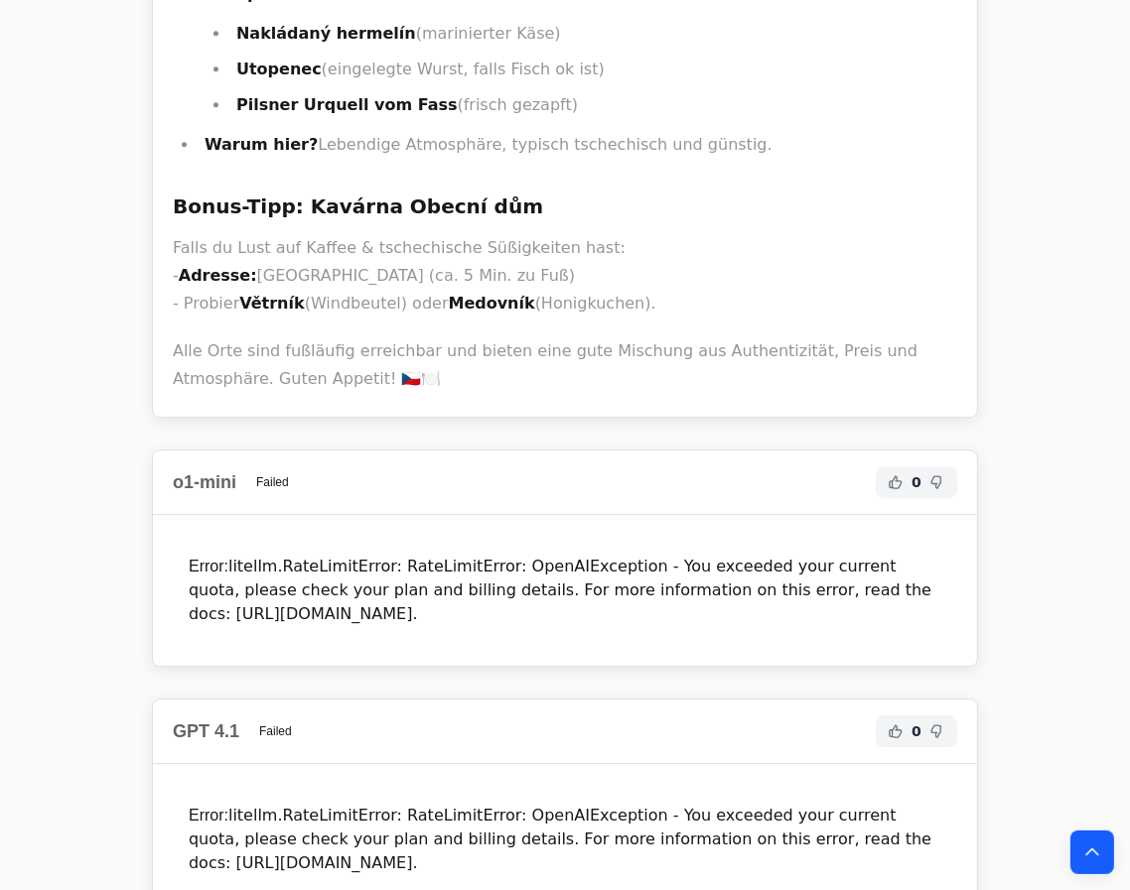
drag, startPoint x: 389, startPoint y: 348, endPoint x: 235, endPoint y: 348, distance: 153.9
copy li "Svíčková na smetaně"
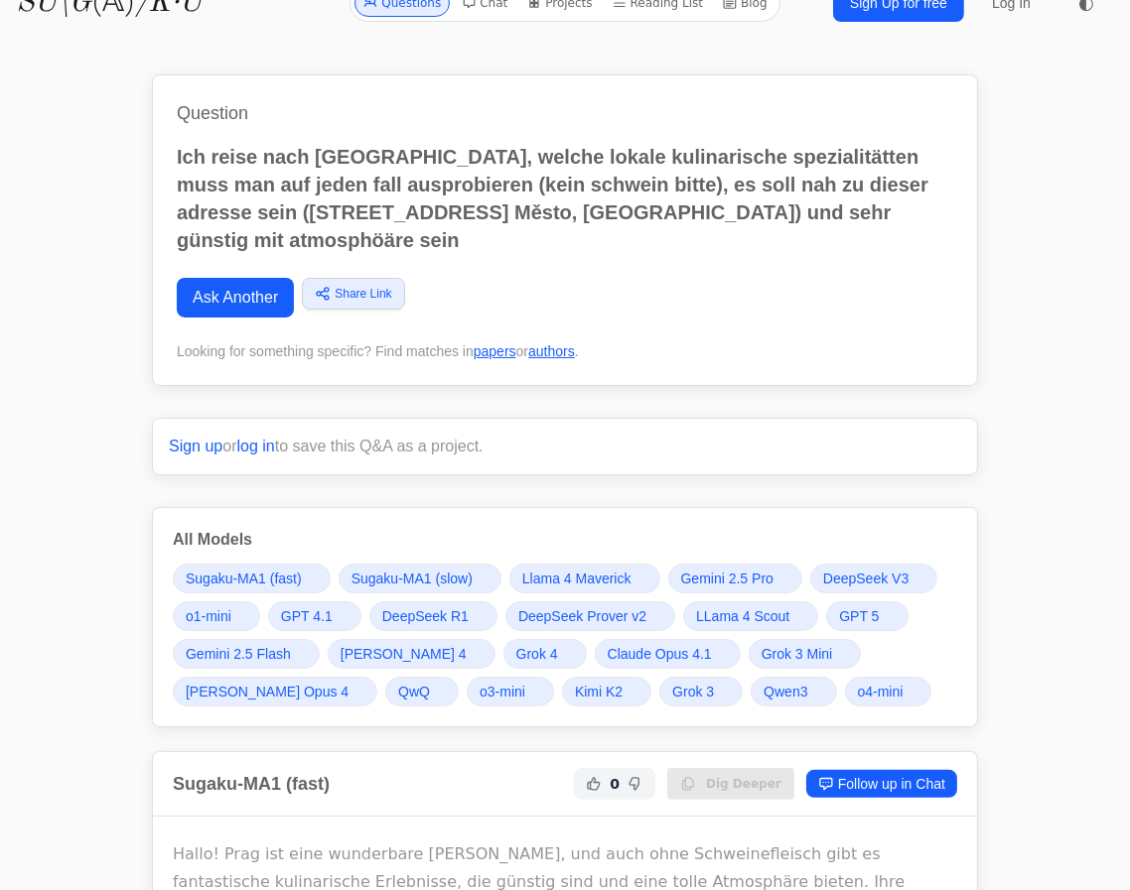
scroll to position [0, 0]
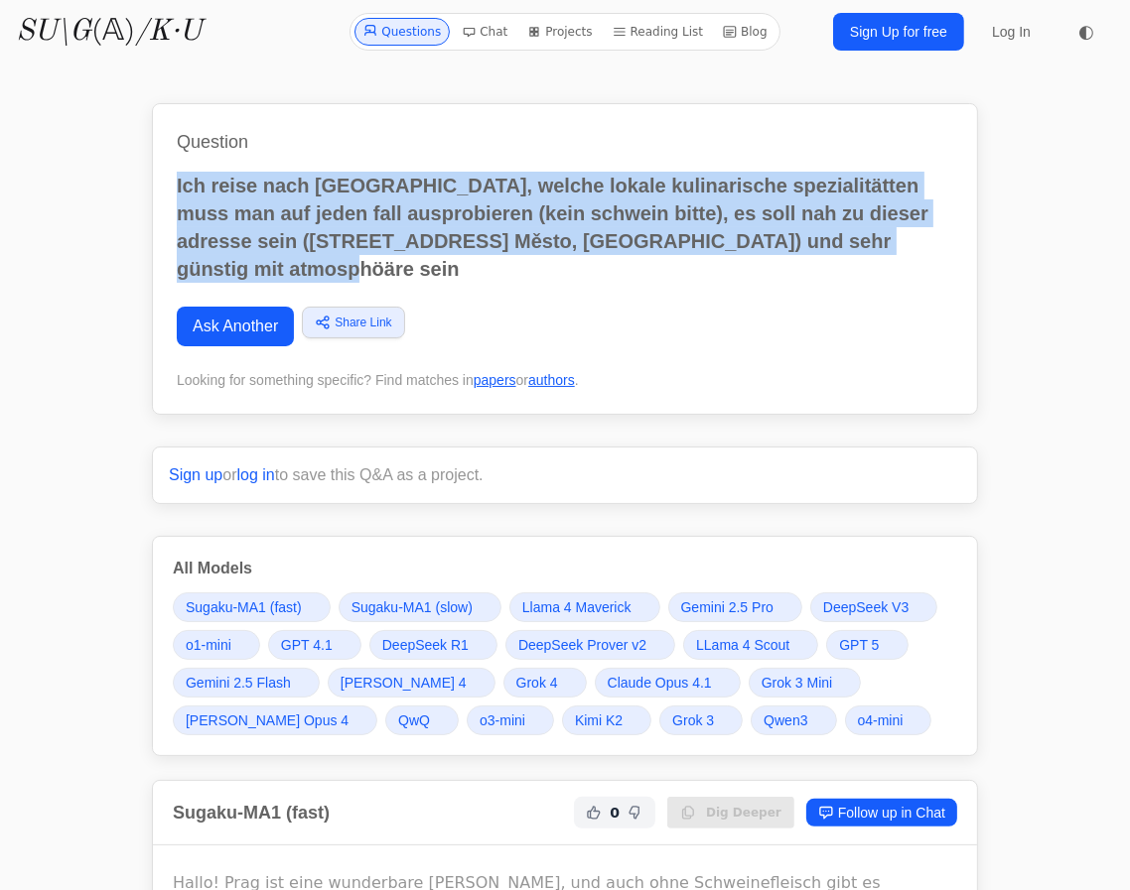
drag, startPoint x: 376, startPoint y: 262, endPoint x: 177, endPoint y: 174, distance: 218.2
click at [177, 174] on p "Ich reise nach prag, welche lokale kulinarische spezialitätten muss man auf jed…" at bounding box center [565, 227] width 776 height 111
copy p "Ich reise nach prag, welche lokale kulinarische spezialitätten muss man auf jed…"
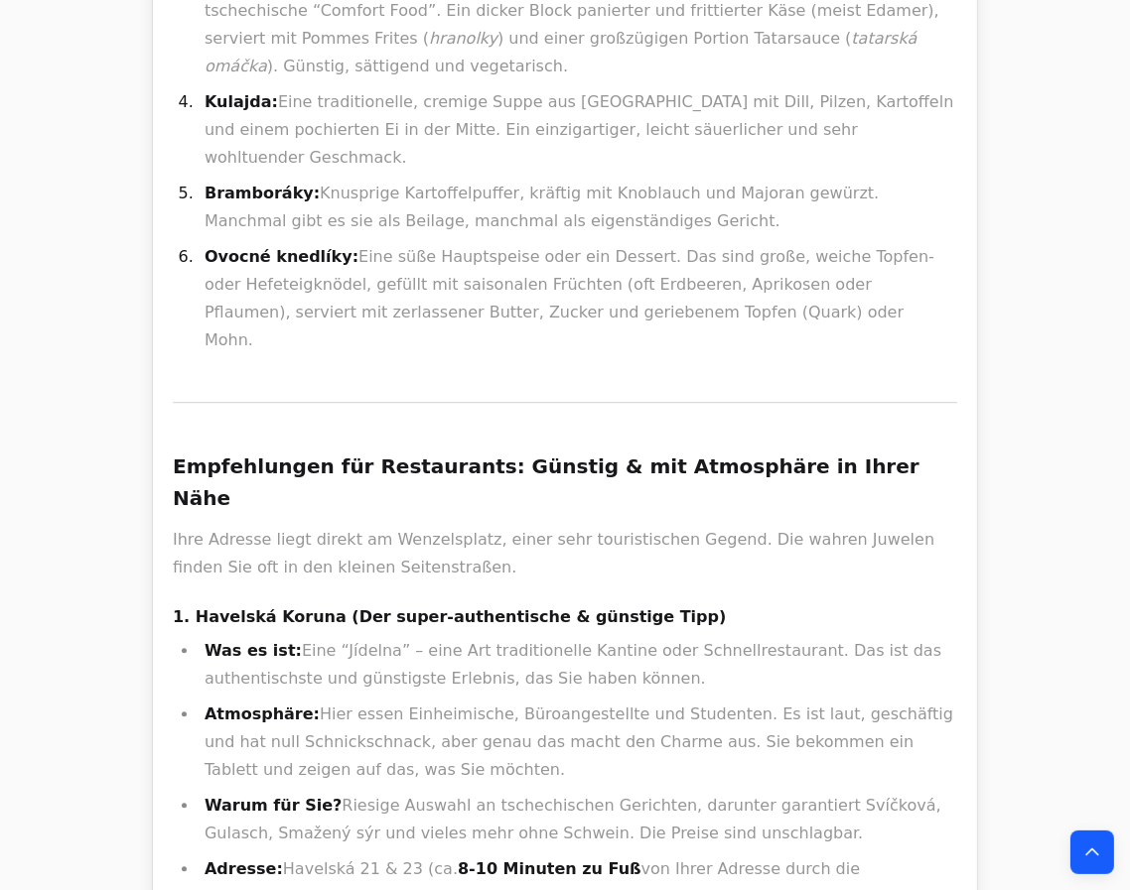
scroll to position [3519, 0]
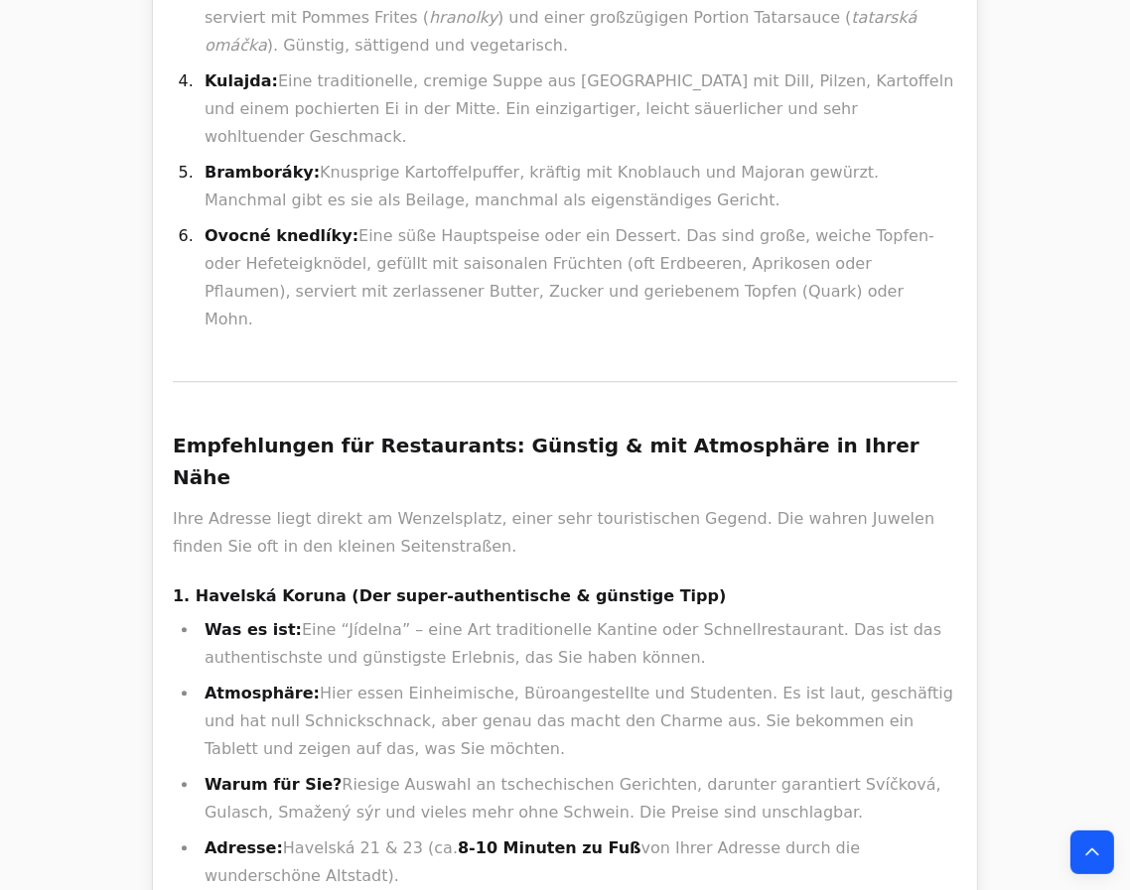
drag, startPoint x: 286, startPoint y: 521, endPoint x: 194, endPoint y: 515, distance: 92.5
copy h4 "U Provaznice"
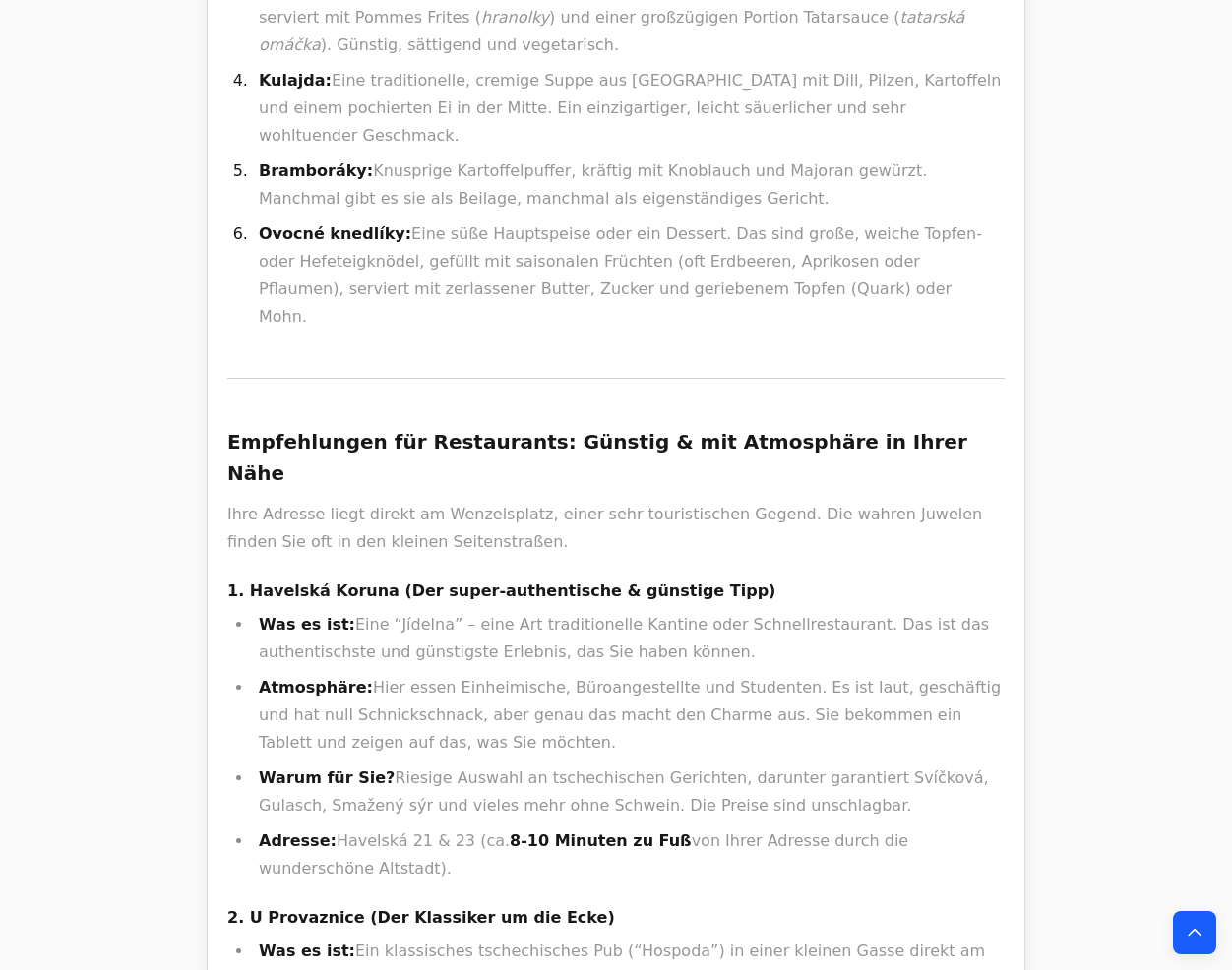
click at [787, 496] on div "Hallo! Prag ist eine fantastische Wahl, besonders kulinarisch. Auch ohne Schwei…" at bounding box center [616, 802] width 777 height 2641
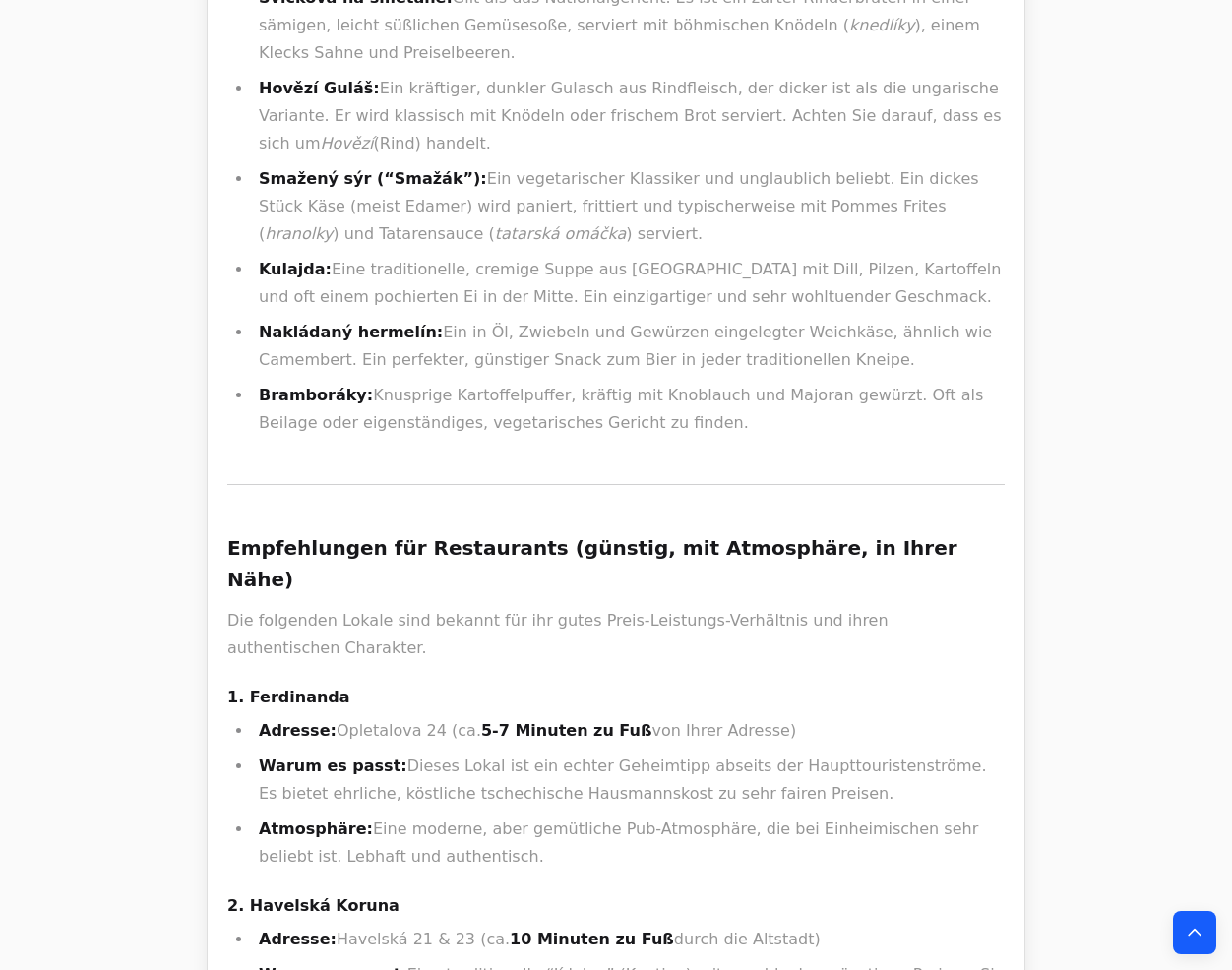
scroll to position [0, 0]
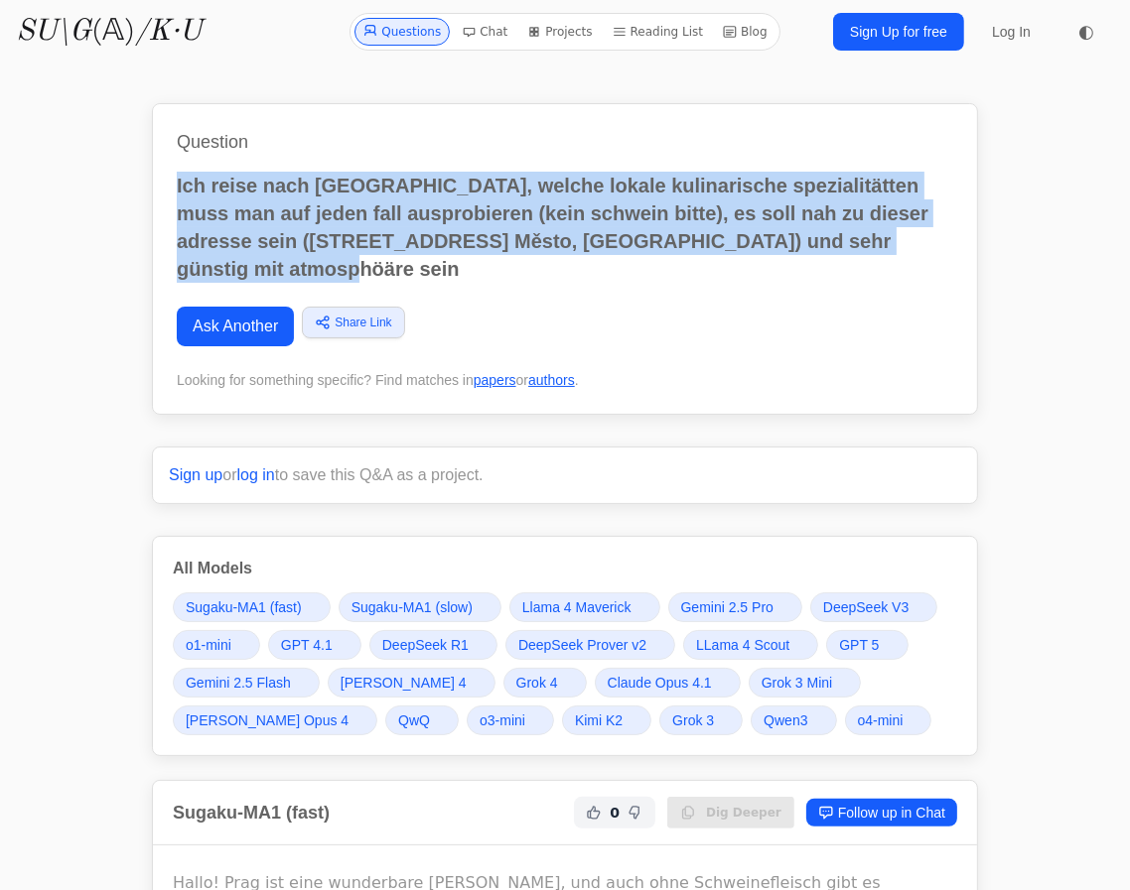
drag, startPoint x: 350, startPoint y: 265, endPoint x: 167, endPoint y: 190, distance: 198.5
click at [167, 190] on div "Question Ich reise nach [GEOGRAPHIC_DATA], welche lokale kulinarische spezialit…" at bounding box center [565, 259] width 826 height 312
copy p "Ich reise nach [GEOGRAPHIC_DATA], welche lokale kulinarische spezialitätten mus…"
click at [246, 315] on link "Ask Another" at bounding box center [235, 327] width 117 height 40
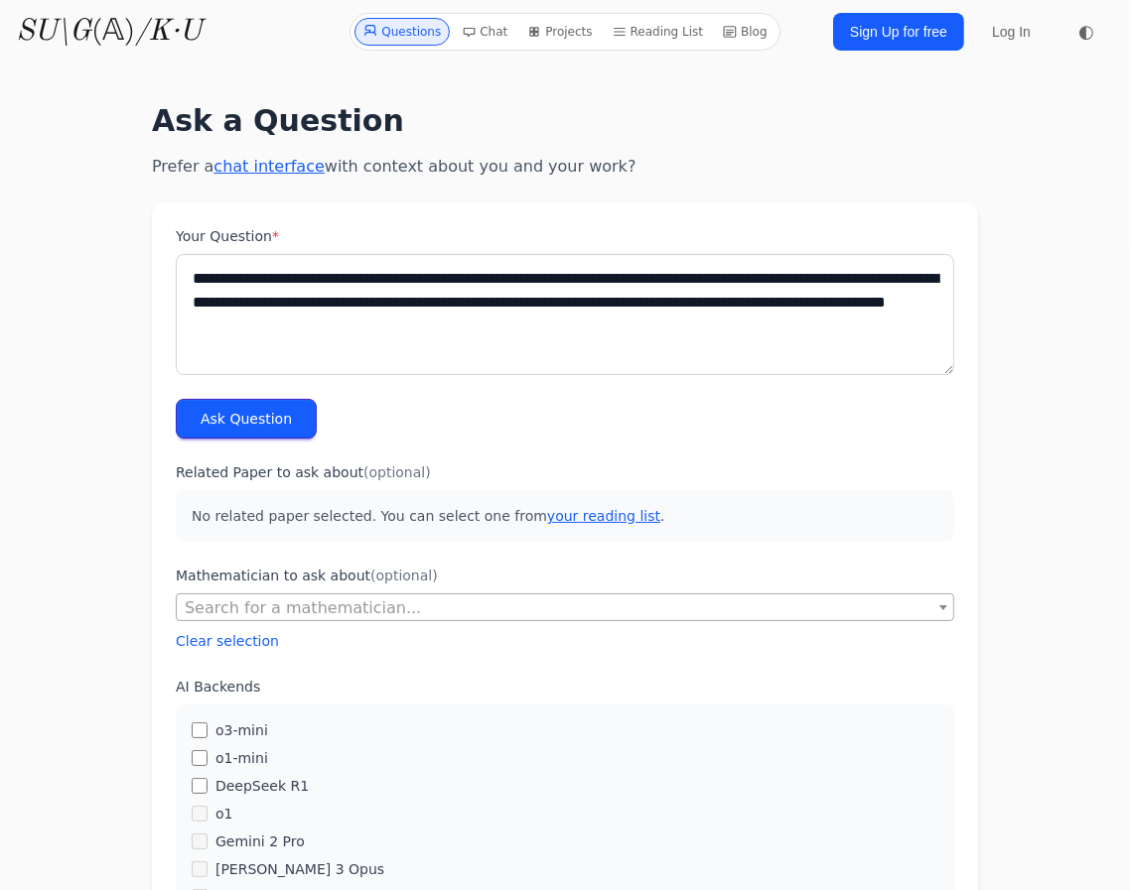
click at [463, 300] on textarea "**********" at bounding box center [565, 314] width 778 height 121
click at [484, 285] on textarea "**********" at bounding box center [565, 314] width 778 height 121
drag, startPoint x: 385, startPoint y: 277, endPoint x: 594, endPoint y: 280, distance: 208.5
click at [611, 282] on textarea "**********" at bounding box center [565, 314] width 778 height 121
click at [854, 277] on textarea "**********" at bounding box center [565, 314] width 778 height 121
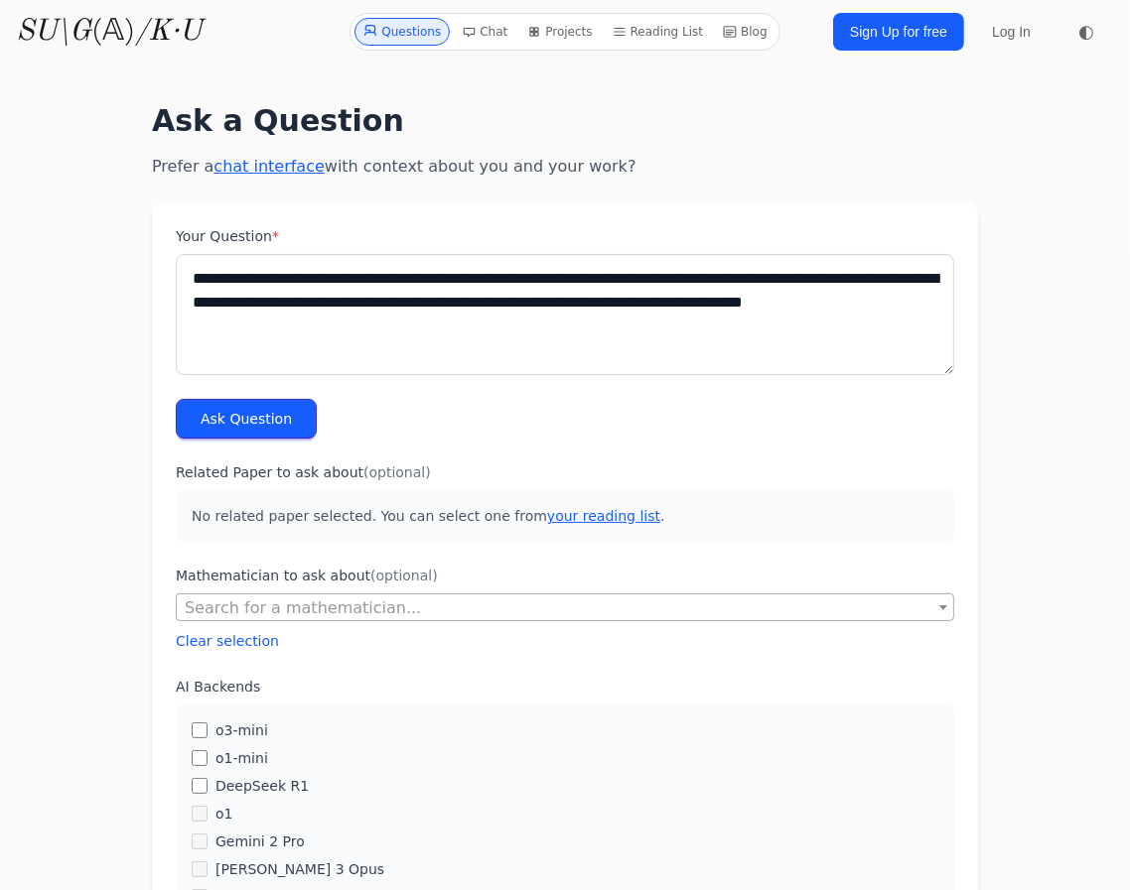
click at [859, 277] on textarea "**********" at bounding box center [565, 314] width 778 height 121
click at [439, 328] on textarea "**********" at bounding box center [565, 314] width 778 height 121
click at [345, 328] on textarea "**********" at bounding box center [565, 314] width 778 height 121
type textarea "**********"
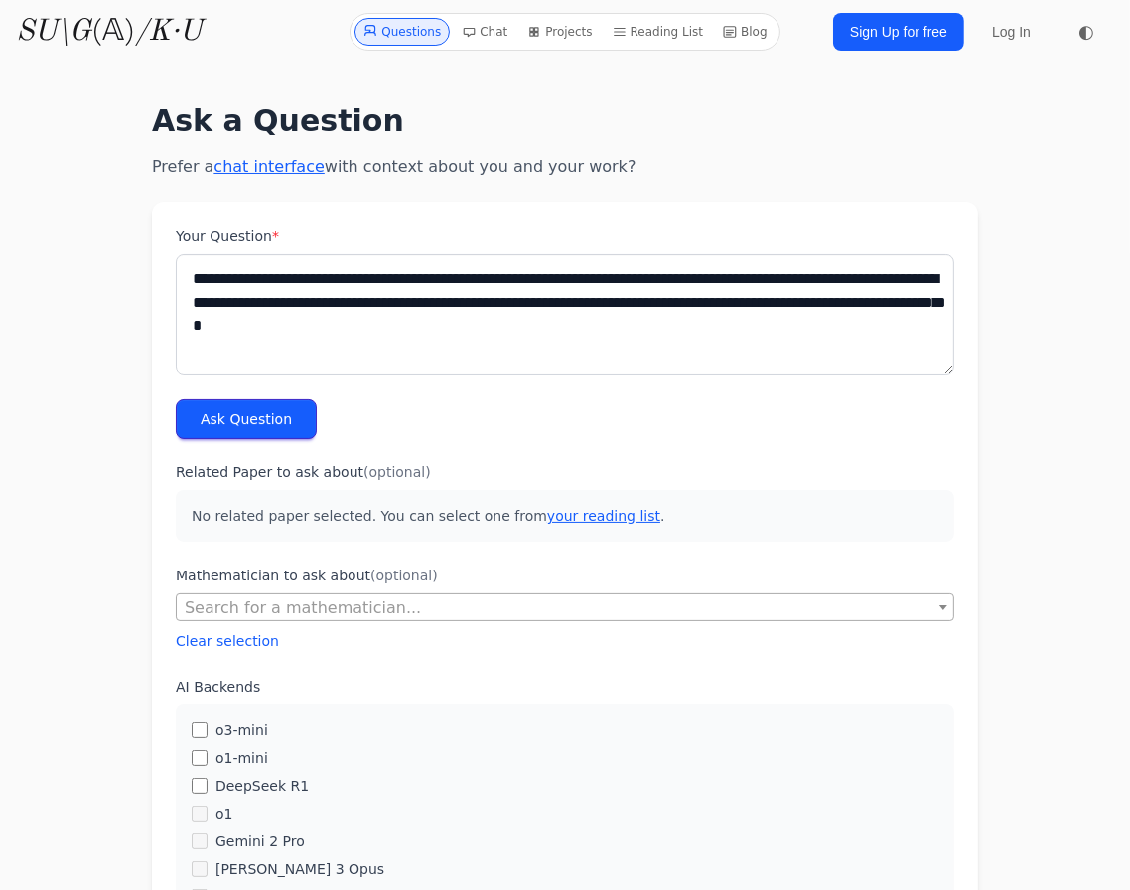
click at [264, 425] on button "Ask Question" at bounding box center [246, 419] width 141 height 40
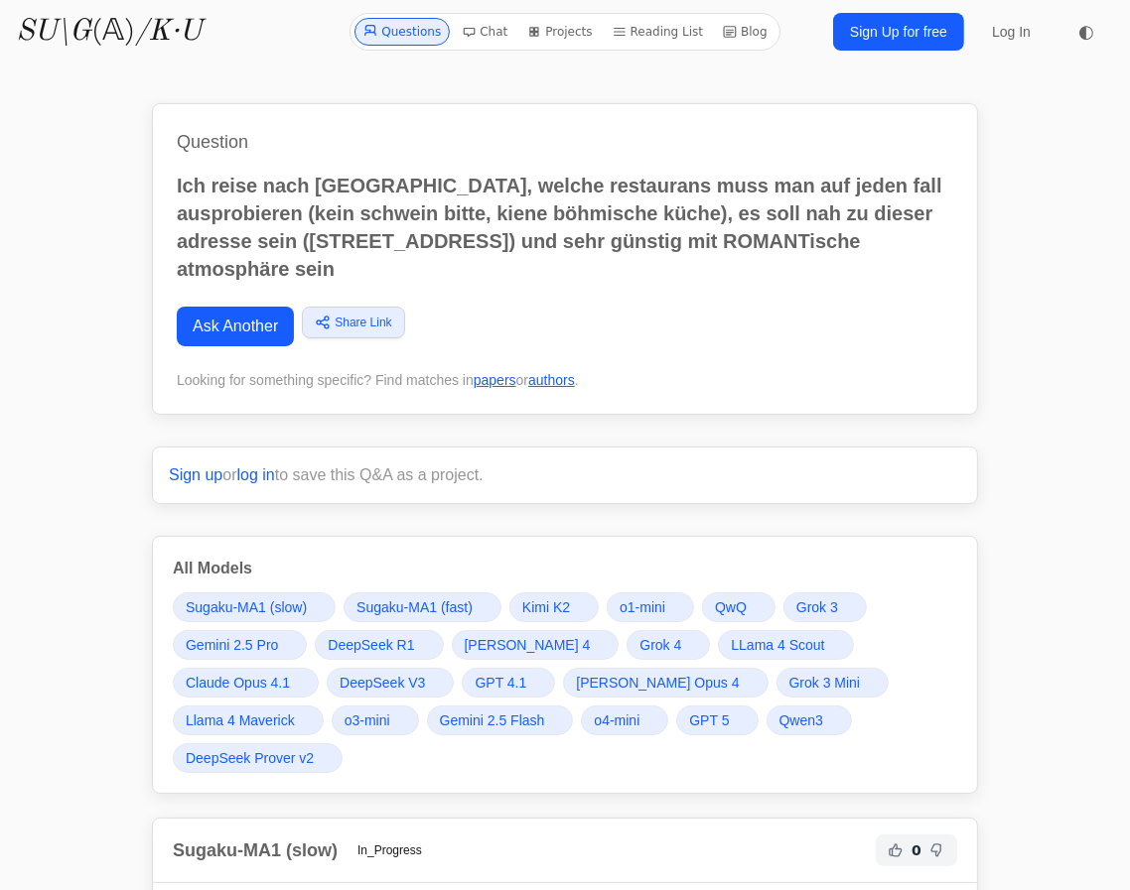
drag, startPoint x: 489, startPoint y: 269, endPoint x: 115, endPoint y: 169, distance: 387.5
copy p "Ich reise nach [GEOGRAPHIC_DATA], welche restaurans muss man auf jeden fall aus…"
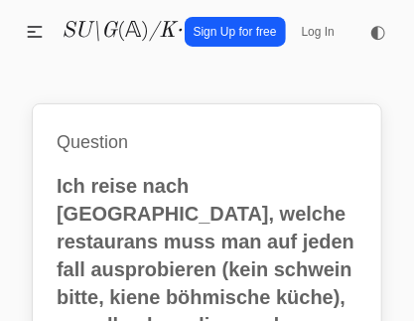
drag, startPoint x: 83, startPoint y: 117, endPoint x: 54, endPoint y: 80, distance: 47.3
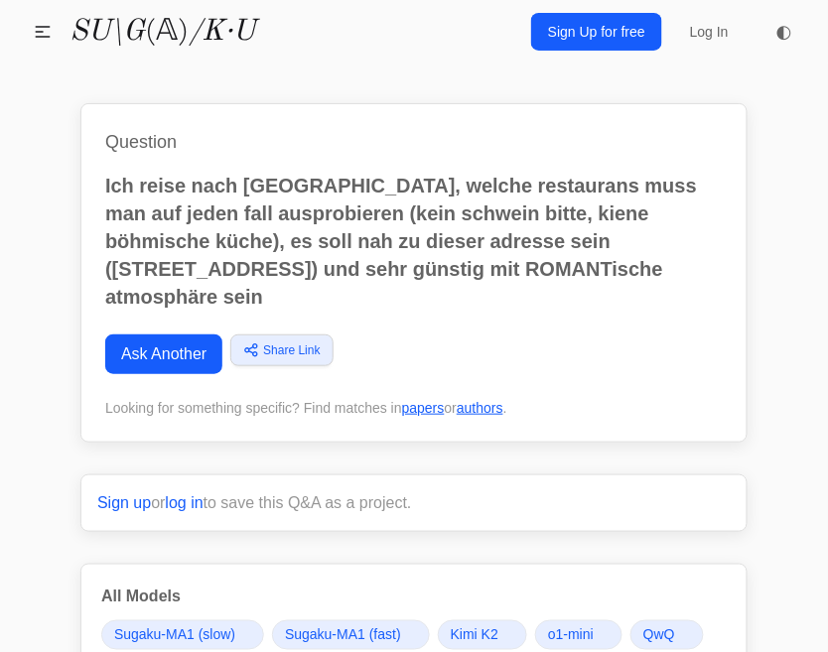
click at [147, 341] on link "Ask Another" at bounding box center [163, 355] width 117 height 40
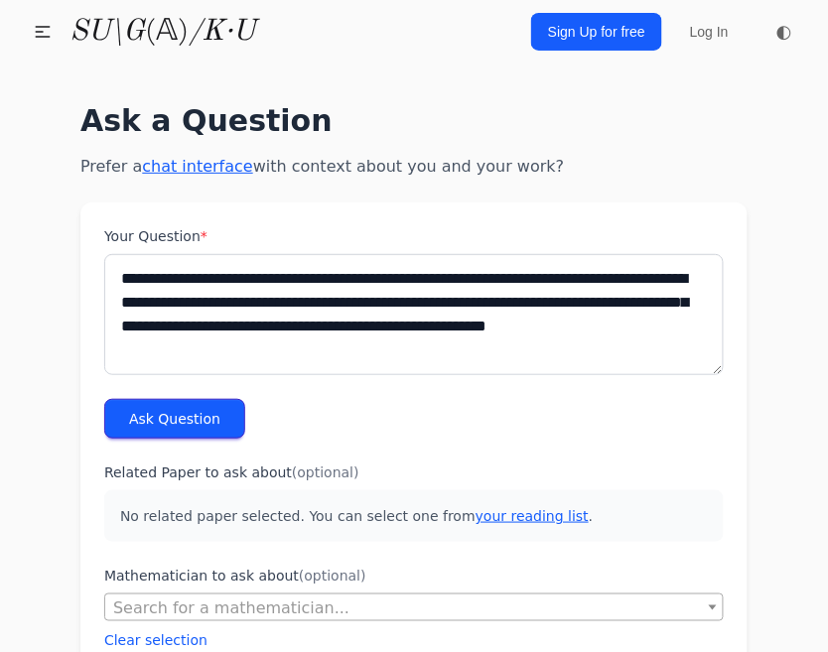
click at [218, 279] on textarea "**********" at bounding box center [413, 314] width 619 height 121
click at [366, 265] on textarea "**********" at bounding box center [413, 314] width 619 height 121
click at [655, 304] on textarea "**********" at bounding box center [413, 314] width 619 height 121
drag, startPoint x: 659, startPoint y: 276, endPoint x: 669, endPoint y: 278, distance: 10.1
click at [669, 278] on textarea "**********" at bounding box center [413, 314] width 619 height 121
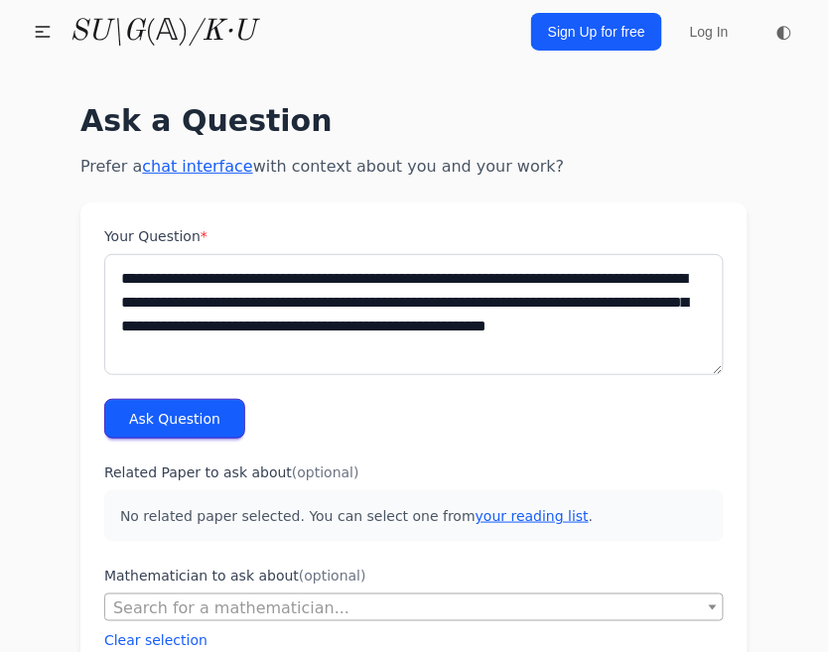
click at [673, 280] on textarea "**********" at bounding box center [413, 314] width 619 height 121
click at [688, 282] on textarea "**********" at bounding box center [413, 314] width 619 height 121
drag, startPoint x: 218, startPoint y: 300, endPoint x: 664, endPoint y: 282, distance: 446.1
click at [664, 282] on textarea "**********" at bounding box center [413, 314] width 619 height 121
click at [463, 315] on textarea "**********" at bounding box center [413, 314] width 619 height 121
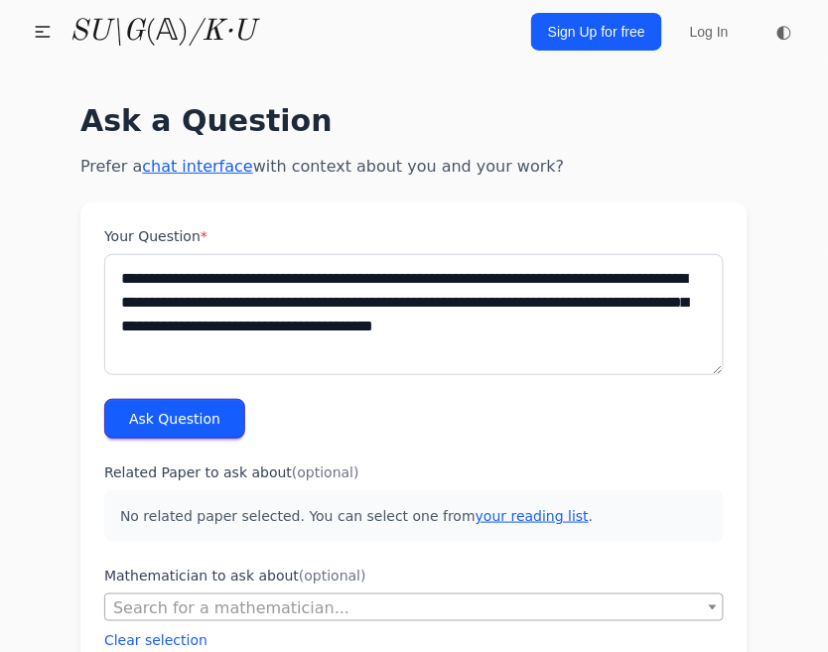
type textarea "**********"
click at [145, 403] on button "Ask Question" at bounding box center [174, 419] width 141 height 40
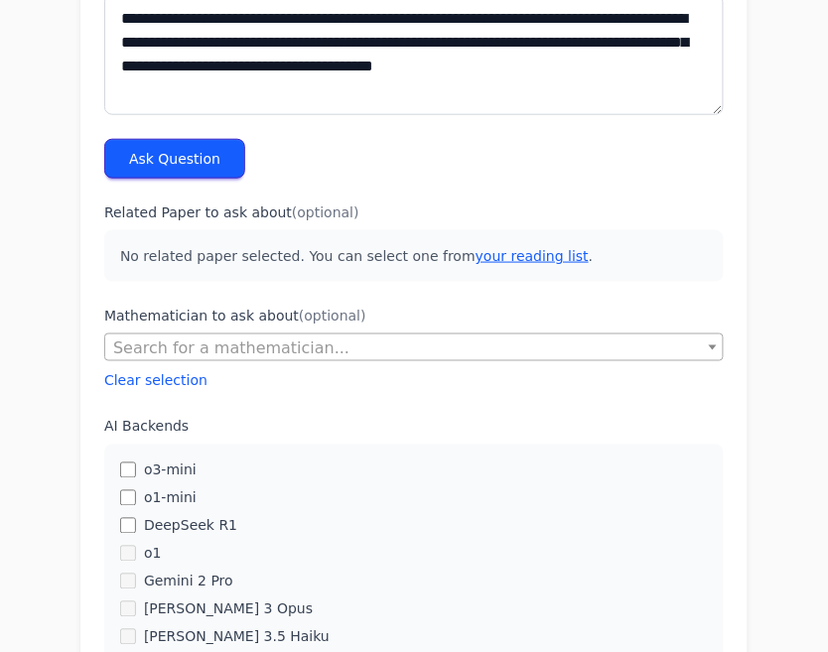
scroll to position [264, 0]
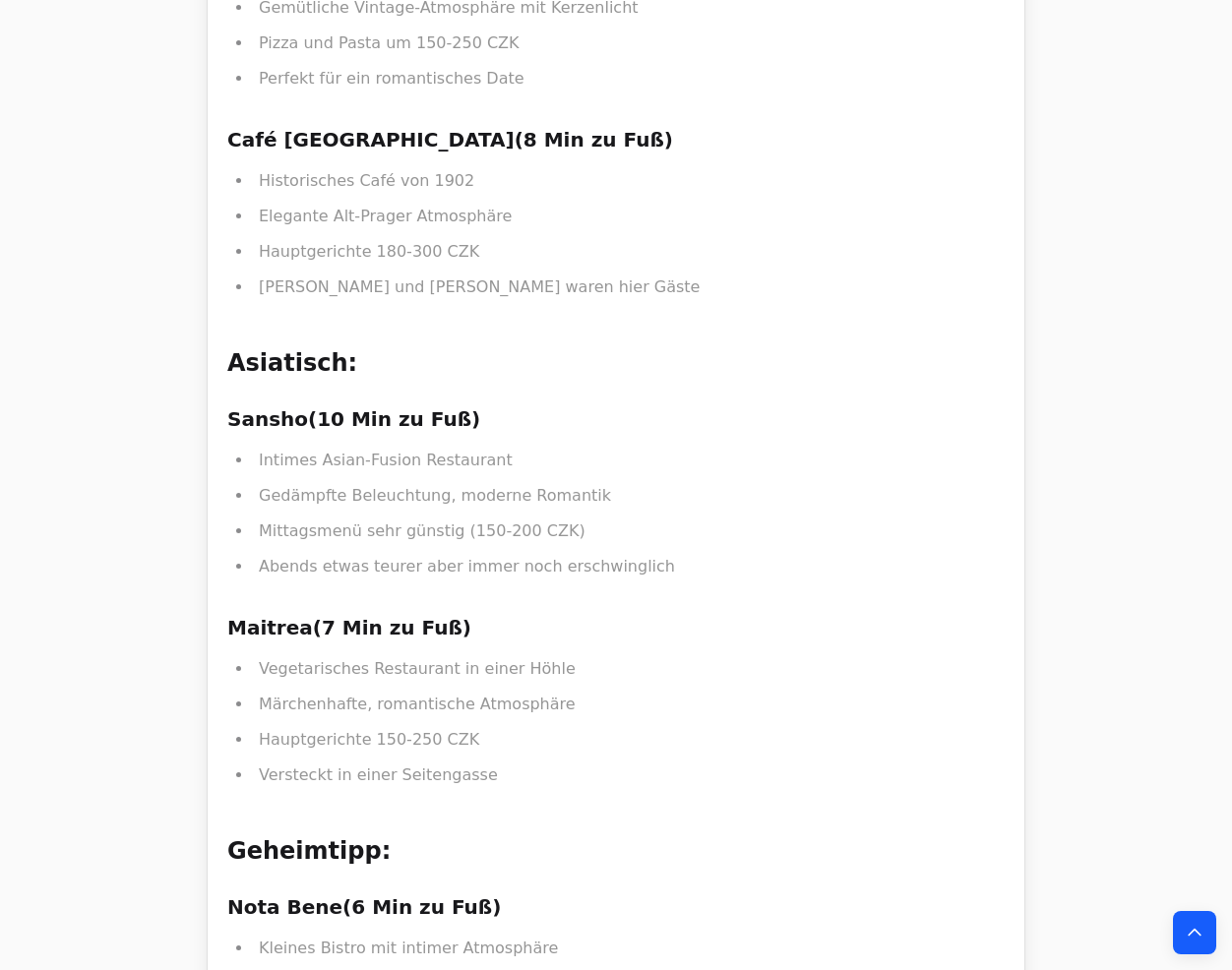
scroll to position [4328, 0]
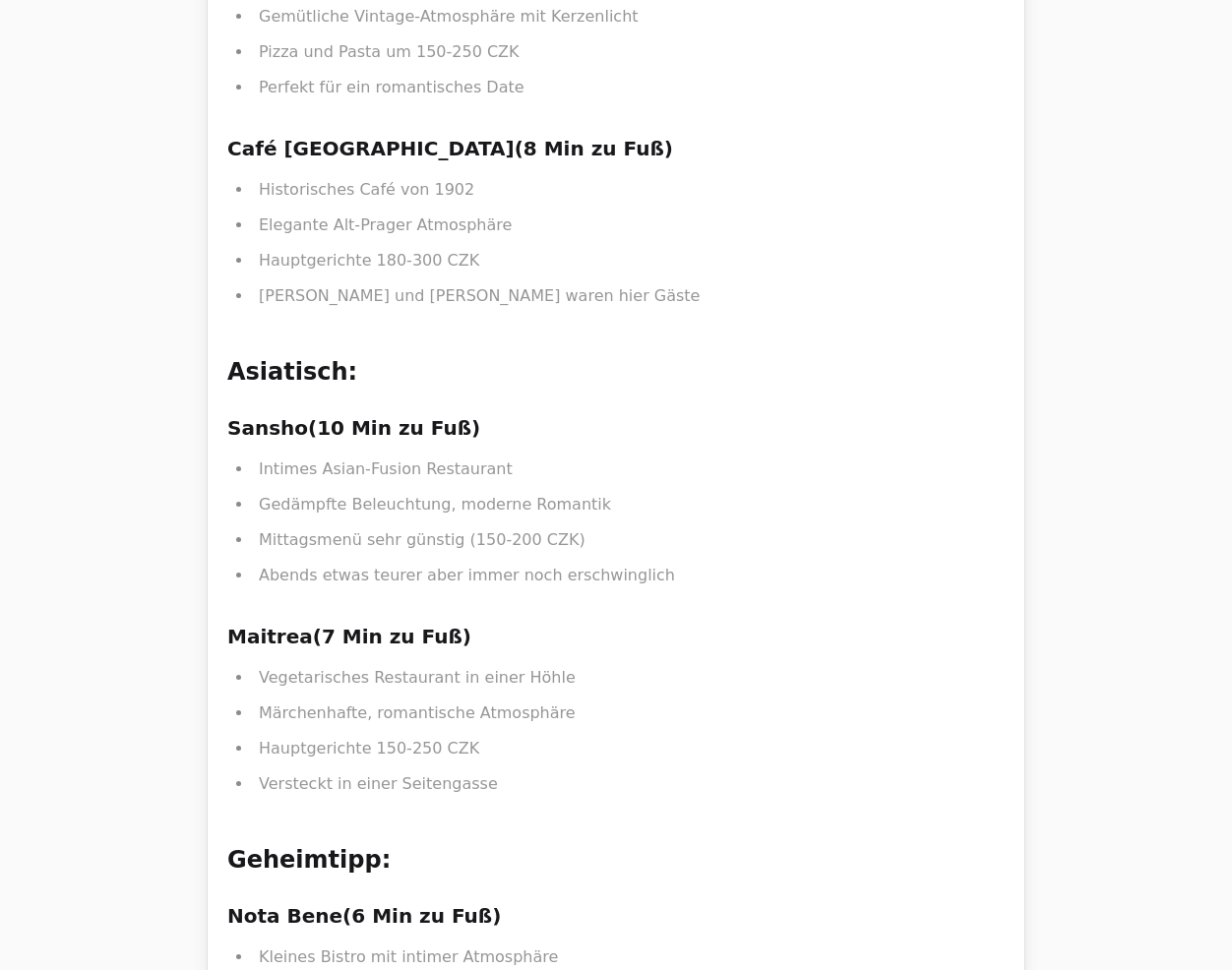
click at [338, 645] on h3 "Nota Bene (6 Min zu Fuß)" at bounding box center [616, 916] width 777 height 32
drag, startPoint x: 335, startPoint y: 464, endPoint x: 232, endPoint y: 456, distance: 103.3
click at [232, 645] on h3 "Nota Bene (6 Min zu Fuß)" at bounding box center [616, 916] width 777 height 32
copy h3 "Nota Bene"
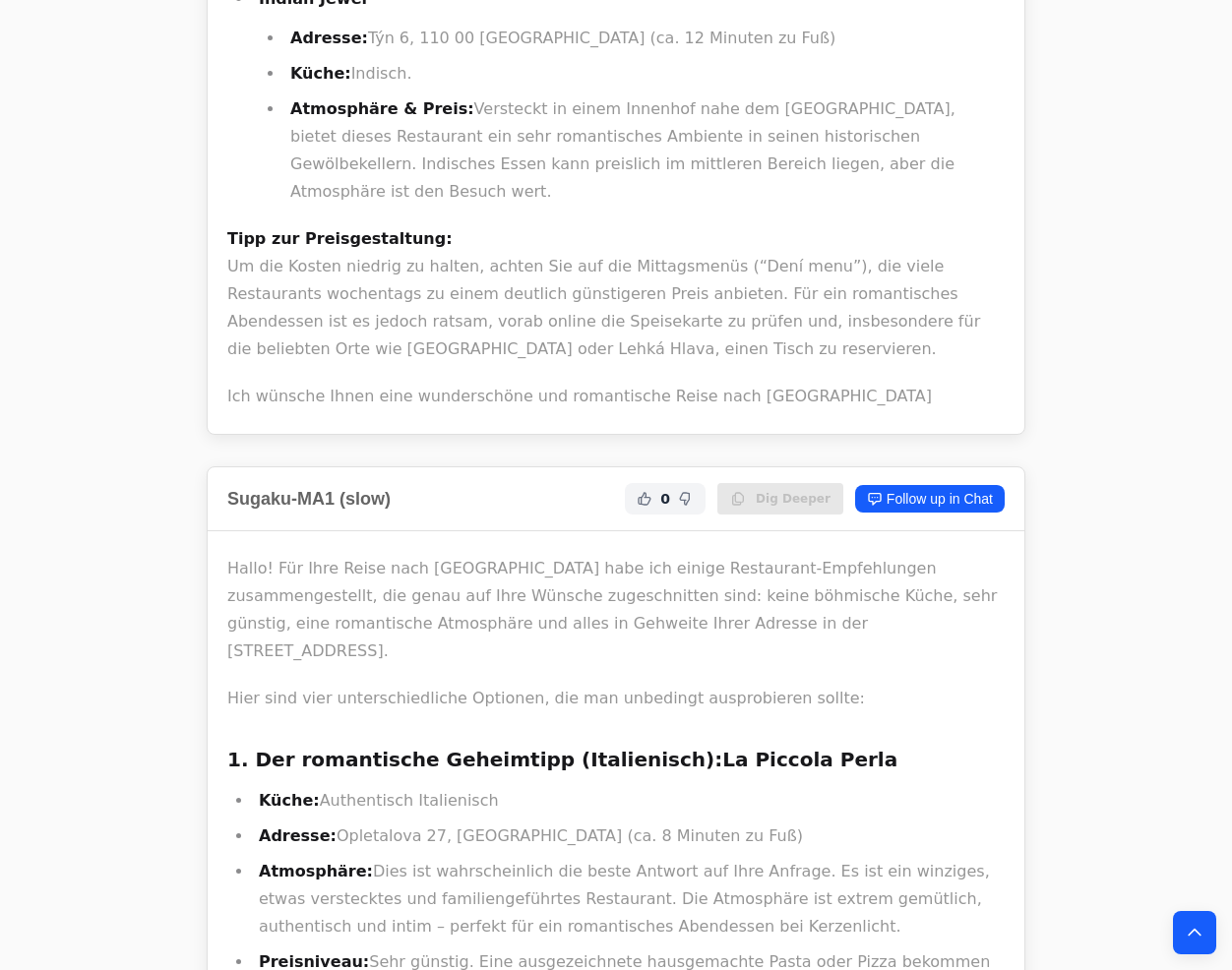
scroll to position [2459, 0]
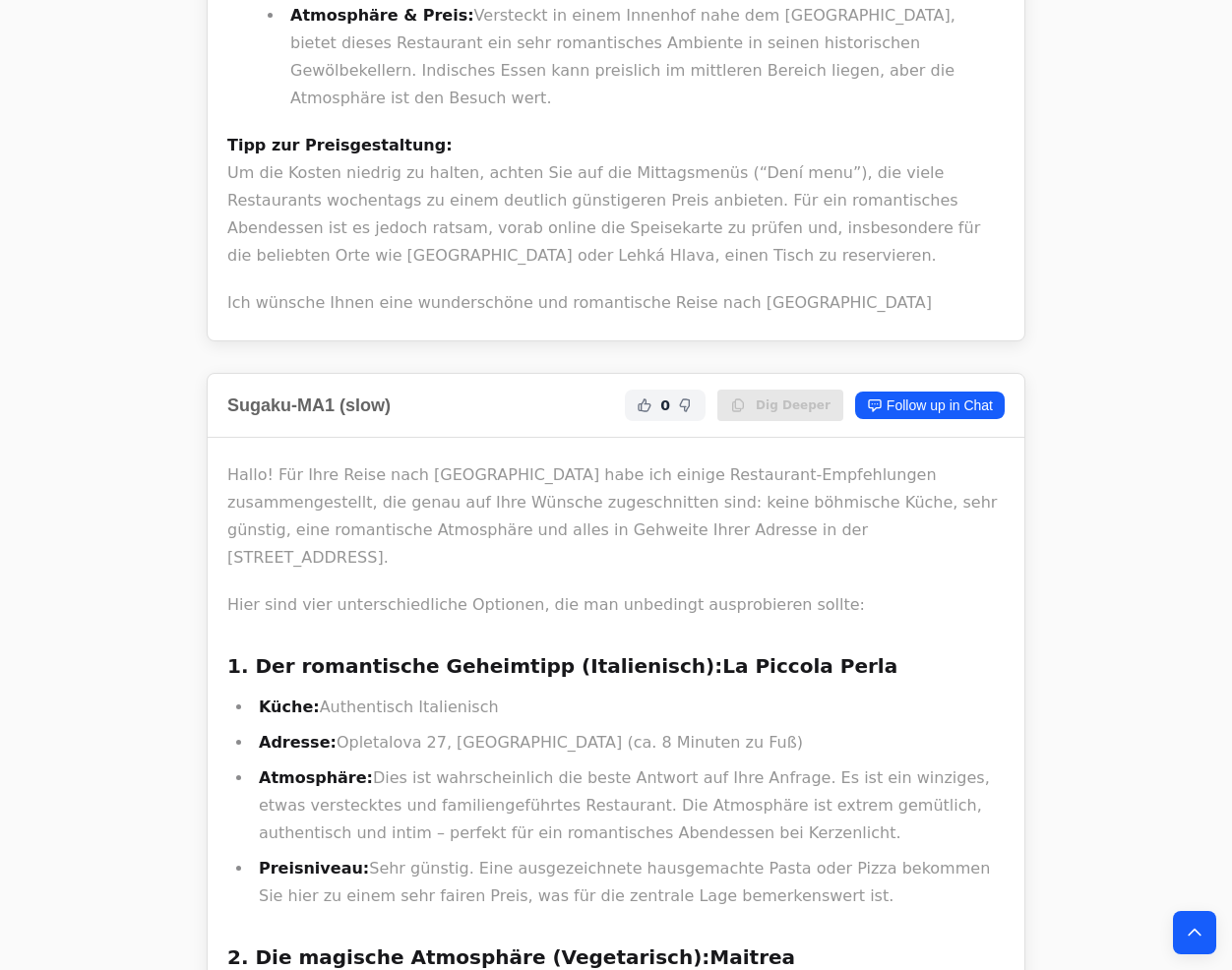
click at [723, 645] on strong "La Piccola Perla" at bounding box center [810, 666] width 175 height 24
drag, startPoint x: 621, startPoint y: 408, endPoint x: 794, endPoint y: 379, distance: 175.4
copy strong "La Piccola Perla"
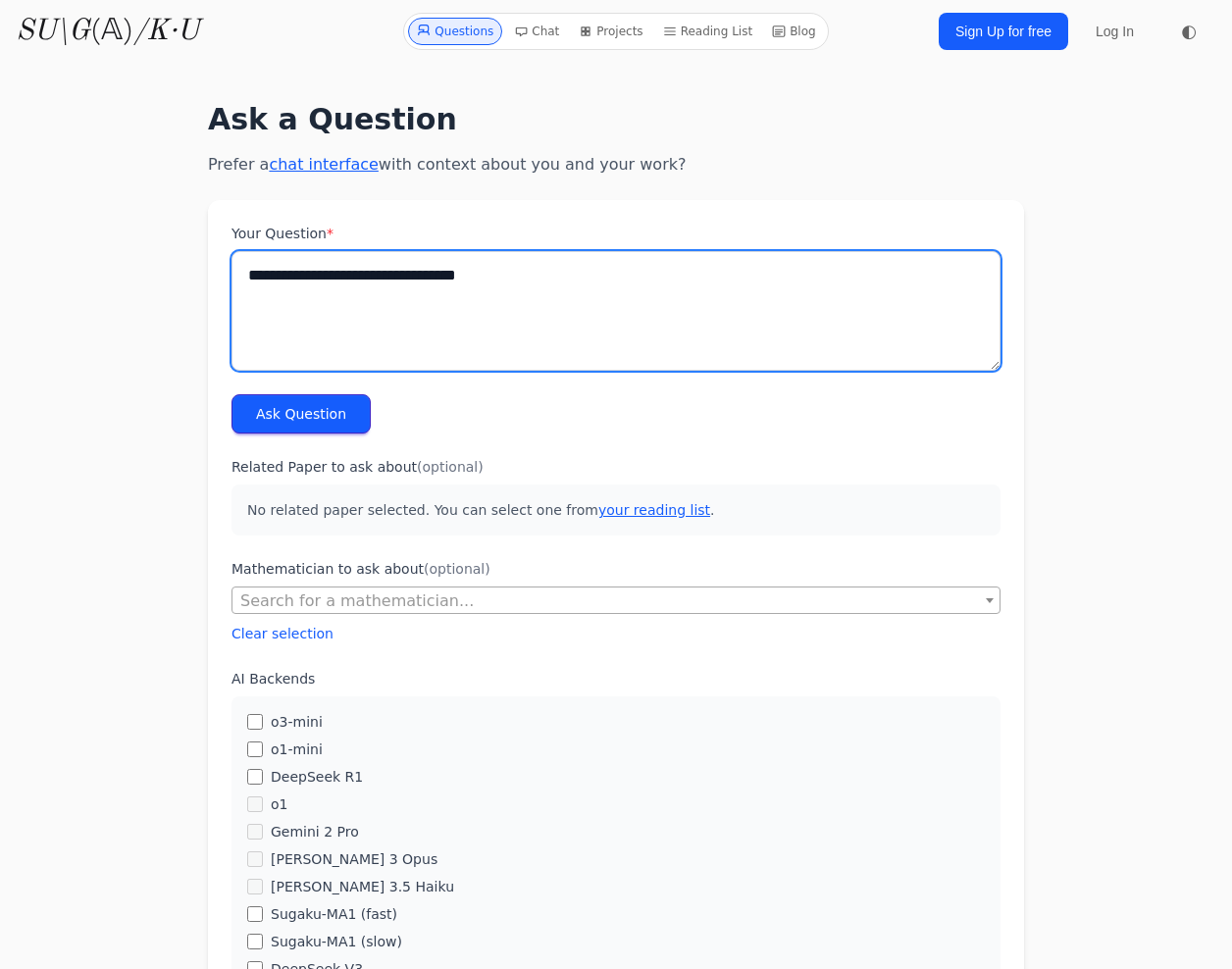
click at [560, 258] on textarea "**********" at bounding box center [616, 310] width 769 height 120
click at [560, 282] on textarea "**********" at bounding box center [616, 310] width 769 height 120
paste textarea "**********"
click at [794, 307] on textarea "**********" at bounding box center [616, 310] width 769 height 120
click at [796, 281] on textarea "**********" at bounding box center [616, 310] width 769 height 120
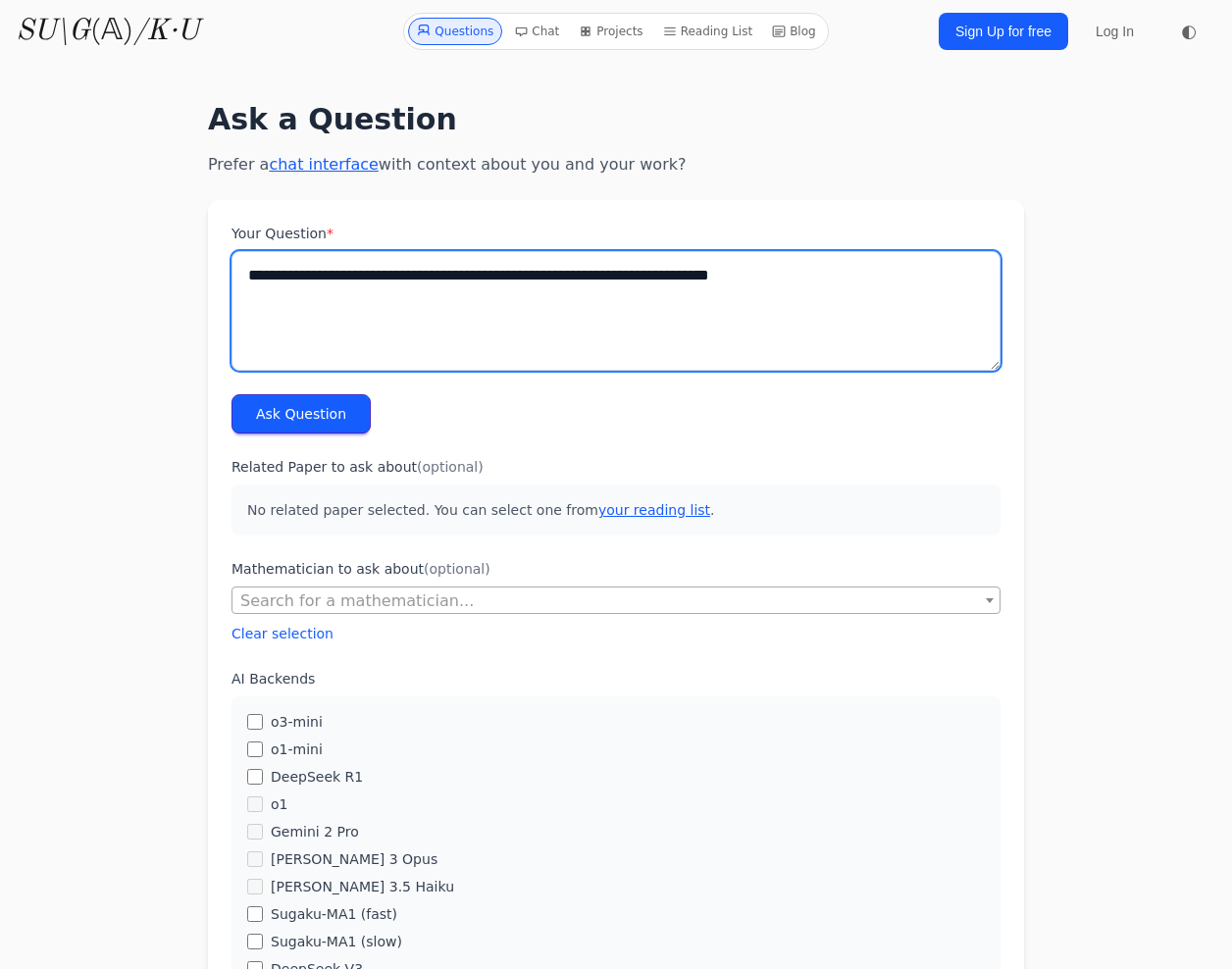
paste textarea "**********"
click at [796, 281] on textarea "**********" at bounding box center [616, 310] width 769 height 120
type textarea "**********"
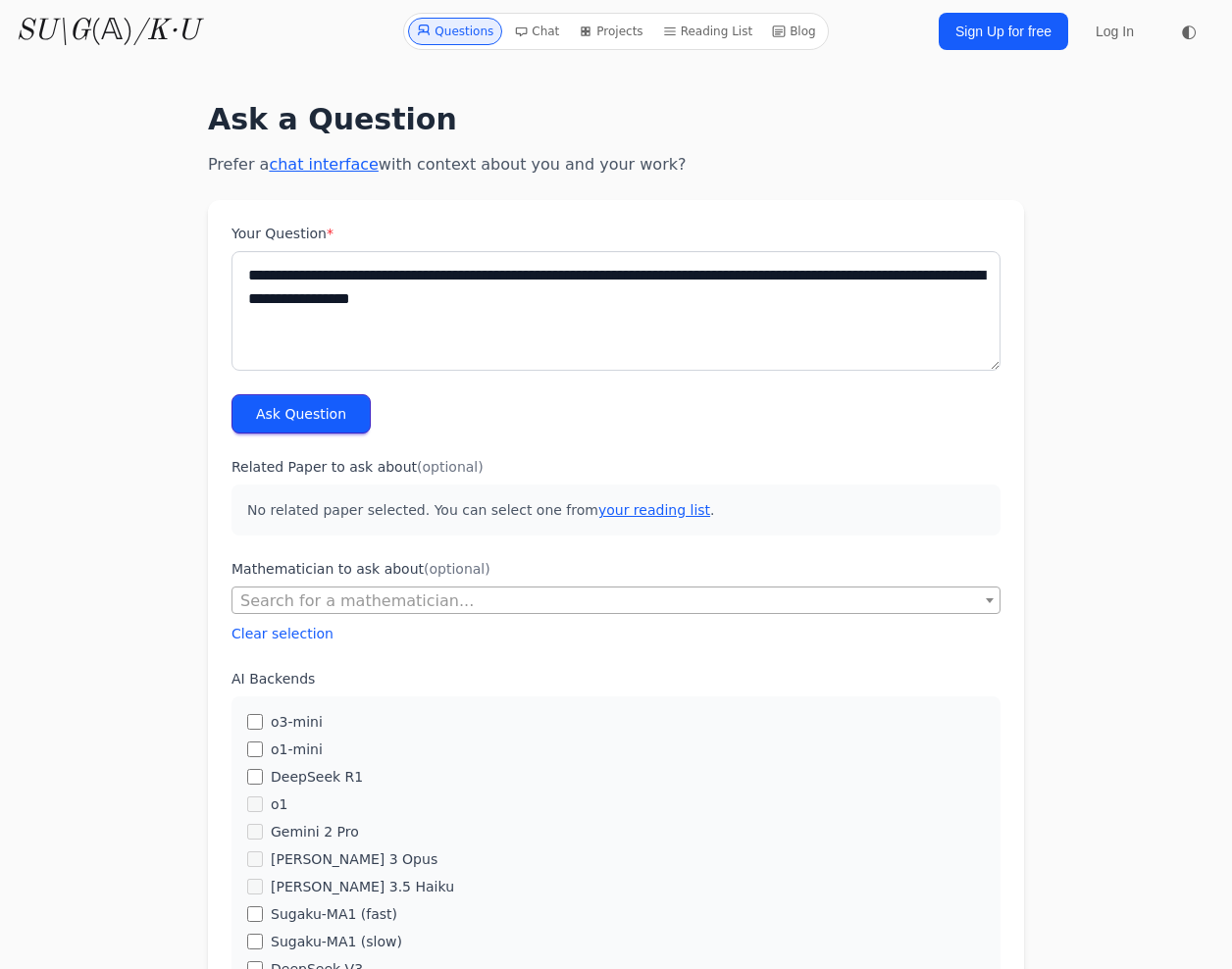
click at [327, 410] on button "Ask Question" at bounding box center [300, 414] width 139 height 40
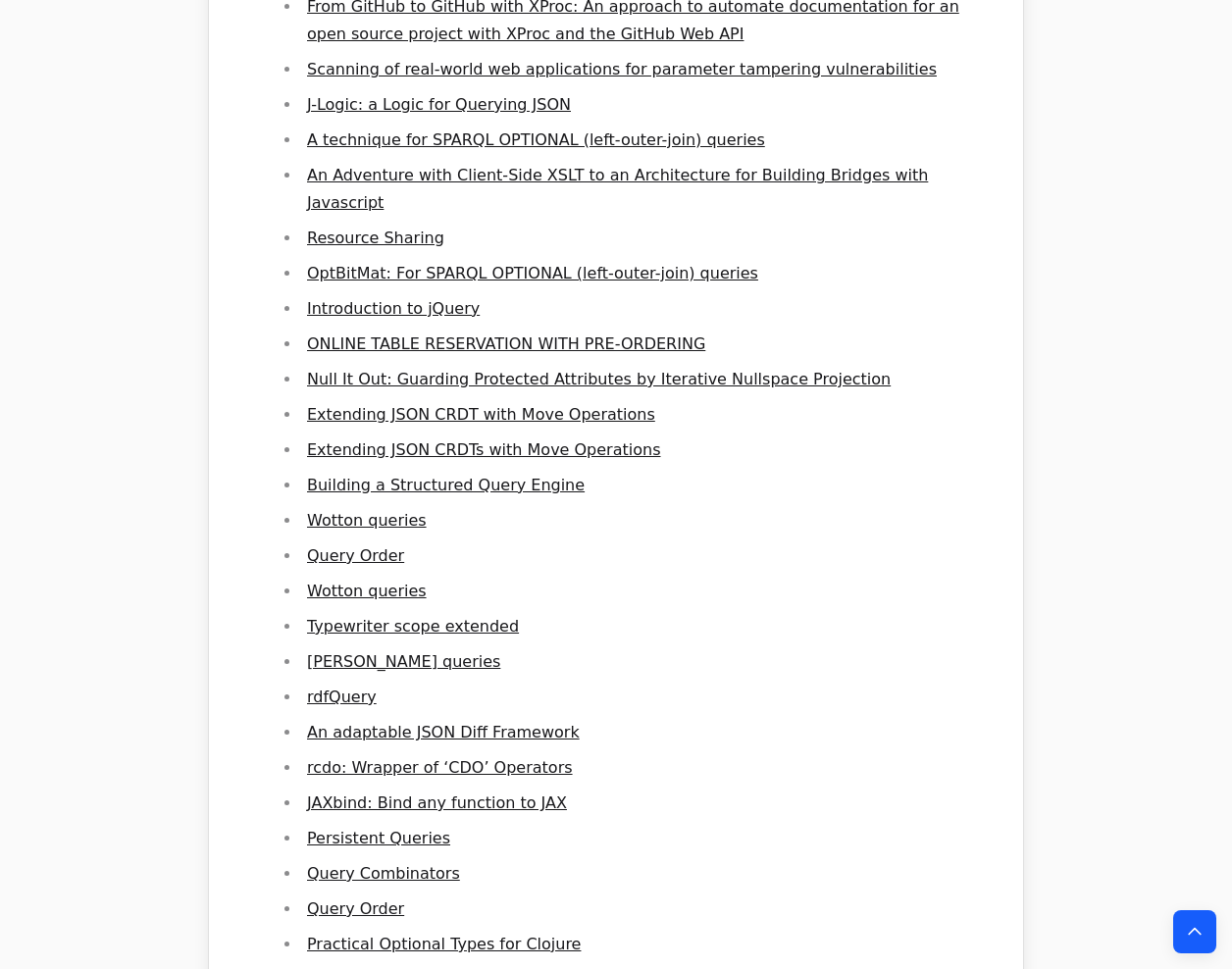
scroll to position [4118, 0]
